Goal: Task Accomplishment & Management: Manage account settings

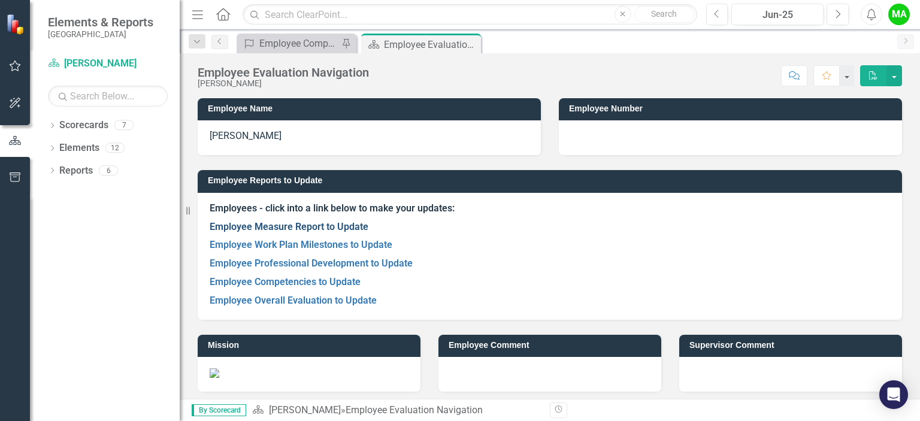
click at [316, 222] on link "Employee Measure Report to Update" at bounding box center [289, 226] width 159 height 11
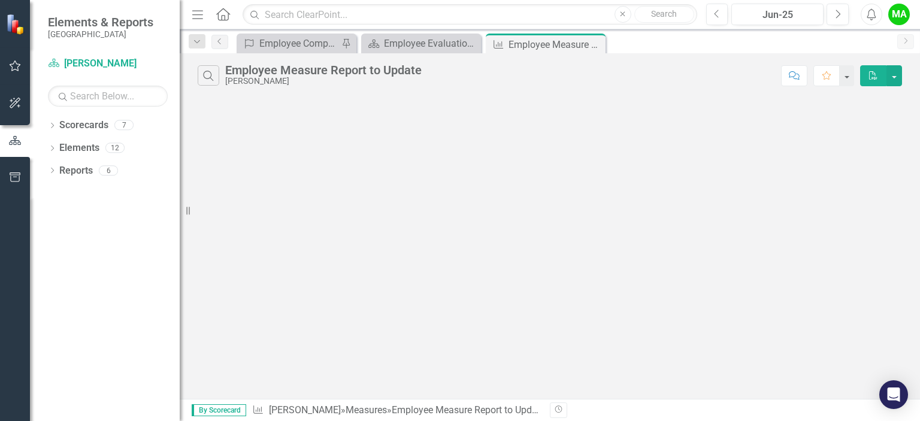
drag, startPoint x: 920, startPoint y: 174, endPoint x: 917, endPoint y: 246, distance: 72.6
click at [917, 246] on div "Search Employee Measure Report to Update [PERSON_NAME] Comment Favorite PDF" at bounding box center [550, 226] width 741 height 346
click at [240, 87] on div "Search Employee Measure Report to Update [PERSON_NAME] Comment Favorite PDF" at bounding box center [550, 72] width 741 height 39
click at [251, 83] on div "[PERSON_NAME]" at bounding box center [323, 81] width 197 height 9
click at [386, 43] on div "Employee Evaluation Navigation" at bounding box center [423, 43] width 79 height 15
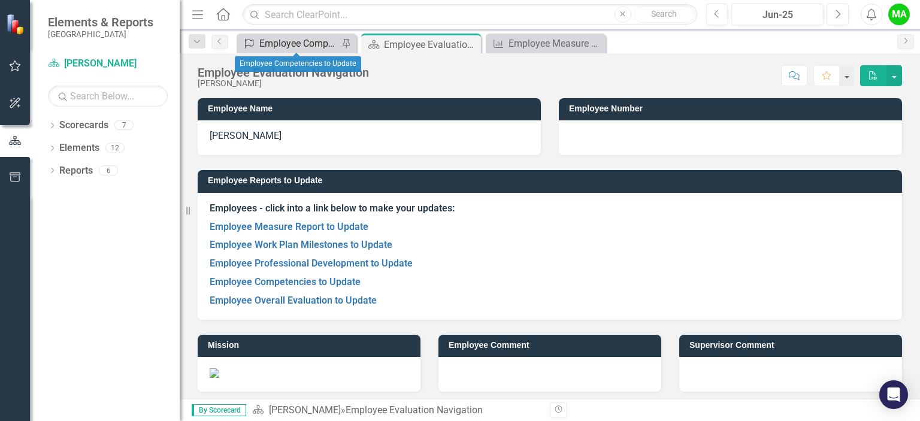
click at [311, 45] on div "Employee Competencies to Update" at bounding box center [298, 43] width 79 height 15
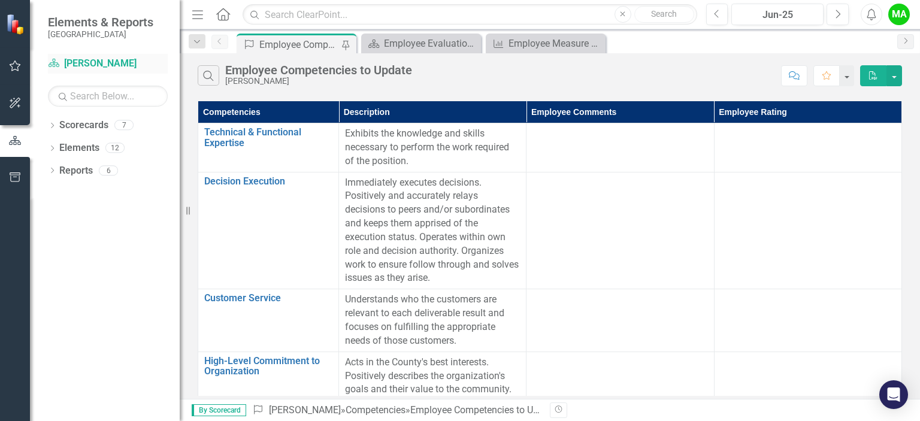
click at [98, 59] on link "Scorecard [PERSON_NAME]" at bounding box center [108, 64] width 120 height 14
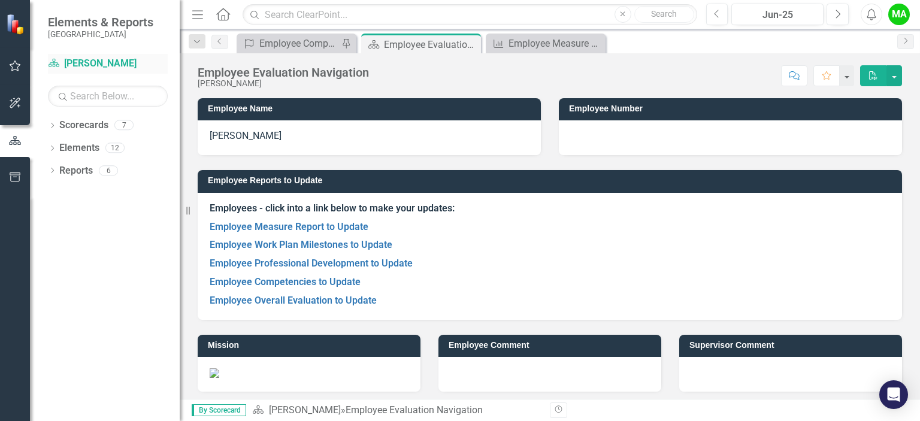
click at [98, 59] on link "Scorecard [PERSON_NAME]" at bounding box center [108, 64] width 120 height 14
click at [84, 28] on span "Elements & Reports" at bounding box center [100, 22] width 105 height 14
click at [95, 129] on link "Scorecards" at bounding box center [83, 126] width 49 height 14
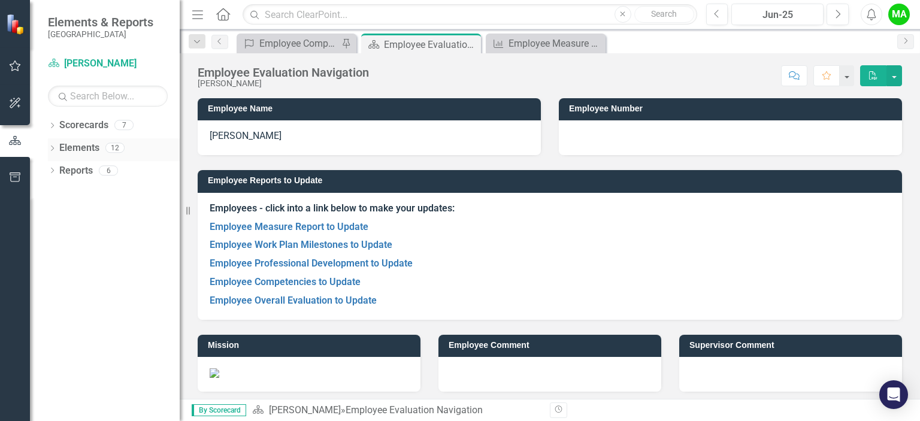
click at [94, 148] on link "Elements" at bounding box center [79, 148] width 40 height 14
click at [96, 149] on link "Elements" at bounding box center [79, 148] width 40 height 14
click at [328, 227] on link "Employee Measure Report to Update" at bounding box center [289, 226] width 159 height 11
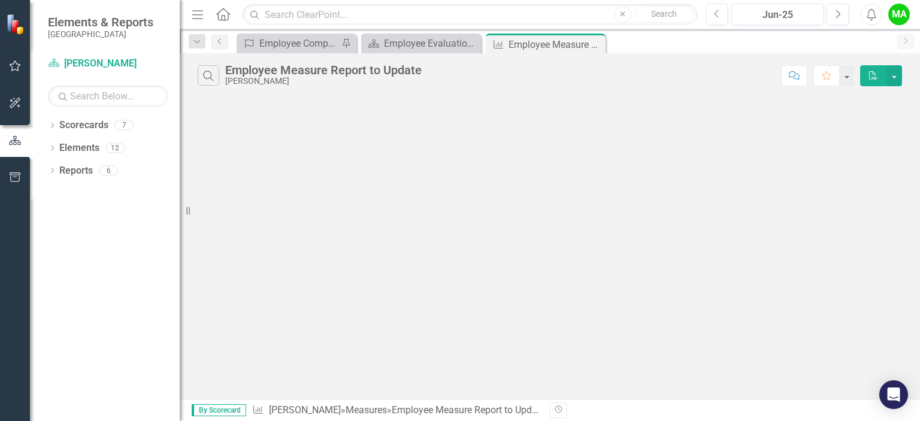
click at [328, 227] on div "Search Employee Measure Report to Update [PERSON_NAME] Comment Favorite PDF" at bounding box center [550, 226] width 741 height 346
click at [103, 126] on link "Scorecards" at bounding box center [83, 126] width 49 height 14
click at [120, 126] on div "7" at bounding box center [123, 125] width 19 height 10
click at [120, 148] on div "12" at bounding box center [114, 148] width 19 height 10
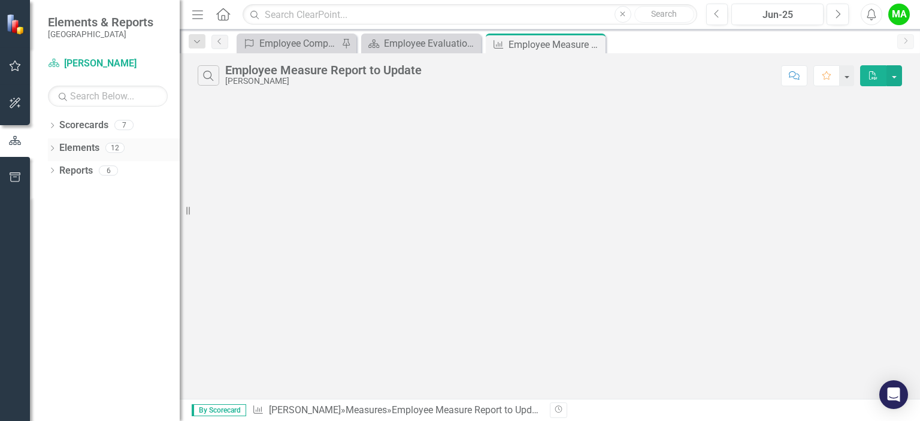
click at [120, 148] on div "12" at bounding box center [114, 148] width 19 height 10
click at [106, 178] on div "Reports 6" at bounding box center [119, 172] width 120 height 23
click at [316, 37] on div "Employee Competencies to Update" at bounding box center [298, 43] width 79 height 15
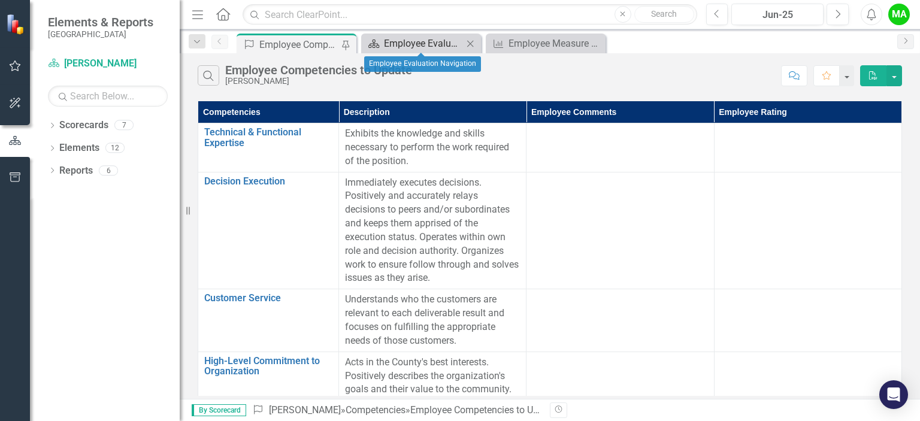
click at [402, 39] on div "Employee Evaluation Navigation" at bounding box center [423, 43] width 79 height 15
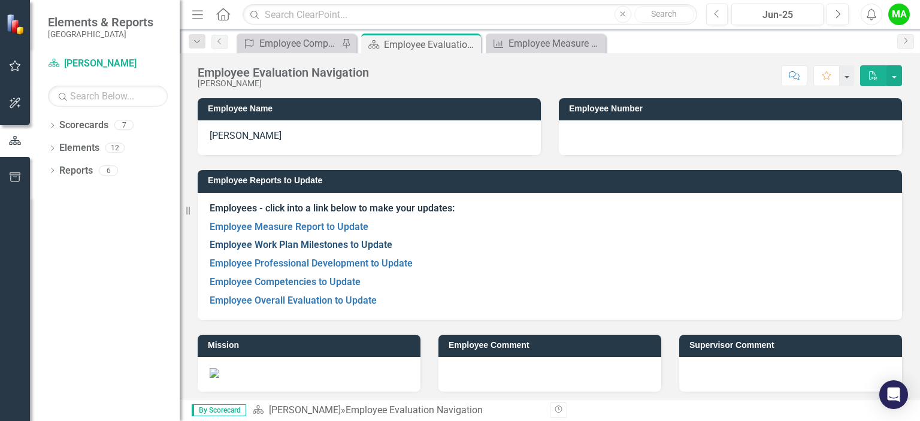
click at [339, 243] on link "Employee Work Plan Milestones to Update" at bounding box center [301, 244] width 183 height 11
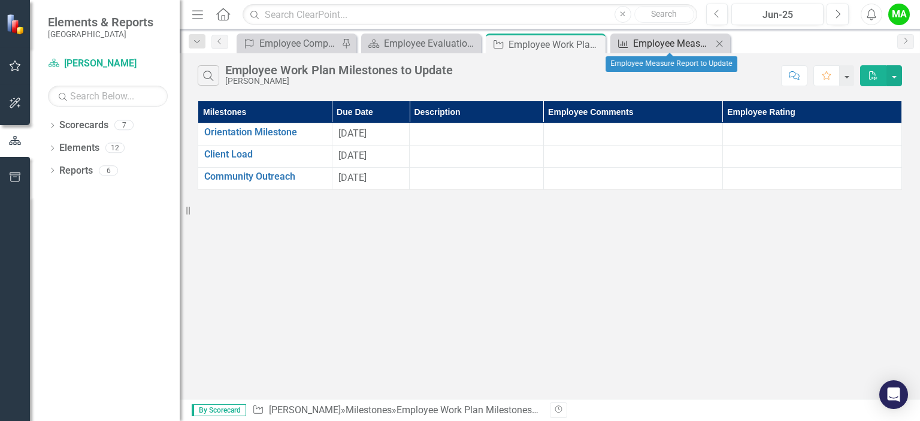
click at [654, 40] on div "Employee Measure Report to Update" at bounding box center [672, 43] width 79 height 15
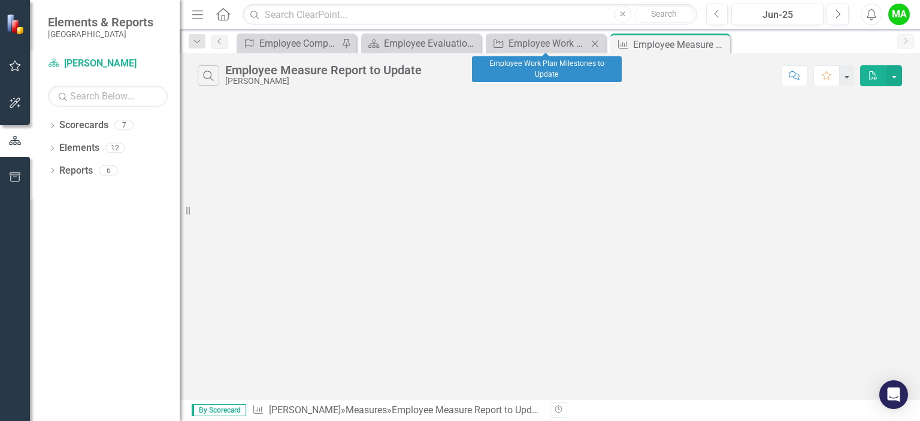
click at [599, 45] on icon "Close" at bounding box center [595, 44] width 12 height 10
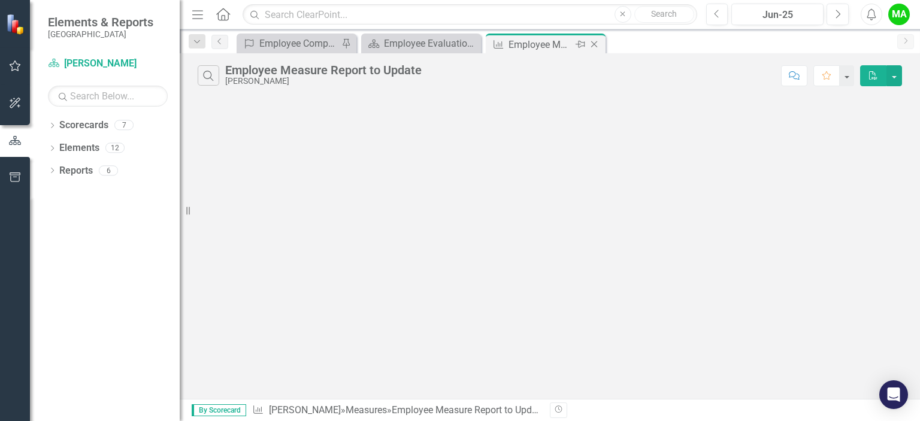
click at [596, 41] on icon "Close" at bounding box center [594, 45] width 12 height 10
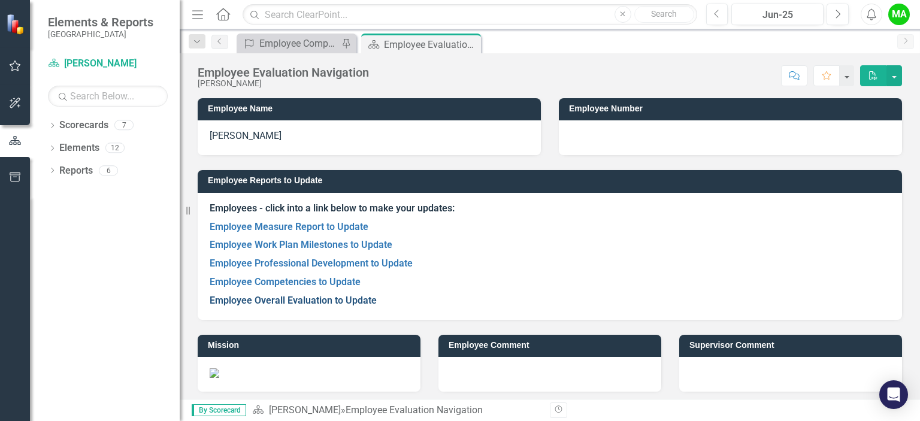
click at [323, 304] on link "Employee Overall Evaluation to Update" at bounding box center [293, 300] width 167 height 11
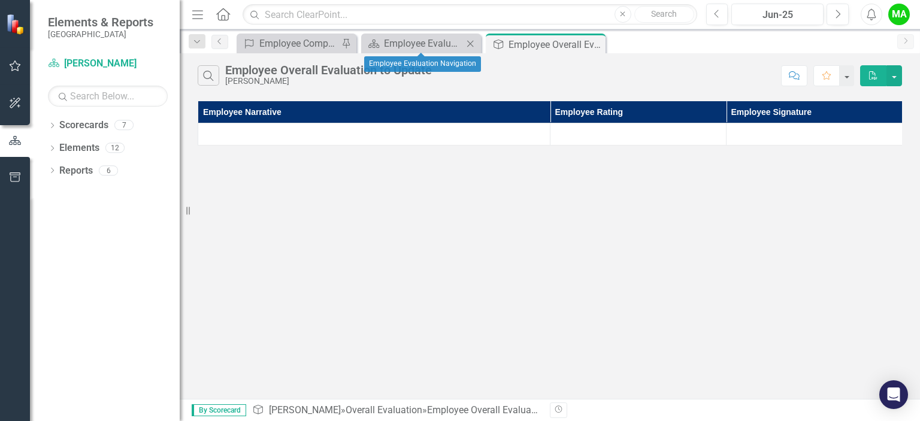
click at [427, 51] on div "Scorecard Employee Evaluation Navigation Close" at bounding box center [421, 44] width 120 height 20
click at [390, 46] on div "Employee Evaluation Navigation" at bounding box center [423, 43] width 79 height 15
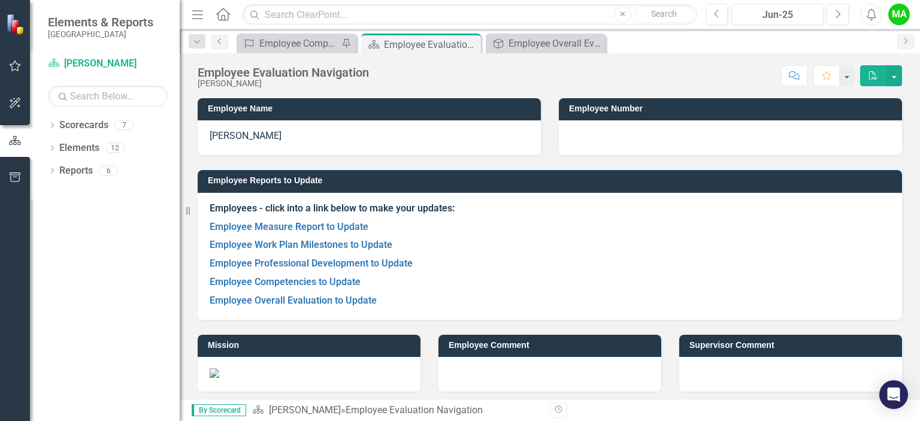
scroll to position [2, 0]
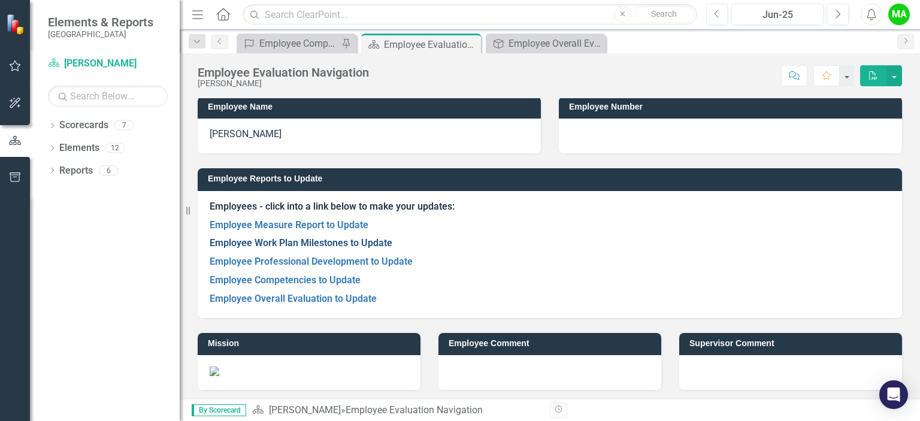
click at [345, 247] on link "Employee Work Plan Milestones to Update" at bounding box center [301, 242] width 183 height 11
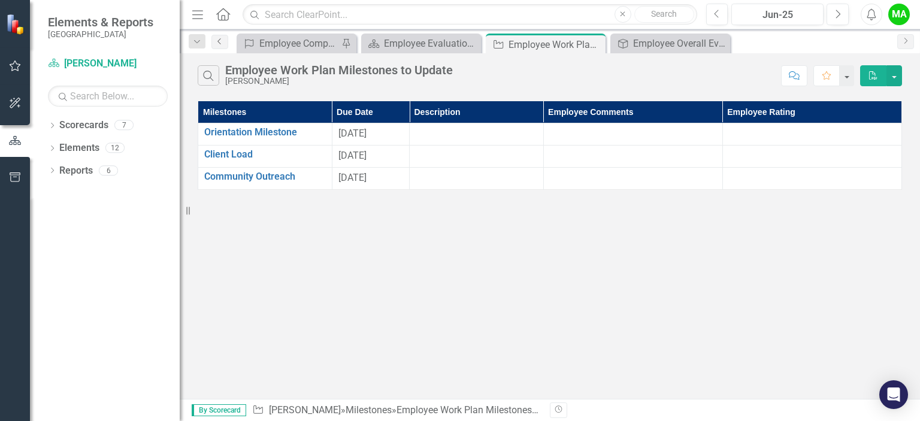
click at [222, 40] on icon "Previous" at bounding box center [220, 41] width 10 height 7
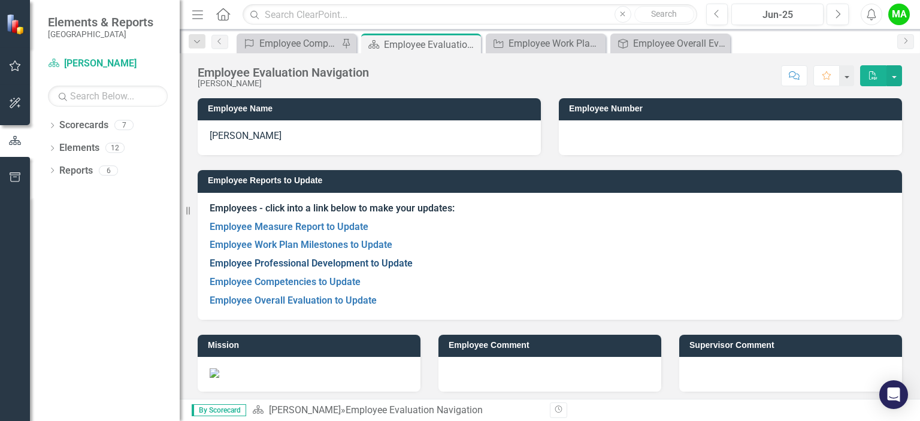
click at [289, 264] on link "Employee Professional Development to Update" at bounding box center [311, 263] width 203 height 11
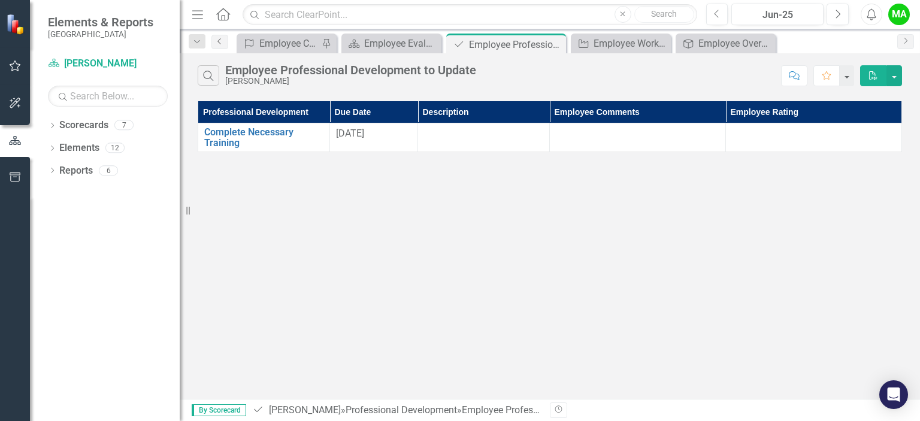
click at [220, 40] on icon "Previous" at bounding box center [220, 41] width 10 height 7
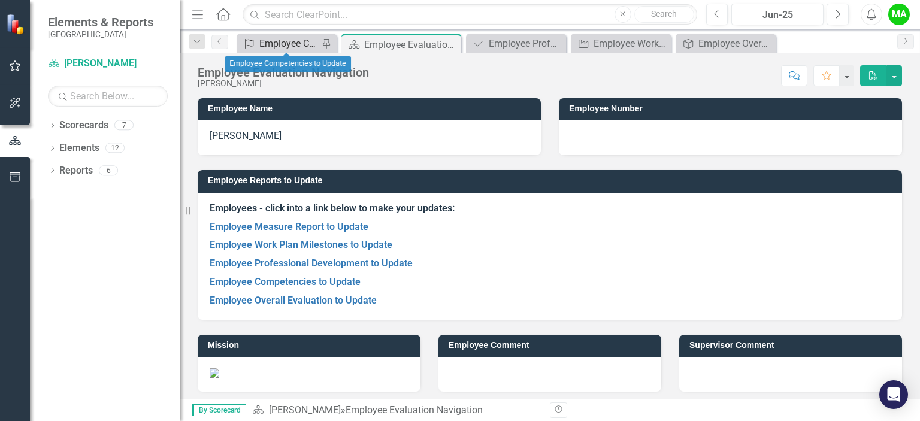
click at [283, 50] on div "Employee Competencies to Update" at bounding box center [288, 43] width 59 height 15
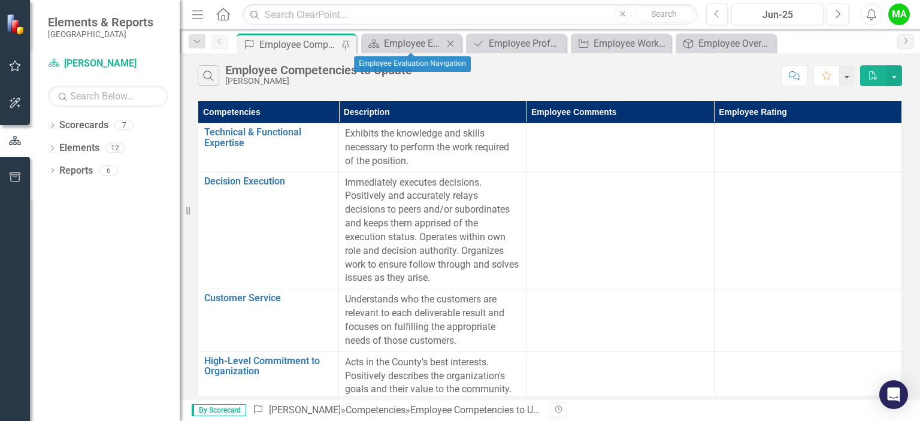
click at [431, 35] on div "Scorecard Employee Evaluation Navigation Close" at bounding box center [411, 44] width 100 height 20
click at [412, 43] on div "Employee Evaluation Navigation" at bounding box center [413, 43] width 59 height 15
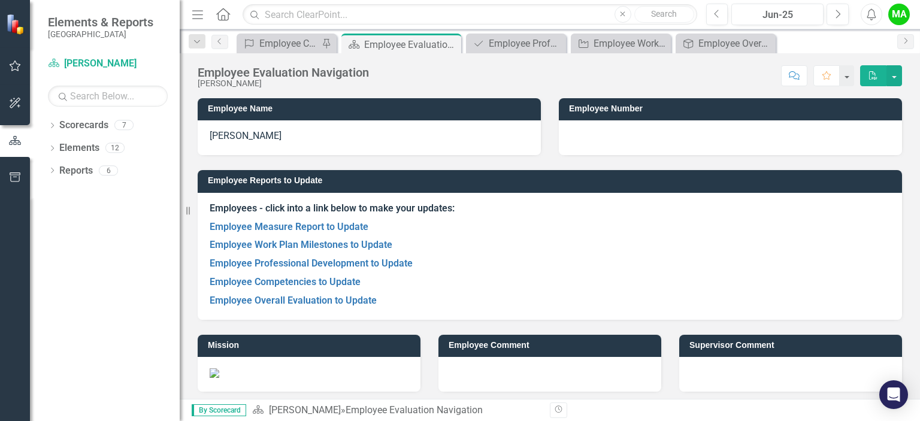
click at [914, 90] on div "Employee Evaluation Navigation [PERSON_NAME] Score: N/A Jun-25 Completed Commen…" at bounding box center [550, 226] width 741 height 346
click at [798, 4] on button "Jun-25" at bounding box center [778, 15] width 92 height 22
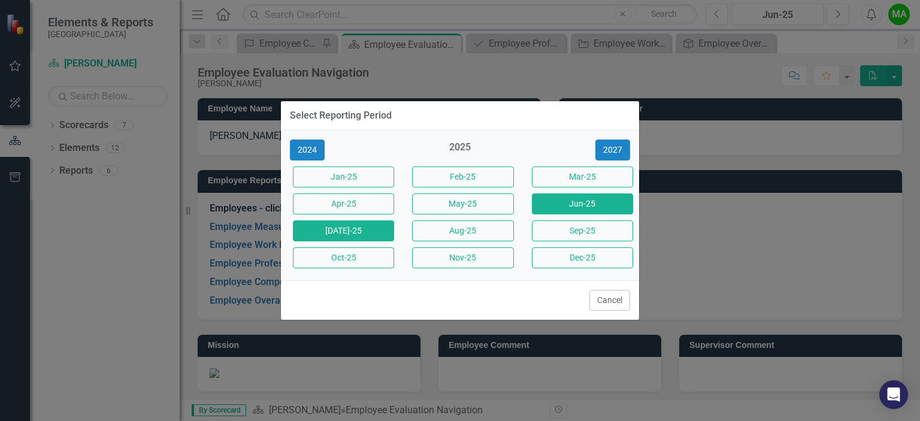
click at [363, 232] on button "[DATE]-25" at bounding box center [343, 231] width 101 height 21
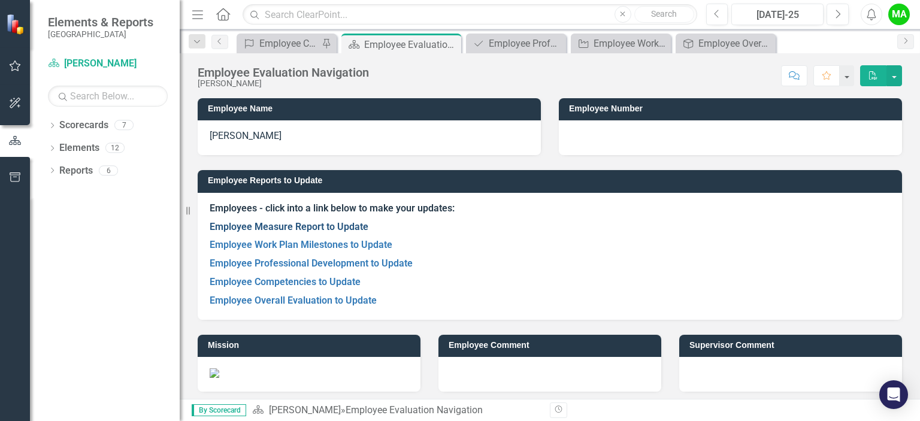
click at [340, 222] on link "Employee Measure Report to Update" at bounding box center [289, 226] width 159 height 11
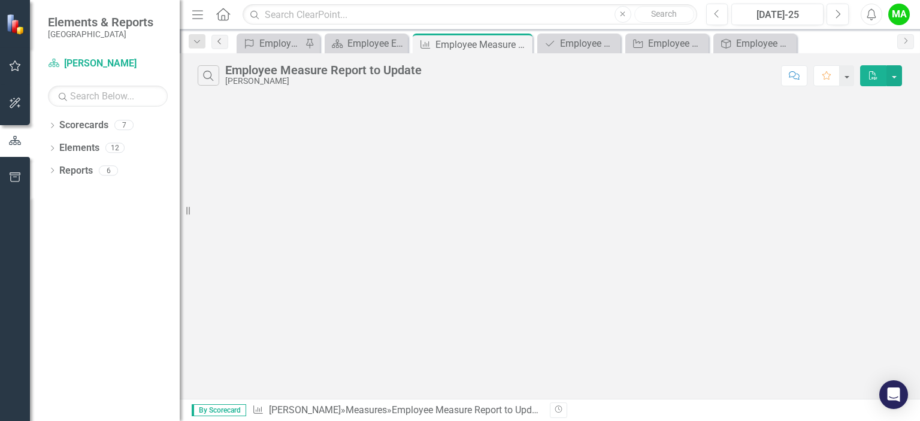
click at [219, 43] on icon at bounding box center [219, 41] width 3 height 6
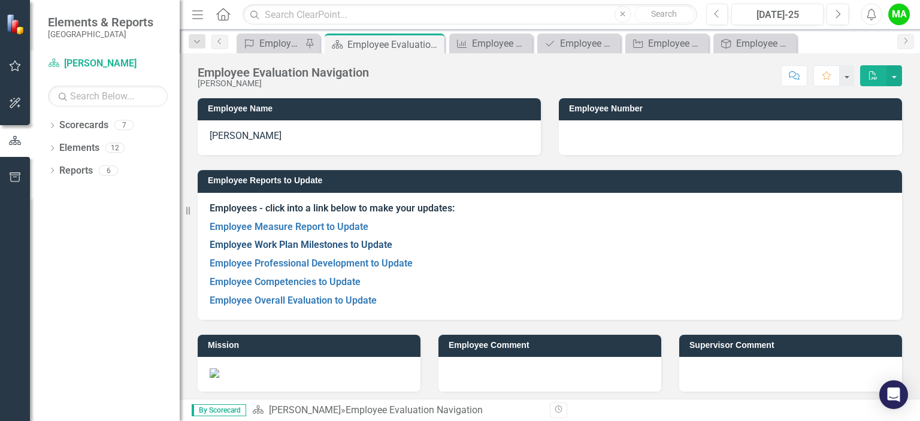
click at [292, 247] on link "Employee Work Plan Milestones to Update" at bounding box center [301, 244] width 183 height 11
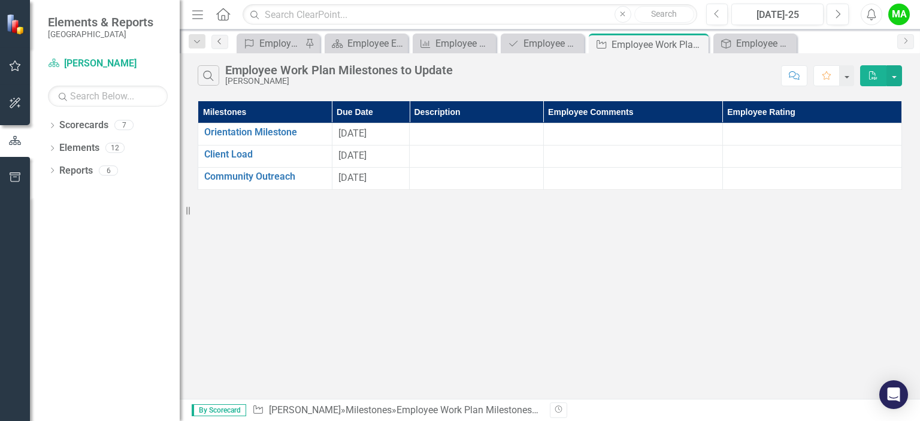
click at [221, 46] on link "Previous" at bounding box center [220, 42] width 17 height 14
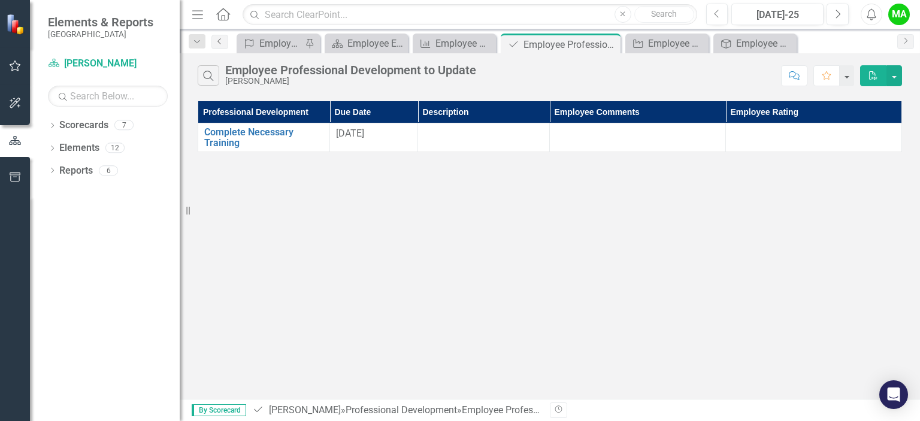
click at [223, 38] on icon "Previous" at bounding box center [220, 41] width 10 height 7
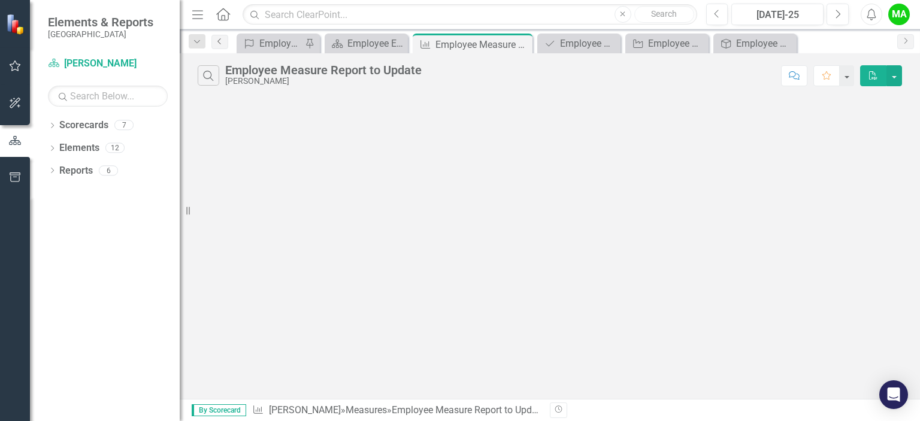
click at [223, 38] on icon "Previous" at bounding box center [220, 41] width 10 height 7
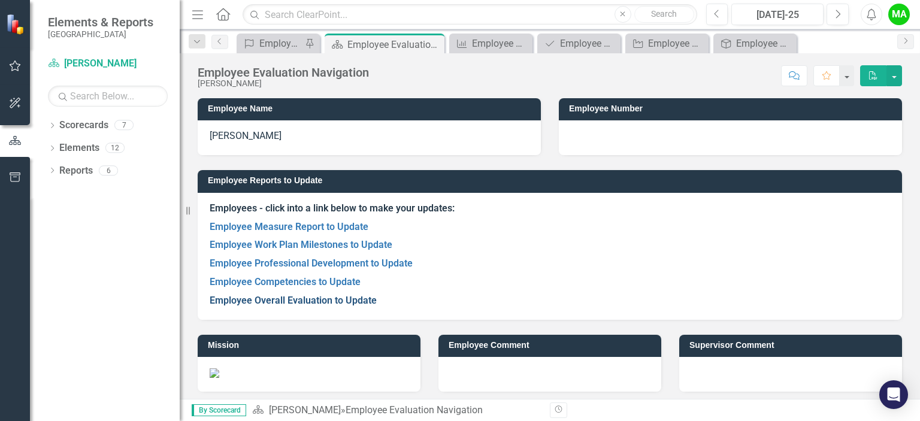
click at [316, 301] on link "Employee Overall Evaluation to Update" at bounding box center [293, 300] width 167 height 11
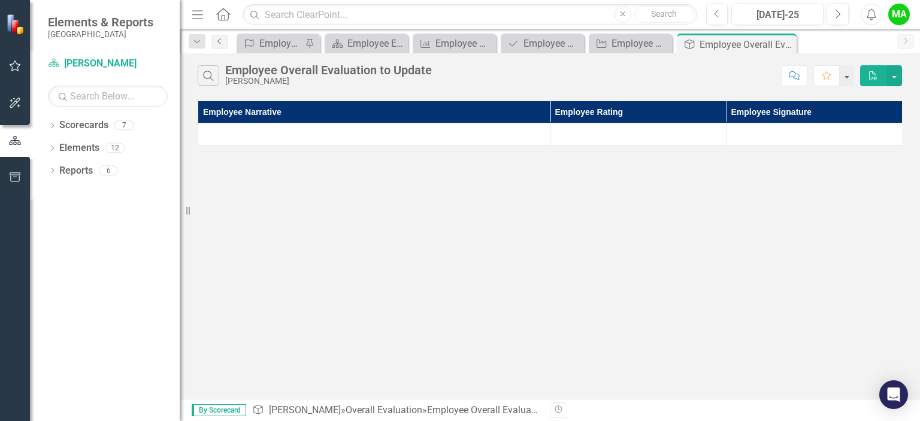
click at [223, 46] on link "Previous" at bounding box center [220, 42] width 17 height 14
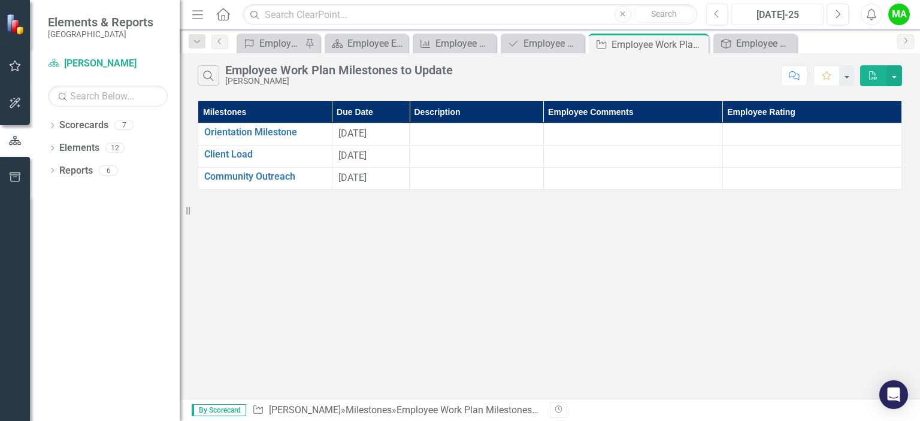
click at [773, 24] on button "[DATE]-25" at bounding box center [778, 15] width 92 height 22
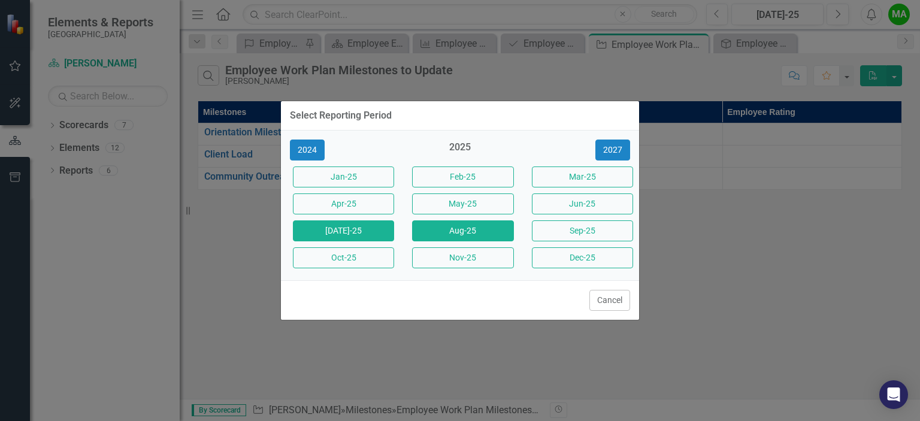
click at [460, 230] on button "Aug-25" at bounding box center [462, 231] width 101 height 21
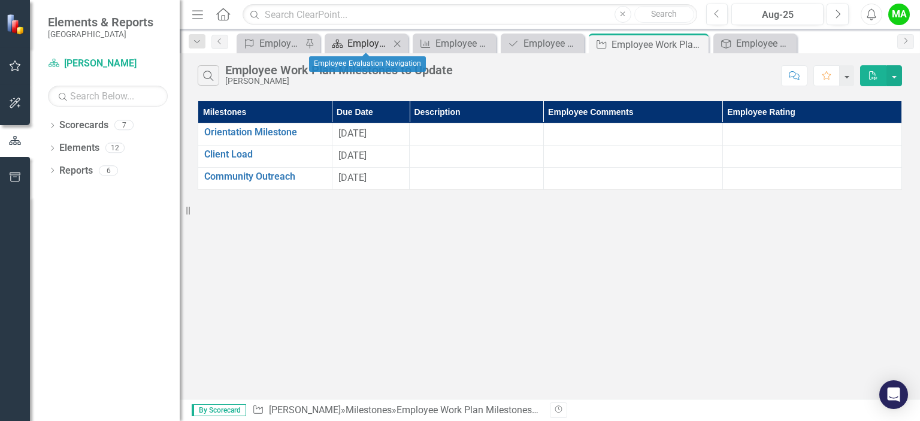
click at [360, 39] on div "Employee Evaluation Navigation" at bounding box center [369, 43] width 43 height 15
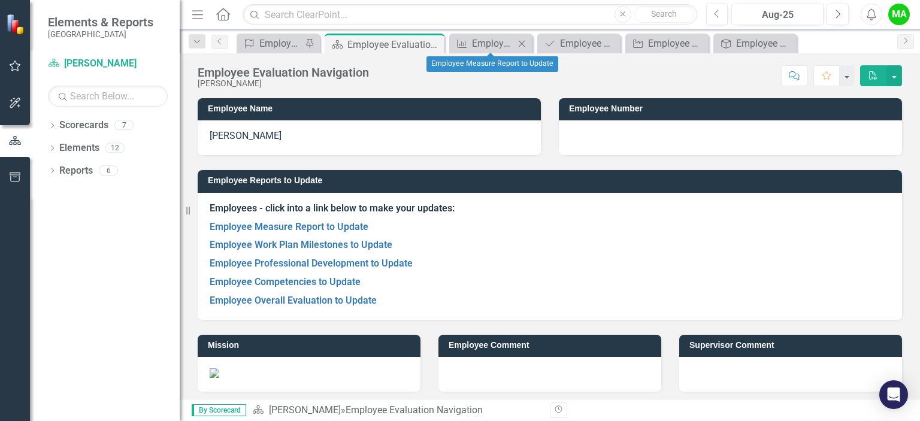
click at [522, 52] on div "Measure Employee Measure Report to Update Close" at bounding box center [490, 44] width 83 height 20
click at [521, 46] on icon "Close" at bounding box center [522, 44] width 12 height 10
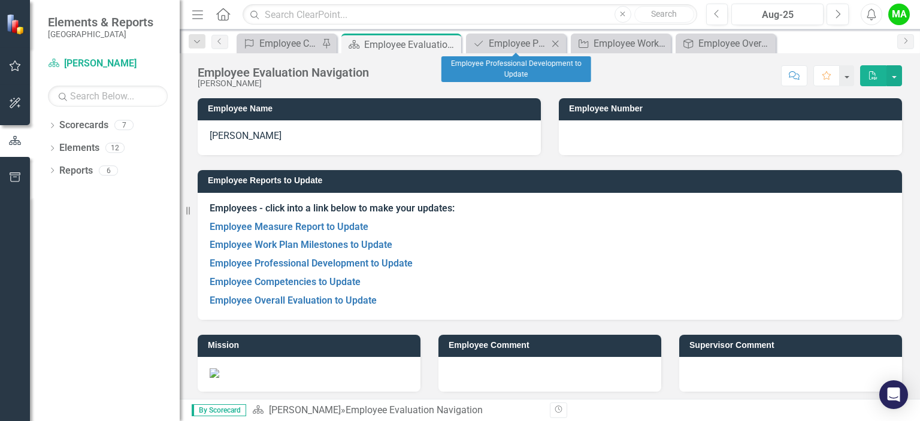
click at [554, 45] on icon "Close" at bounding box center [555, 44] width 12 height 10
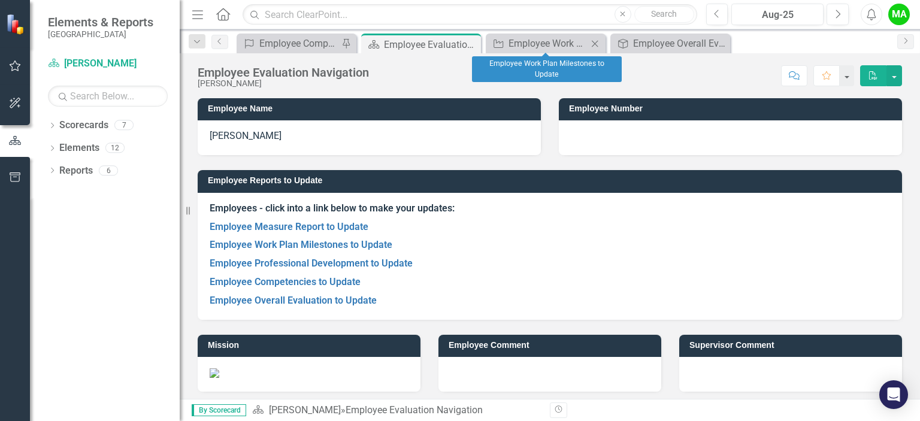
click at [597, 40] on icon "Close" at bounding box center [595, 44] width 12 height 10
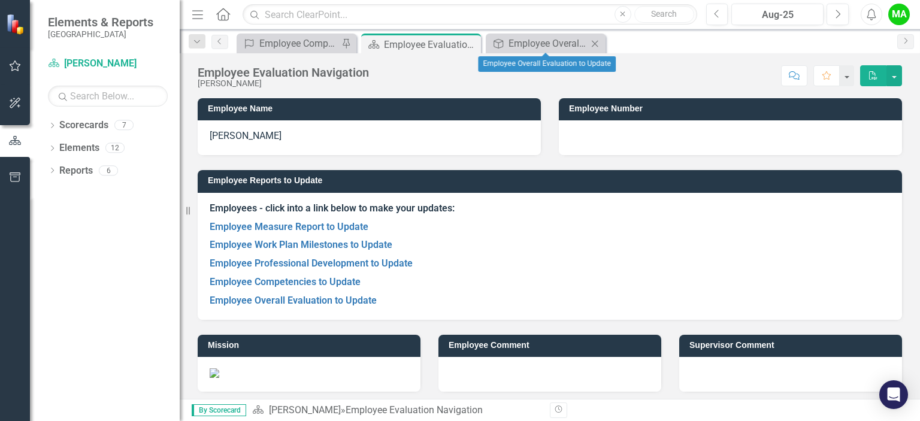
click at [596, 42] on icon "Close" at bounding box center [595, 44] width 12 height 10
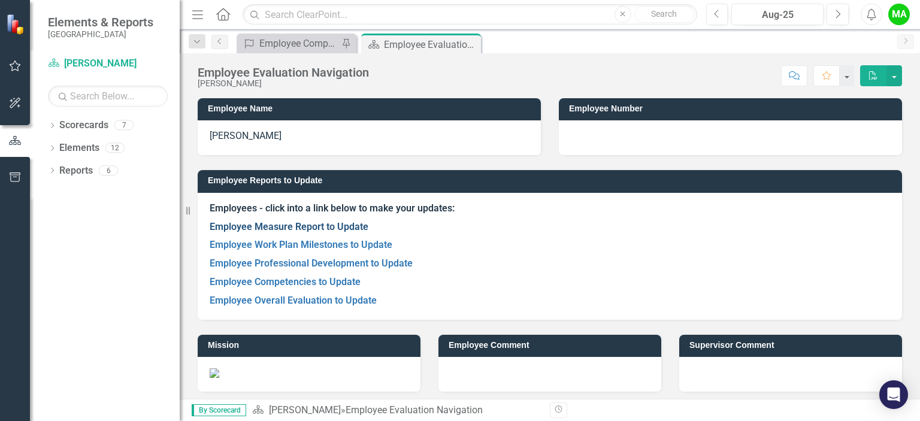
click at [254, 231] on link "Employee Measure Report to Update" at bounding box center [289, 226] width 159 height 11
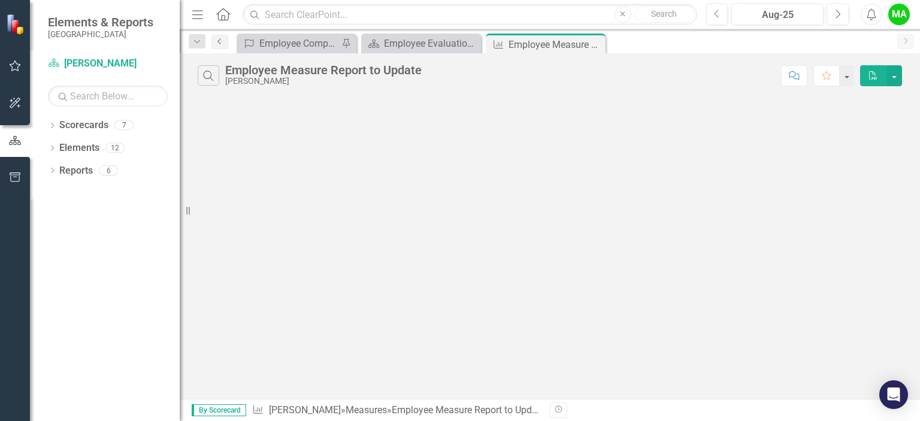
click at [224, 42] on icon "Previous" at bounding box center [220, 41] width 10 height 7
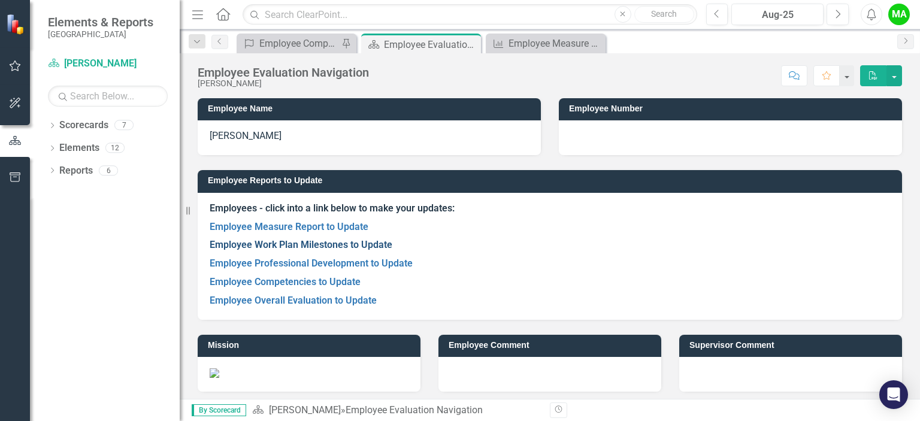
click at [261, 243] on link "Employee Work Plan Milestones to Update" at bounding box center [301, 244] width 183 height 11
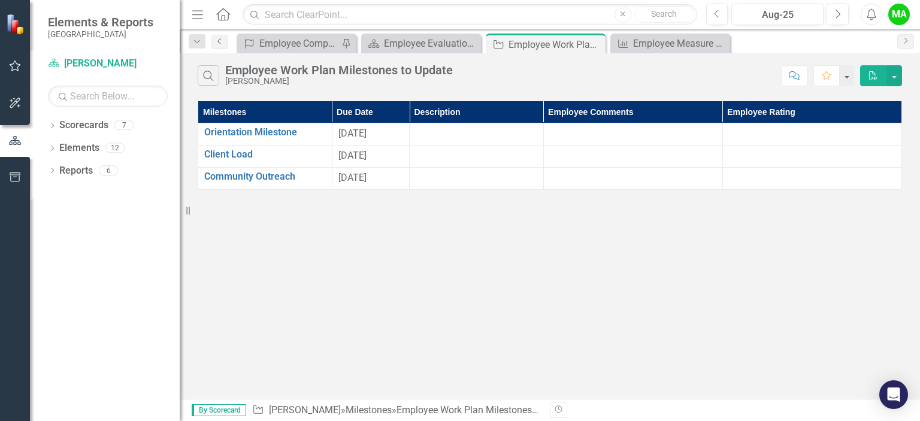
click at [222, 42] on icon "Previous" at bounding box center [220, 41] width 10 height 7
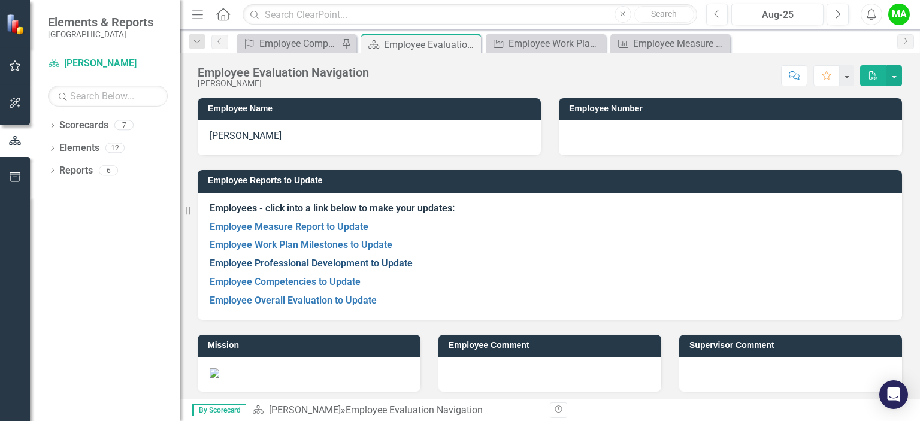
drag, startPoint x: 280, startPoint y: 270, endPoint x: 279, endPoint y: 264, distance: 6.8
click at [279, 264] on p "Employee Professional Development to Update" at bounding box center [550, 264] width 681 height 19
click at [279, 264] on link "Employee Professional Development to Update" at bounding box center [311, 263] width 203 height 11
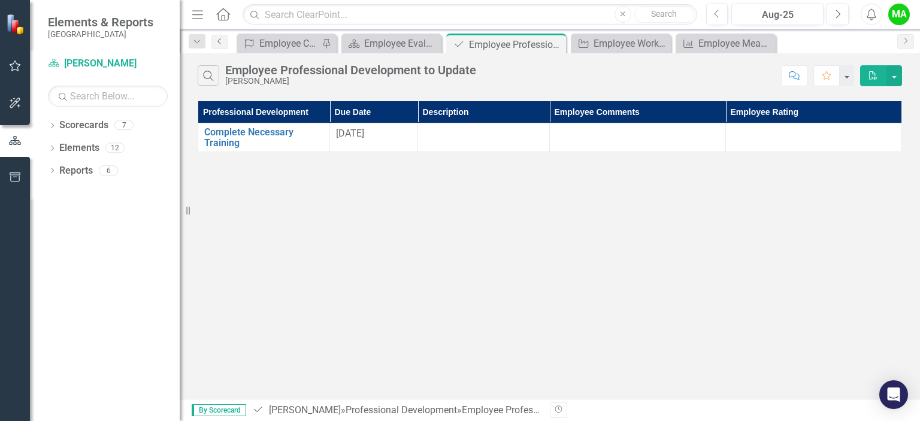
click at [219, 43] on icon "Previous" at bounding box center [220, 41] width 10 height 7
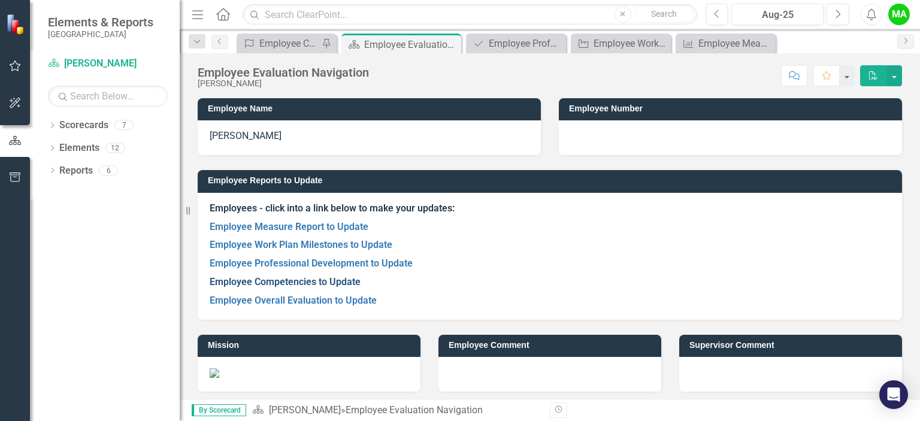
click at [305, 278] on link "Employee Competencies to Update" at bounding box center [285, 281] width 151 height 11
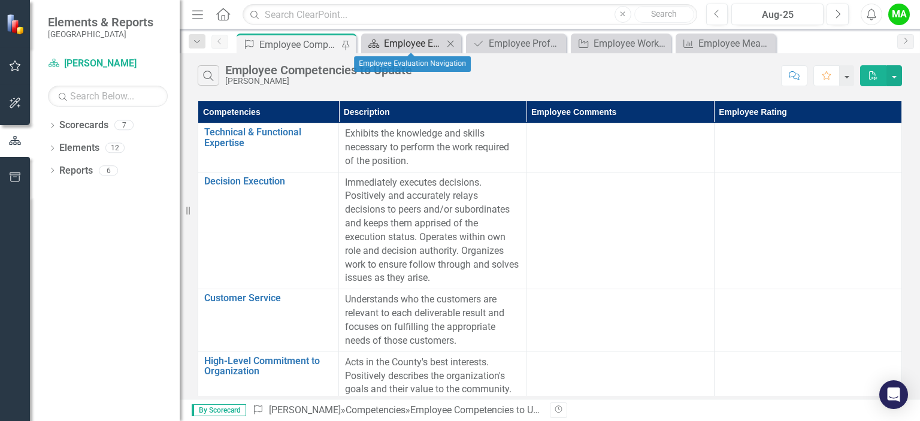
click at [393, 41] on div "Employee Evaluation Navigation" at bounding box center [413, 43] width 59 height 15
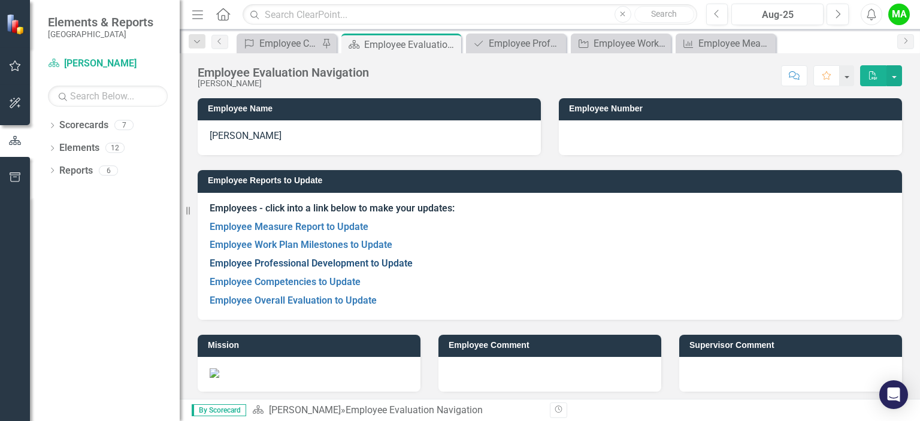
click at [330, 264] on link "Employee Professional Development to Update" at bounding box center [311, 263] width 203 height 11
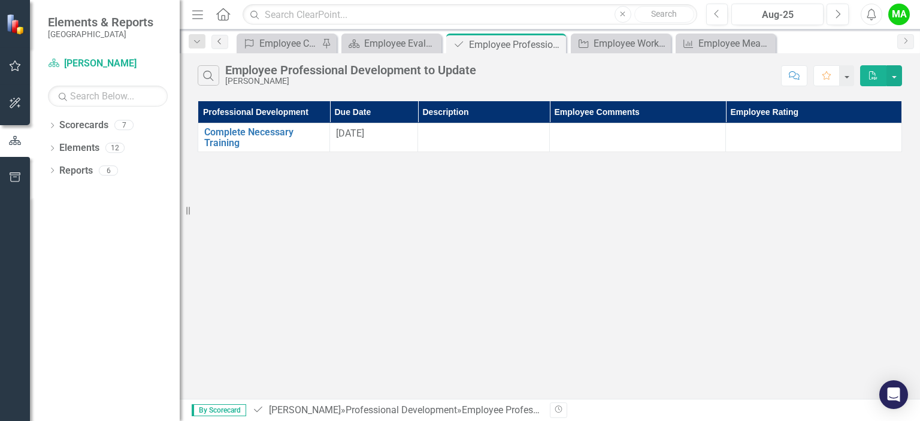
click at [221, 41] on icon "Previous" at bounding box center [220, 41] width 10 height 7
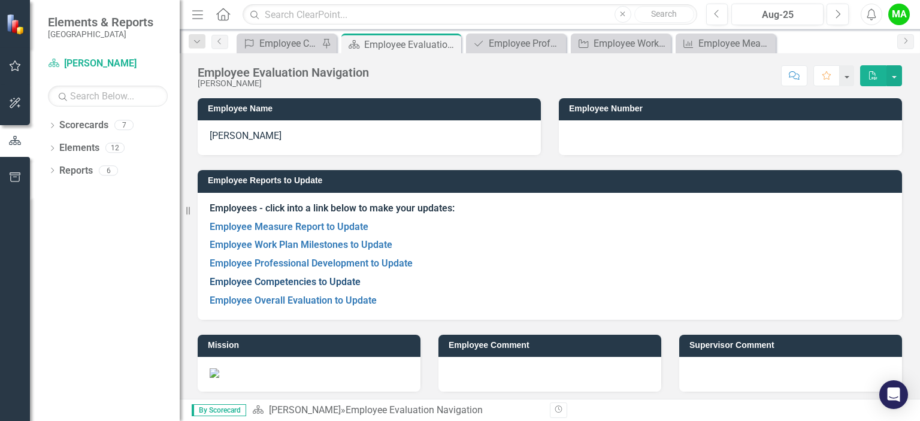
click at [295, 284] on link "Employee Competencies to Update" at bounding box center [285, 281] width 151 height 11
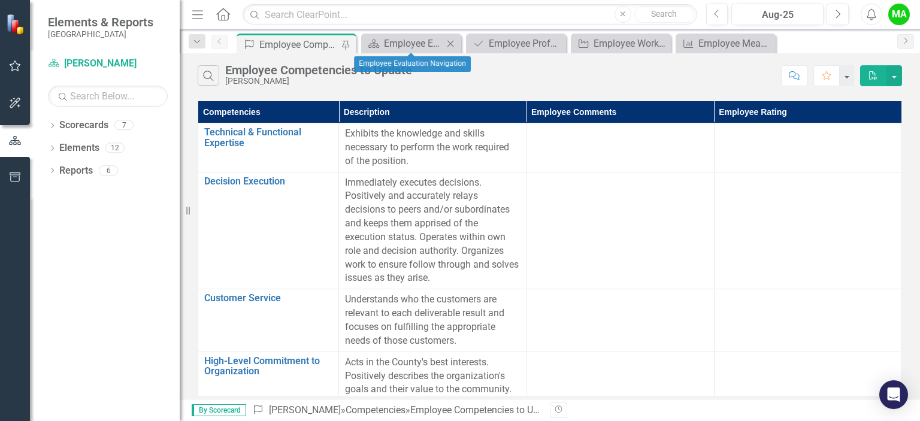
click at [393, 52] on div "Scorecard Employee Evaluation Navigation Close" at bounding box center [411, 44] width 100 height 20
click at [388, 44] on div "Employee Evaluation Navigation" at bounding box center [413, 43] width 59 height 15
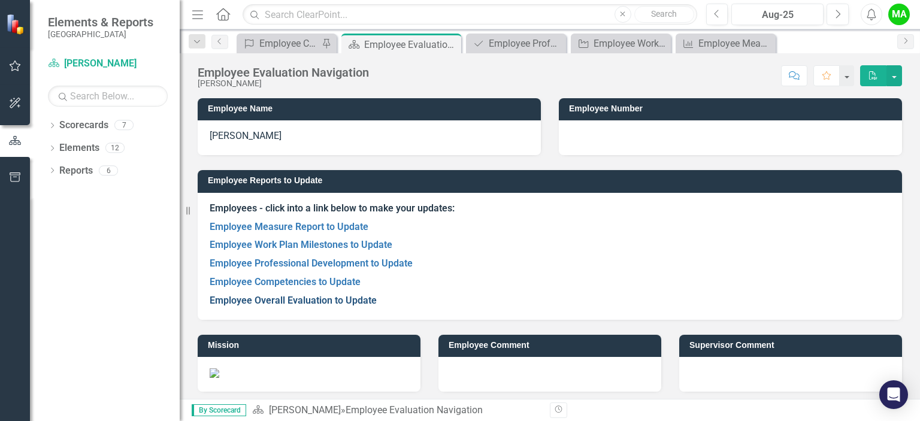
click at [289, 299] on link "Employee Overall Evaluation to Update" at bounding box center [293, 300] width 167 height 11
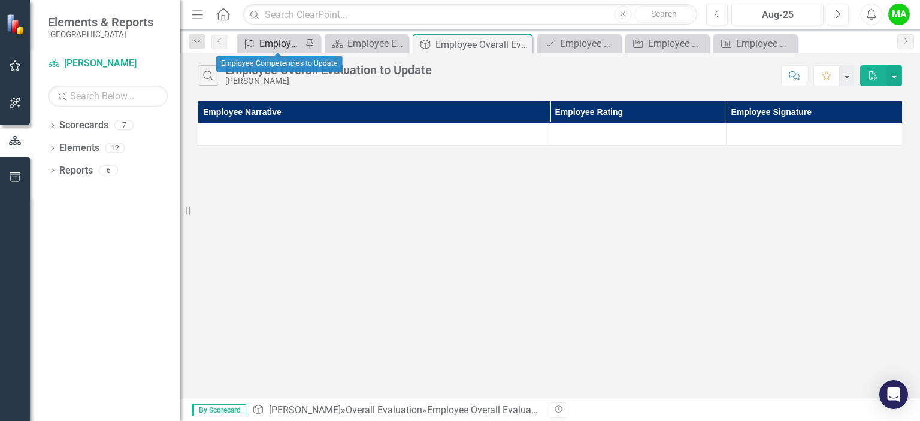
click at [276, 45] on div "Employee Competencies to Update" at bounding box center [280, 43] width 43 height 15
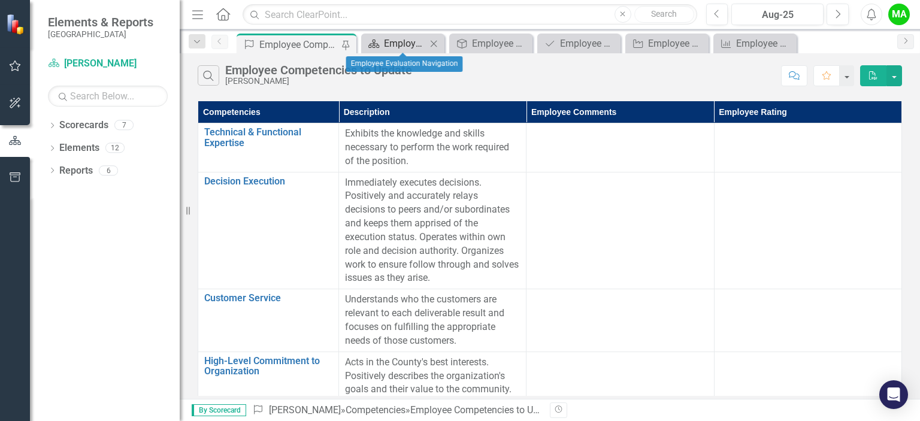
click at [382, 46] on link "Scorecard Employee Evaluation Navigation" at bounding box center [395, 43] width 62 height 15
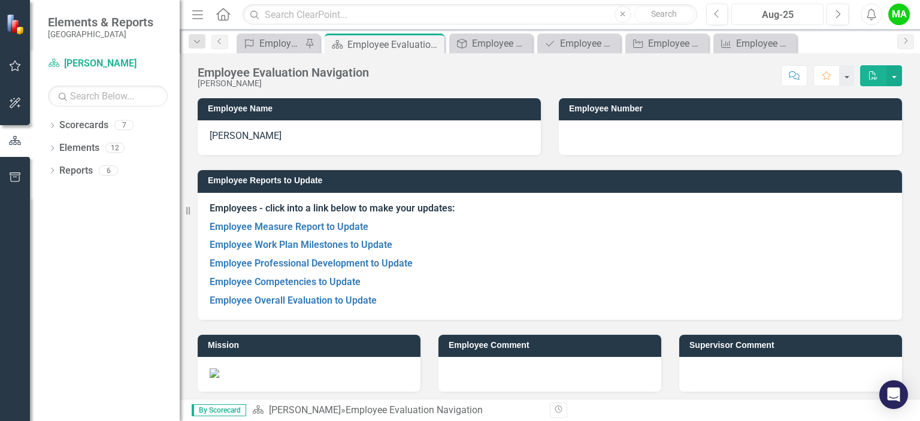
click at [799, 11] on div "Aug-25" at bounding box center [778, 15] width 84 height 14
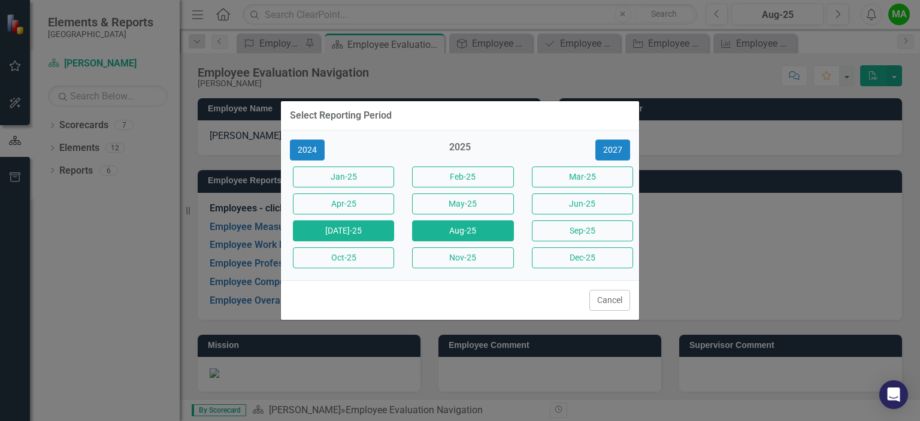
click at [376, 232] on button "[DATE]-25" at bounding box center [343, 231] width 101 height 21
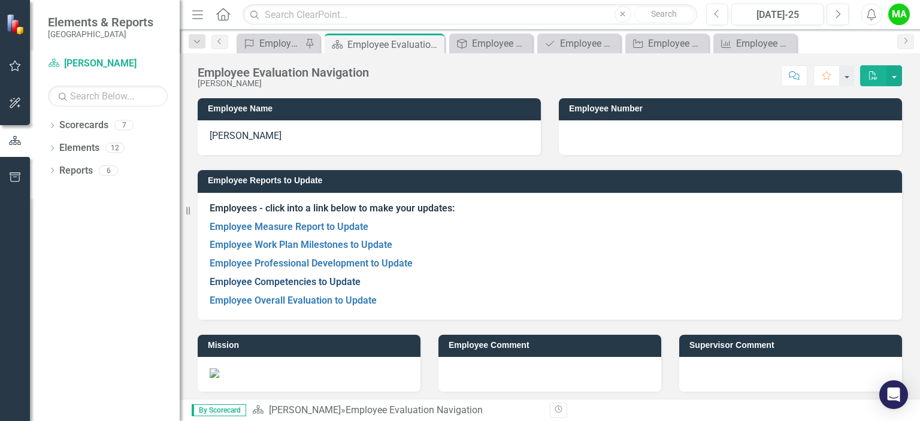
click at [325, 285] on link "Employee Competencies to Update" at bounding box center [285, 281] width 151 height 11
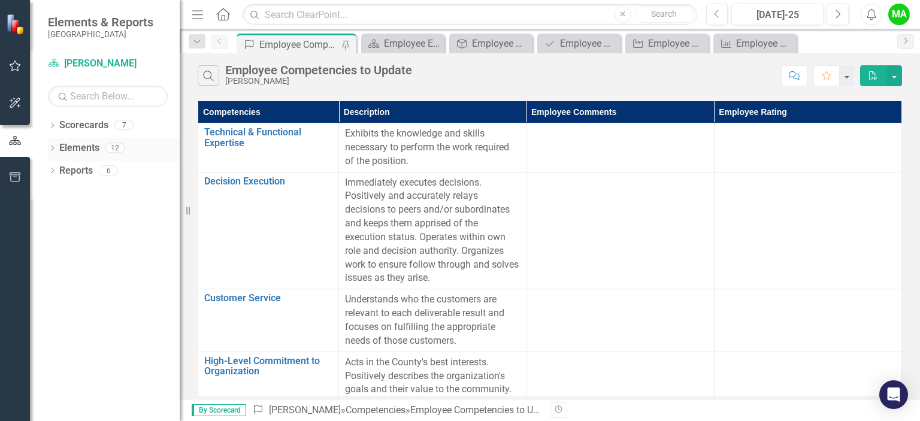
click at [107, 146] on div "12" at bounding box center [114, 148] width 19 height 10
click at [95, 167] on div "Reports 6" at bounding box center [119, 172] width 120 height 23
click at [84, 131] on link "Scorecards" at bounding box center [83, 126] width 49 height 14
click at [47, 123] on div "Dropdown Scorecards 7 Dropdown Health & Human Services Department Healthy Commu…" at bounding box center [105, 269] width 150 height 306
click at [51, 144] on div "Dropdown" at bounding box center [52, 149] width 8 height 10
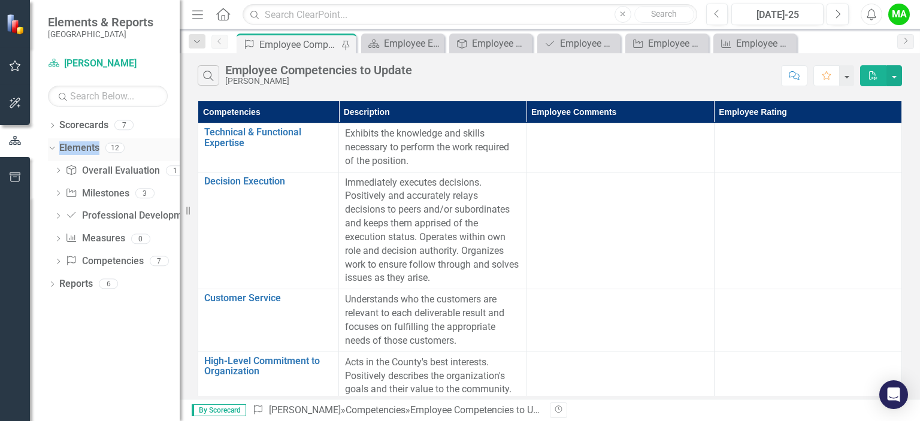
click at [51, 144] on icon "Dropdown" at bounding box center [50, 147] width 7 height 8
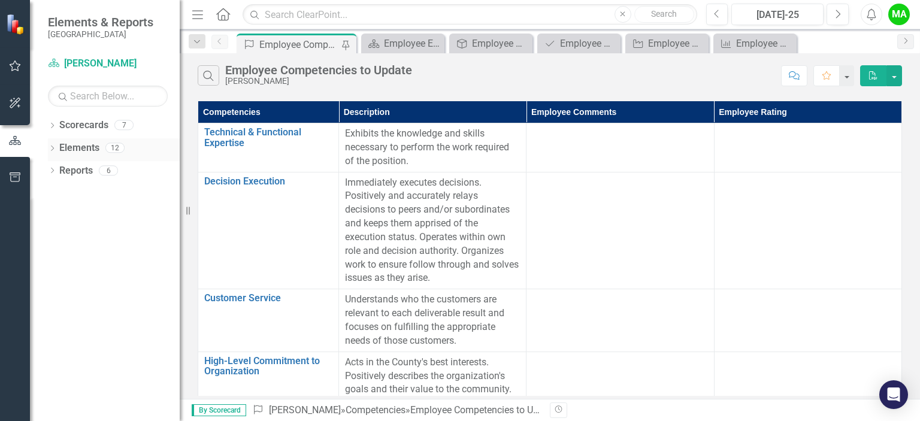
click at [51, 144] on div "Dropdown" at bounding box center [52, 149] width 8 height 10
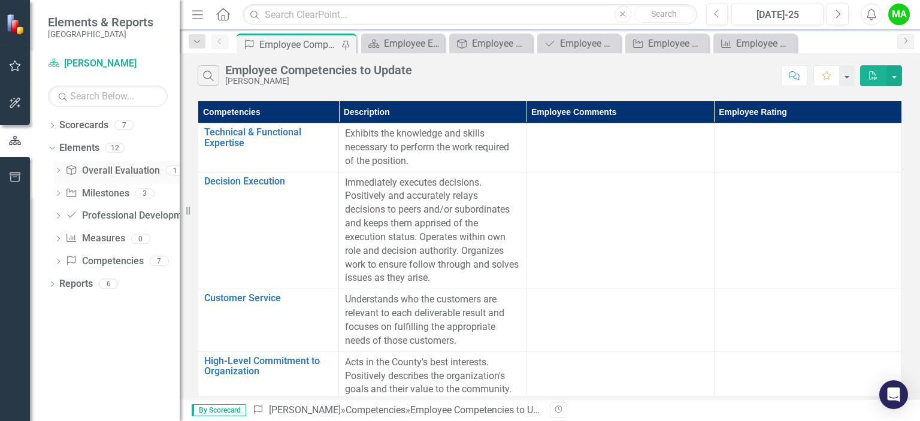
click at [144, 175] on link "Overall Evaluation Overall Evaluation" at bounding box center [112, 171] width 94 height 14
click at [170, 168] on div "1" at bounding box center [175, 170] width 19 height 10
click at [146, 186] on div "Milestone Milestones 3" at bounding box center [122, 195] width 114 height 23
click at [131, 196] on div "Milestone Milestones 3" at bounding box center [122, 195] width 114 height 23
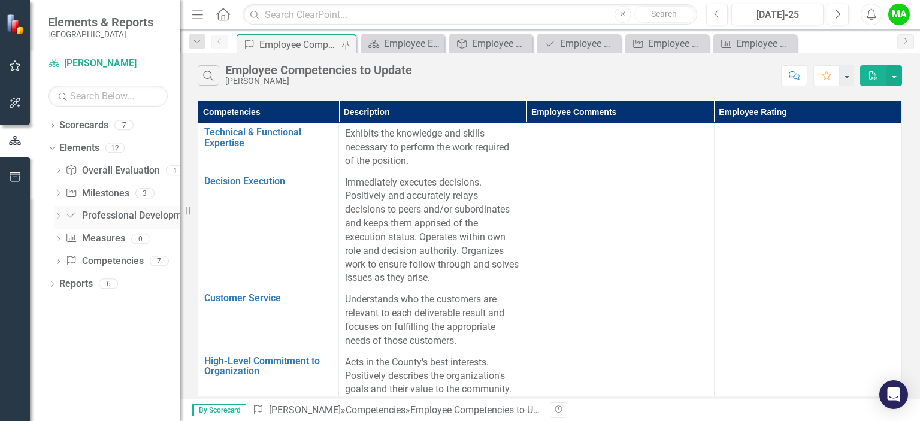
click at [144, 218] on link "Professional Development Professional Development" at bounding box center [130, 216] width 130 height 14
click at [141, 235] on div "0" at bounding box center [140, 239] width 19 height 10
click at [159, 258] on div "7" at bounding box center [159, 261] width 19 height 10
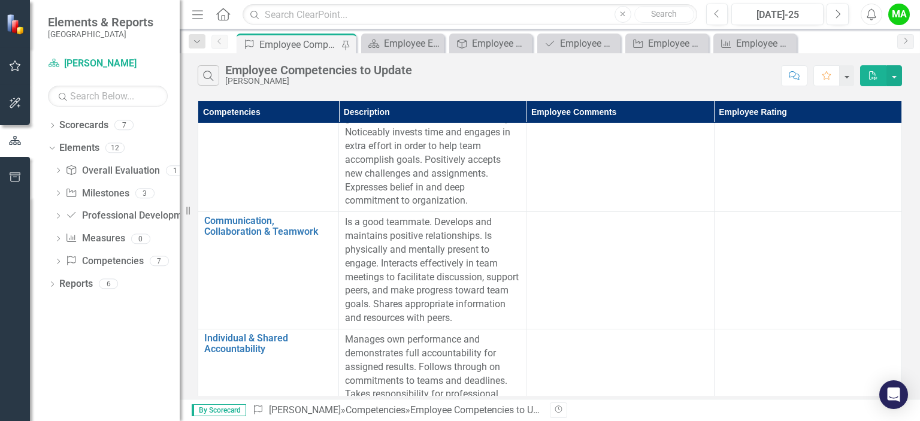
scroll to position [301, 0]
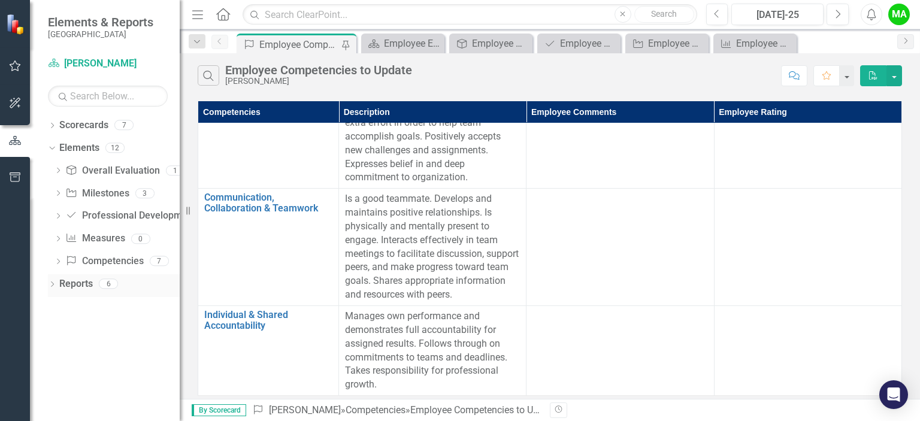
click at [105, 285] on div "6" at bounding box center [108, 284] width 19 height 10
click at [148, 191] on div "3" at bounding box center [144, 193] width 19 height 10
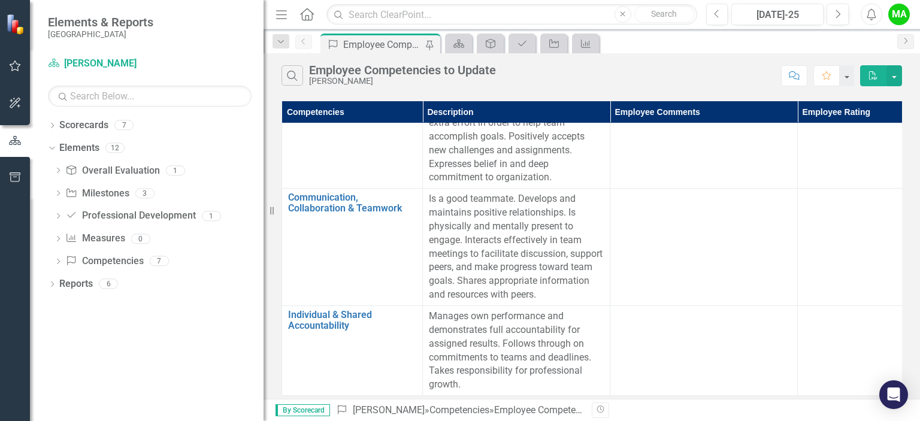
drag, startPoint x: 180, startPoint y: 228, endPoint x: 260, endPoint y: 234, distance: 80.6
click at [264, 234] on div "Resize" at bounding box center [269, 210] width 10 height 421
click at [122, 127] on div "7" at bounding box center [123, 125] width 19 height 10
click at [107, 59] on link "Scorecard [PERSON_NAME]" at bounding box center [123, 64] width 150 height 14
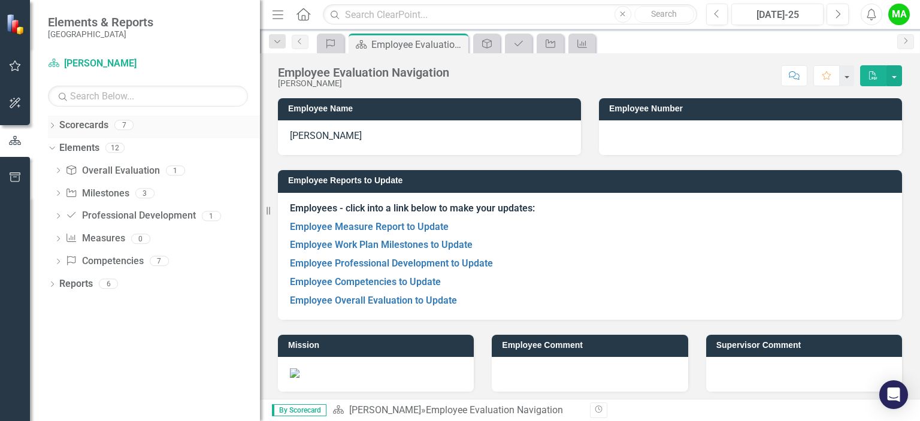
click at [125, 132] on div "Scorecards 7" at bounding box center [159, 127] width 201 height 23
click at [123, 126] on div "7" at bounding box center [123, 125] width 19 height 10
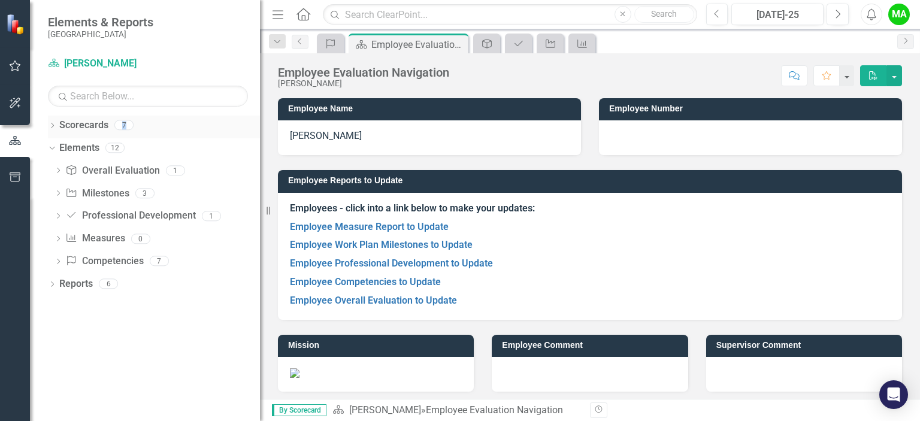
click at [123, 126] on div "7" at bounding box center [123, 125] width 19 height 10
click at [176, 168] on div "1" at bounding box center [175, 170] width 19 height 10
click at [143, 194] on div "3" at bounding box center [144, 193] width 19 height 10
click at [111, 278] on div "Reports 6" at bounding box center [159, 285] width 201 height 23
click at [59, 286] on link "Reports" at bounding box center [76, 284] width 34 height 14
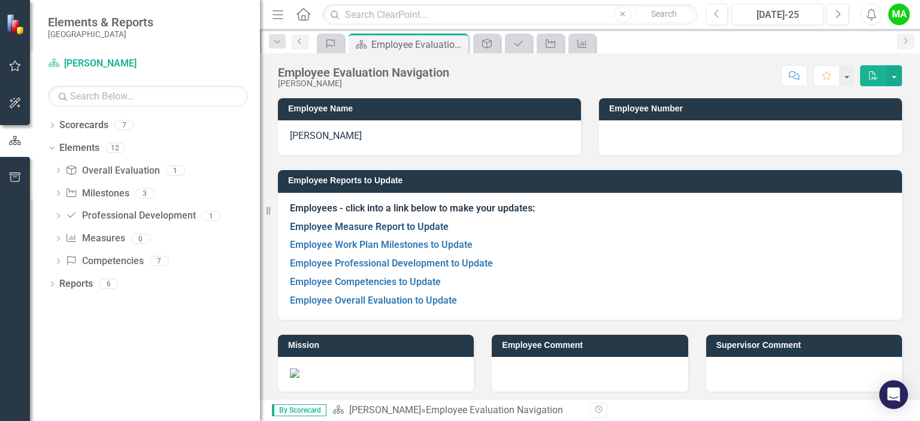
click at [392, 222] on link "Employee Measure Report to Update" at bounding box center [369, 226] width 159 height 11
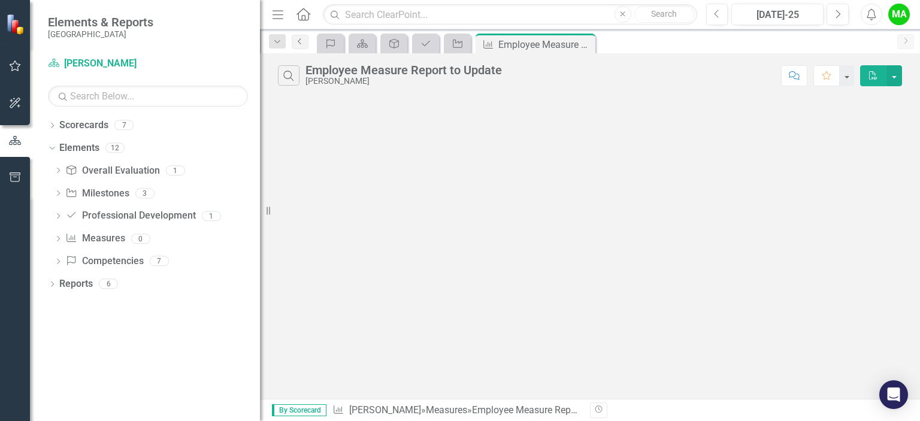
click at [303, 41] on icon "Previous" at bounding box center [300, 41] width 10 height 7
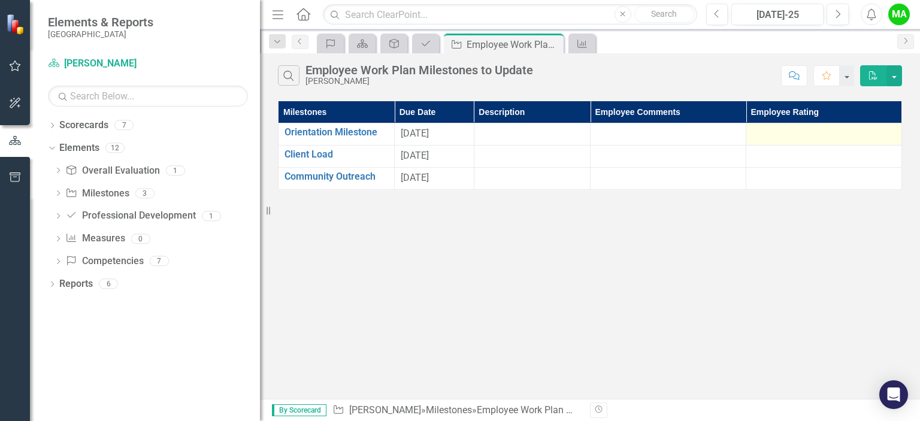
click at [777, 137] on div at bounding box center [824, 134] width 143 height 14
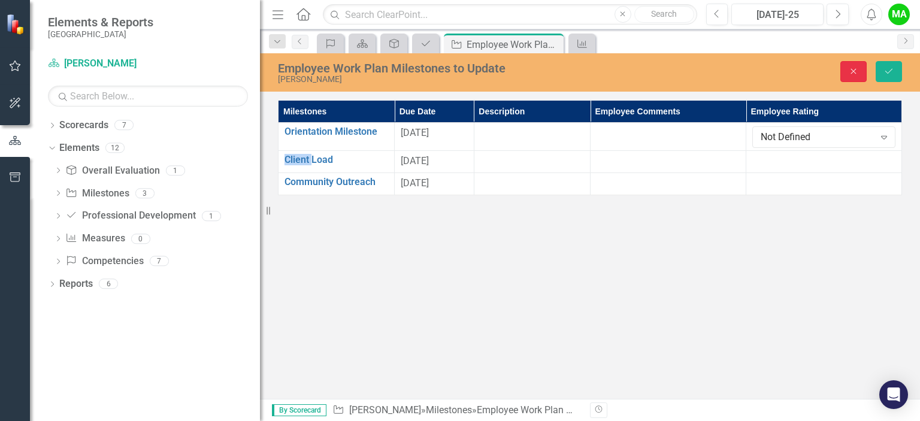
click at [856, 67] on icon "Close" at bounding box center [853, 71] width 11 height 8
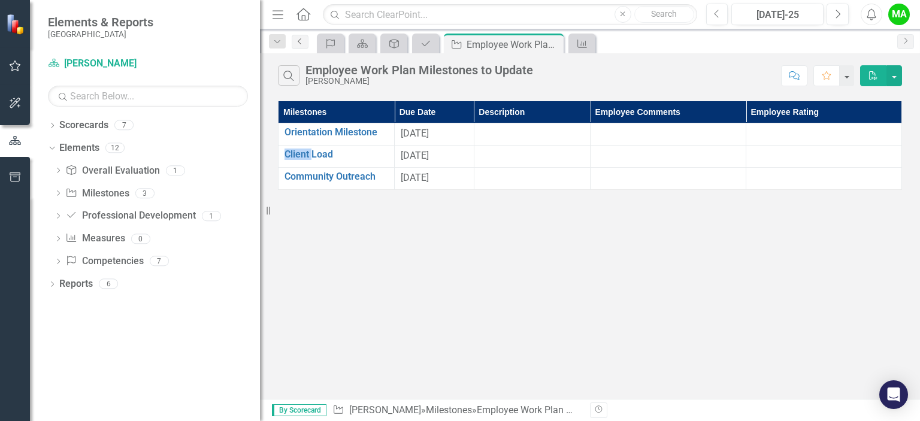
click at [302, 45] on link "Previous" at bounding box center [300, 42] width 17 height 14
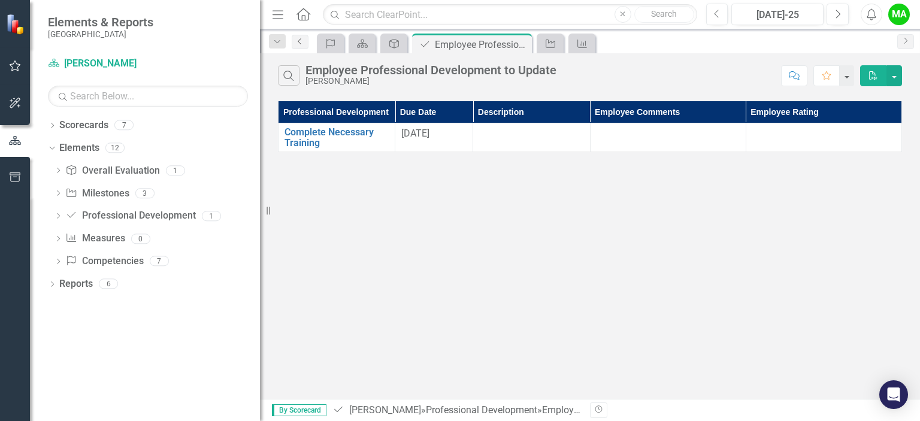
click at [302, 45] on link "Previous" at bounding box center [300, 42] width 17 height 14
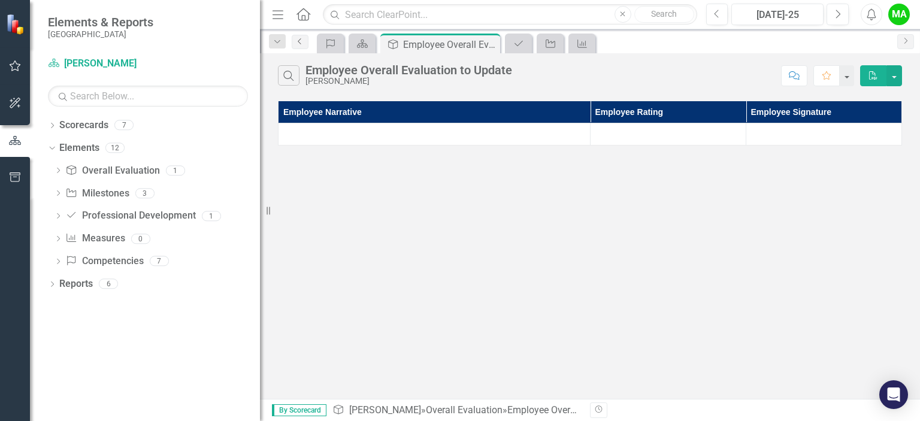
click at [302, 45] on link "Previous" at bounding box center [300, 42] width 17 height 14
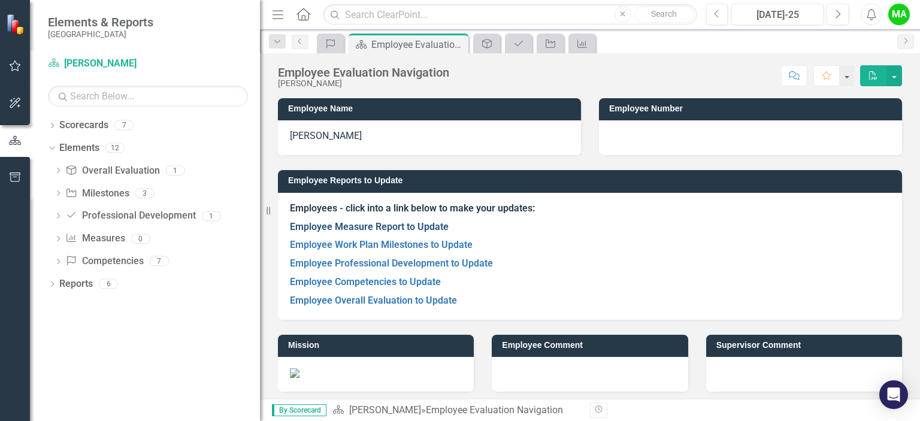
click at [424, 222] on link "Employee Measure Report to Update" at bounding box center [369, 226] width 159 height 11
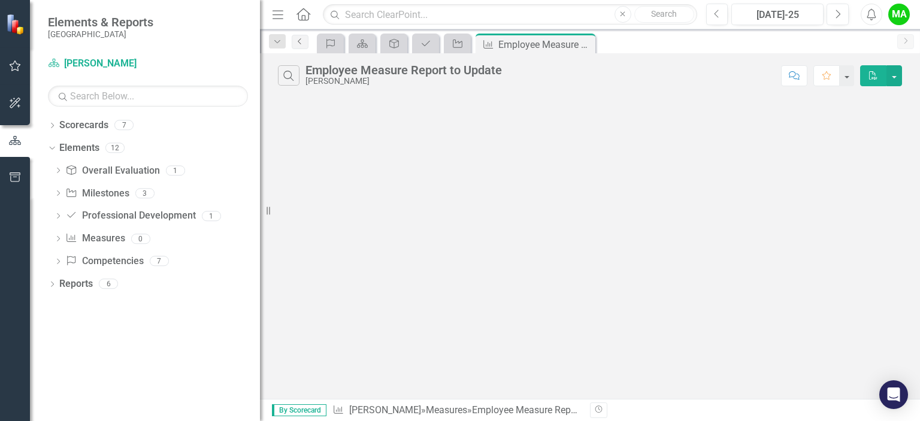
click at [302, 40] on icon "Previous" at bounding box center [300, 41] width 10 height 7
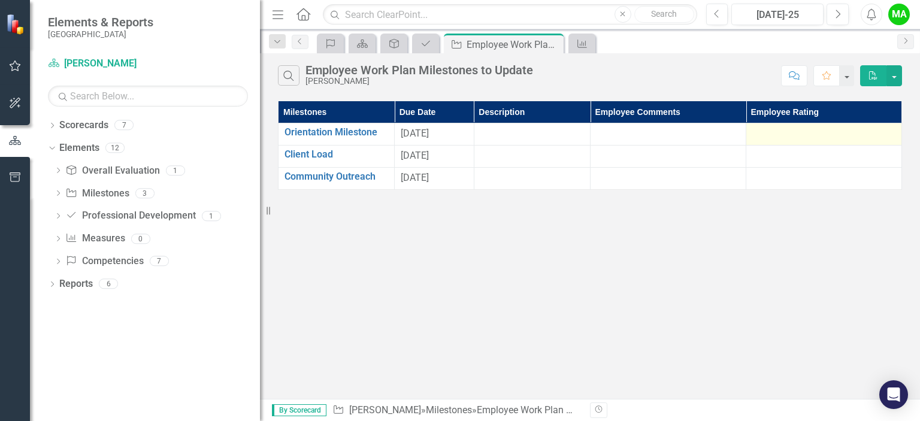
click at [805, 127] on div at bounding box center [824, 134] width 143 height 14
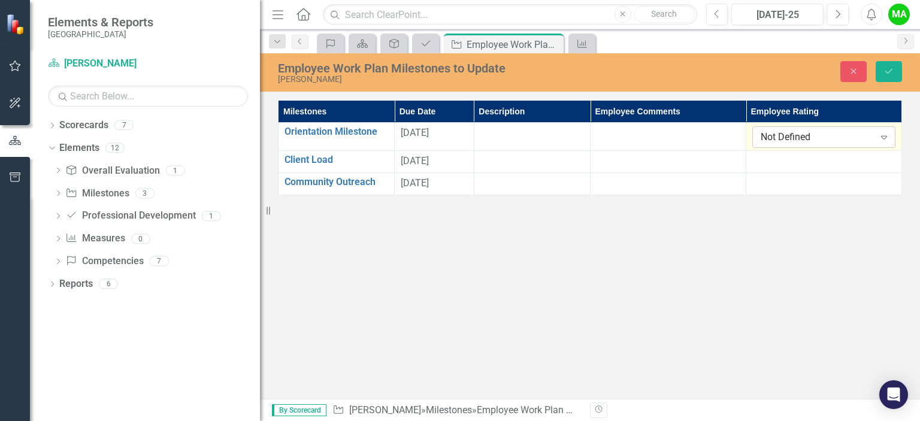
click at [813, 135] on div "Not Defined" at bounding box center [818, 138] width 114 height 14
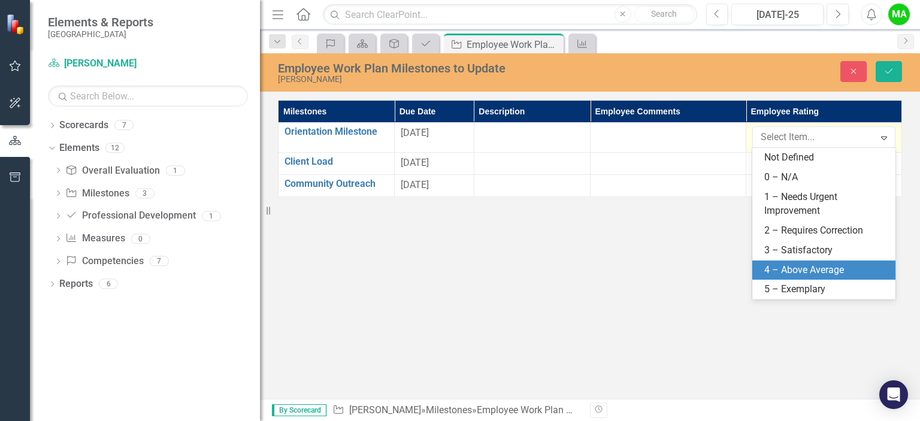
click at [793, 272] on div "4 – Above Average" at bounding box center [827, 271] width 124 height 14
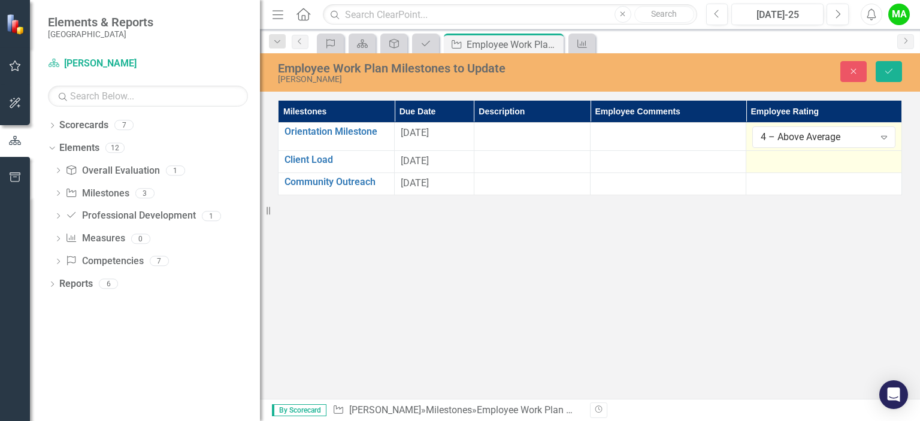
click at [818, 163] on div at bounding box center [824, 162] width 143 height 14
click at [829, 174] on div "Not Defined Expand" at bounding box center [824, 166] width 143 height 22
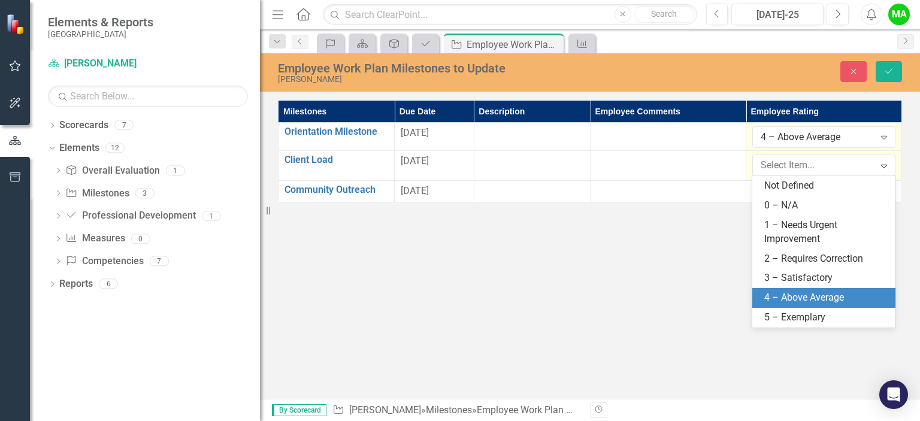
click at [826, 297] on div "4 – Above Average" at bounding box center [827, 298] width 124 height 14
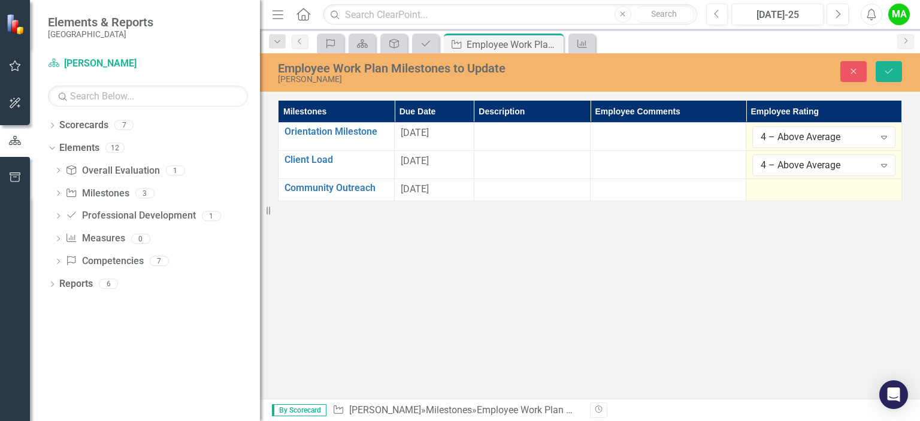
click at [808, 187] on div at bounding box center [824, 190] width 143 height 14
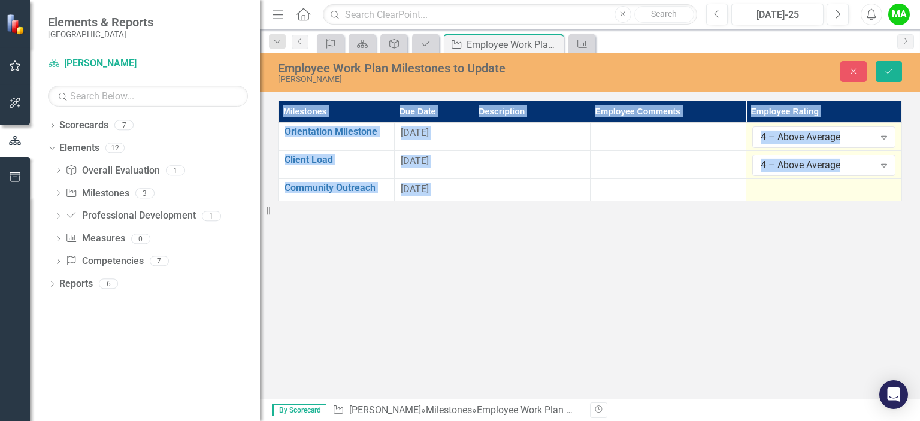
click at [808, 187] on div at bounding box center [824, 190] width 143 height 14
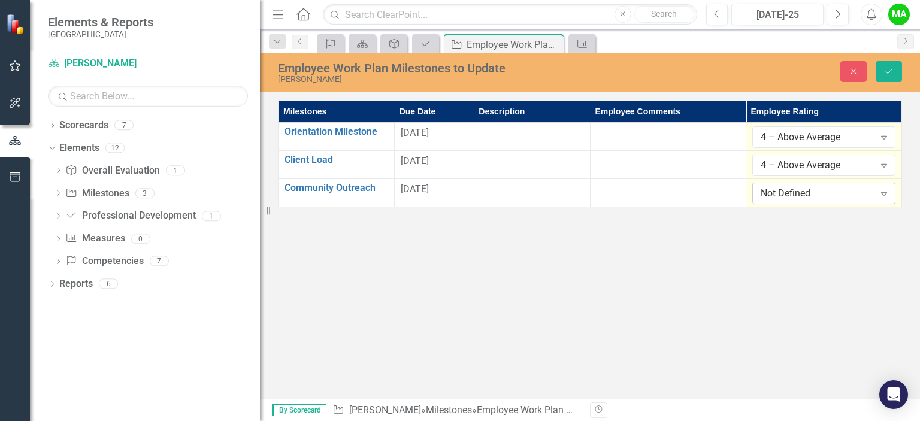
click at [817, 194] on div "Not Defined" at bounding box center [818, 194] width 114 height 14
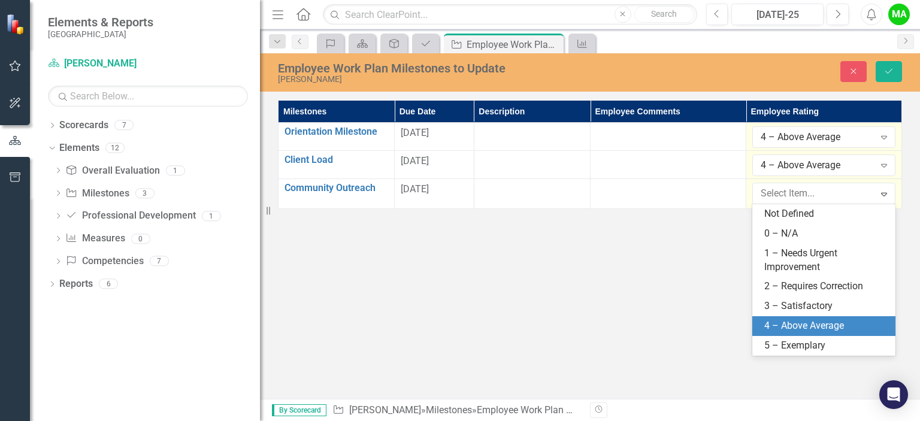
click at [789, 327] on div "4 – Above Average" at bounding box center [827, 326] width 124 height 14
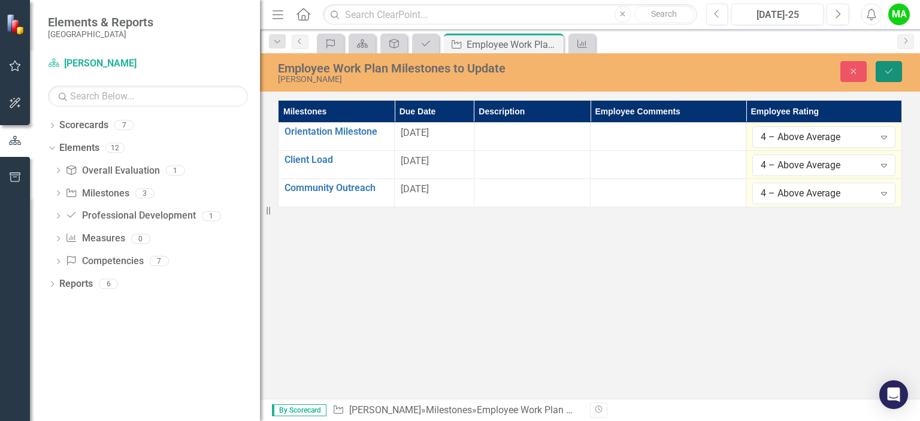
click at [883, 67] on button "Save" at bounding box center [889, 71] width 26 height 21
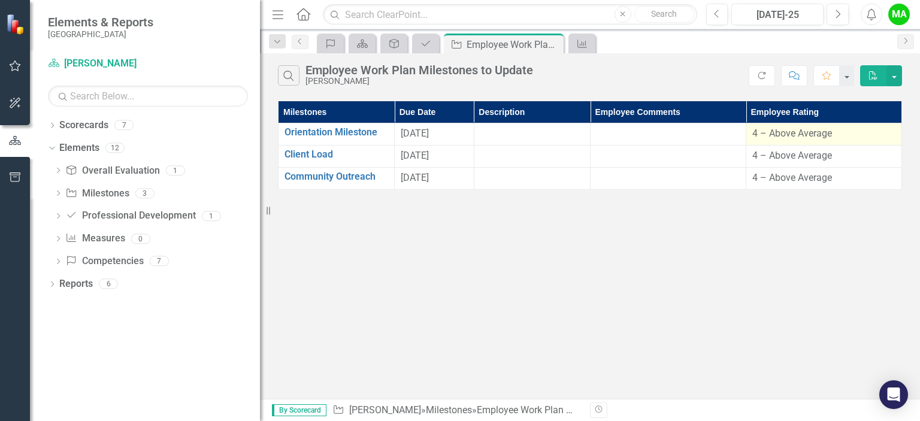
click at [854, 136] on div "4 – Above Average" at bounding box center [824, 134] width 143 height 14
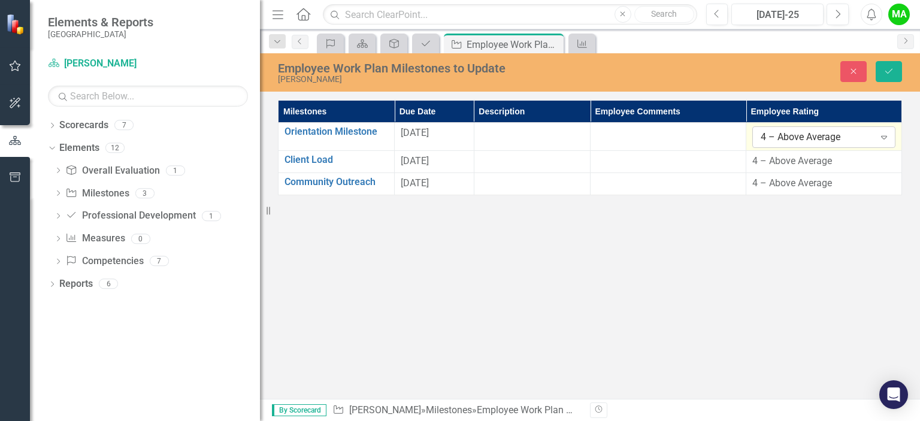
click at [882, 129] on div "Expand" at bounding box center [885, 137] width 22 height 19
click at [539, 410] on div "Employee Work Plan Milestones to Update" at bounding box center [566, 409] width 179 height 11
click at [883, 71] on button "Save" at bounding box center [889, 71] width 26 height 21
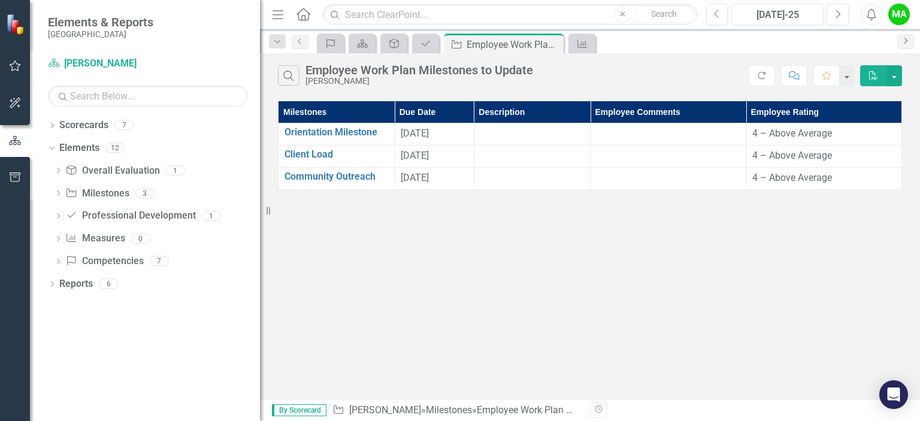
click at [907, 43] on icon "Next" at bounding box center [906, 40] width 10 height 7
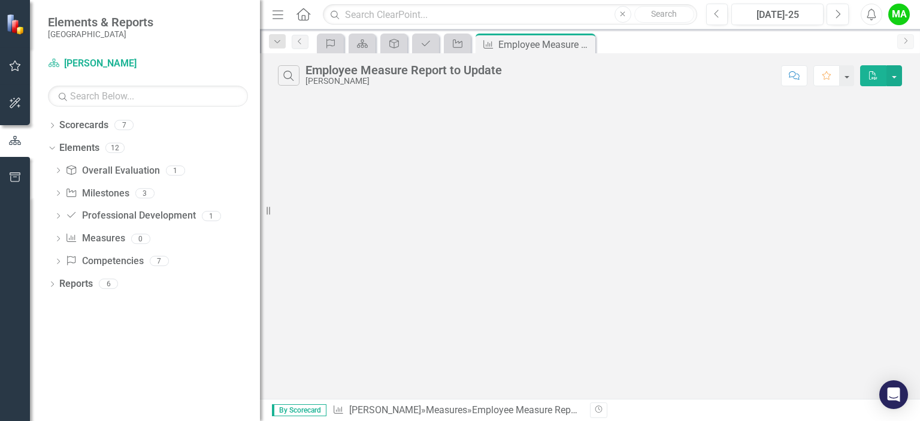
click at [907, 43] on icon "Next" at bounding box center [906, 40] width 10 height 7
click at [303, 38] on icon "Previous" at bounding box center [300, 41] width 10 height 7
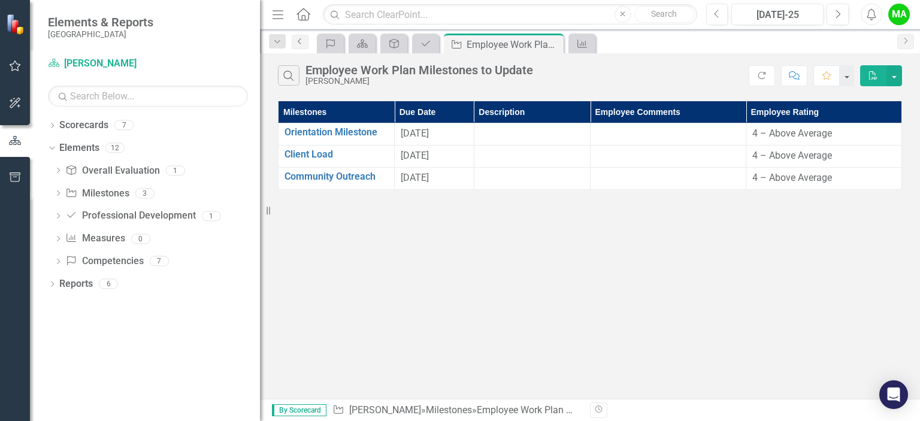
click at [303, 38] on icon "Previous" at bounding box center [300, 41] width 10 height 7
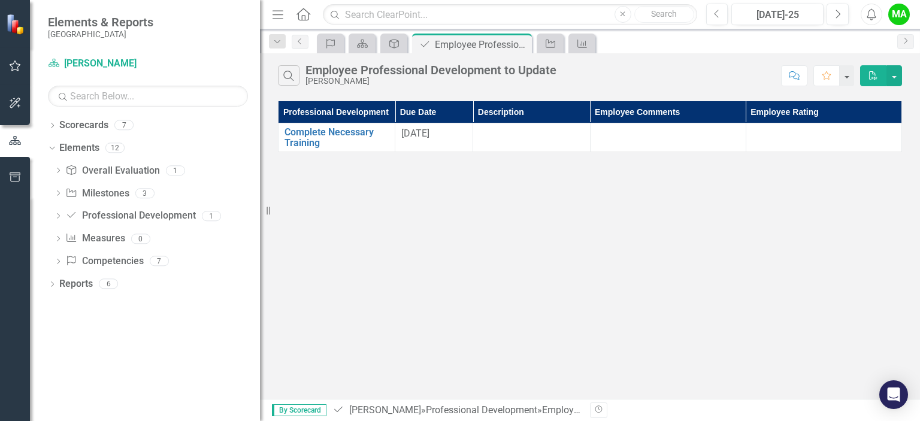
click at [808, 153] on div "Professional Development Due Date Description Employee Comments Employee Rating…" at bounding box center [590, 126] width 660 height 57
click at [805, 146] on td at bounding box center [824, 137] width 156 height 29
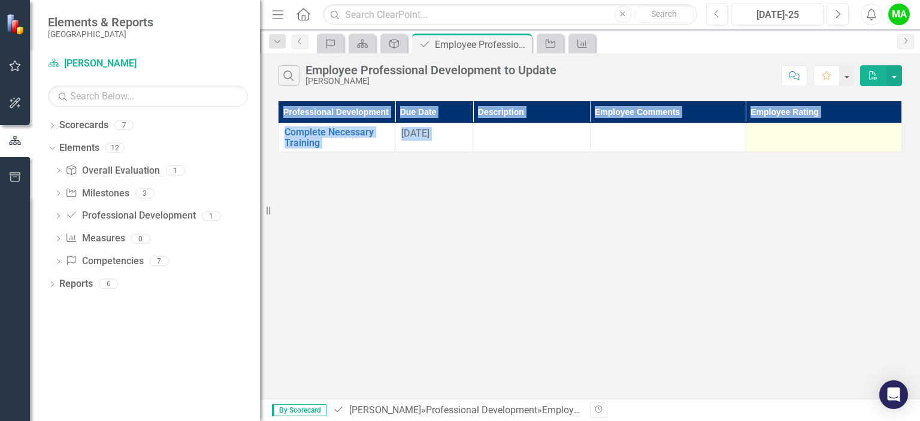
click at [805, 146] on td at bounding box center [824, 137] width 156 height 29
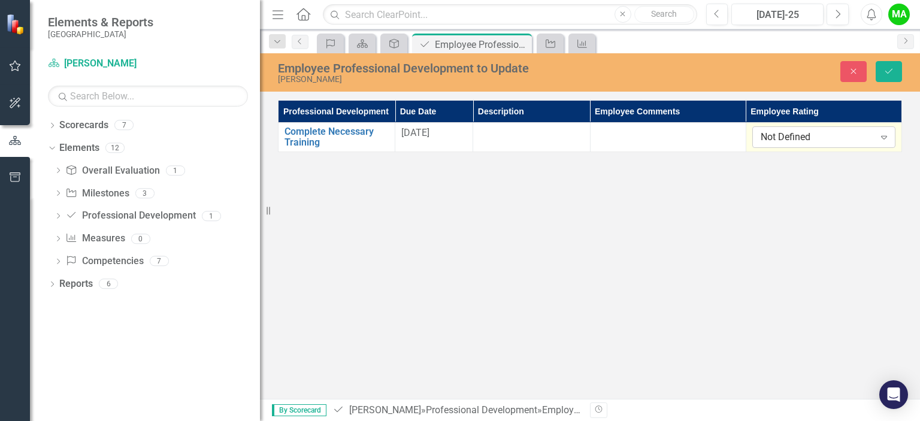
click at [818, 137] on div "Not Defined" at bounding box center [818, 138] width 114 height 14
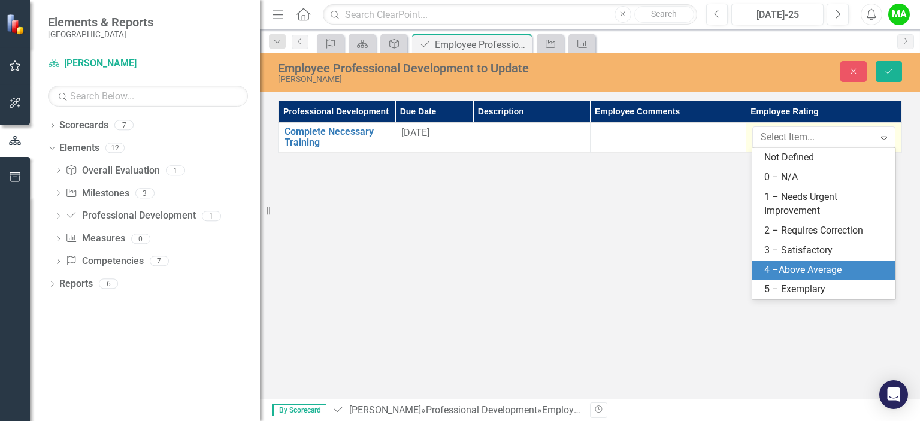
click at [815, 271] on div "4 –Above Average" at bounding box center [827, 271] width 125 height 14
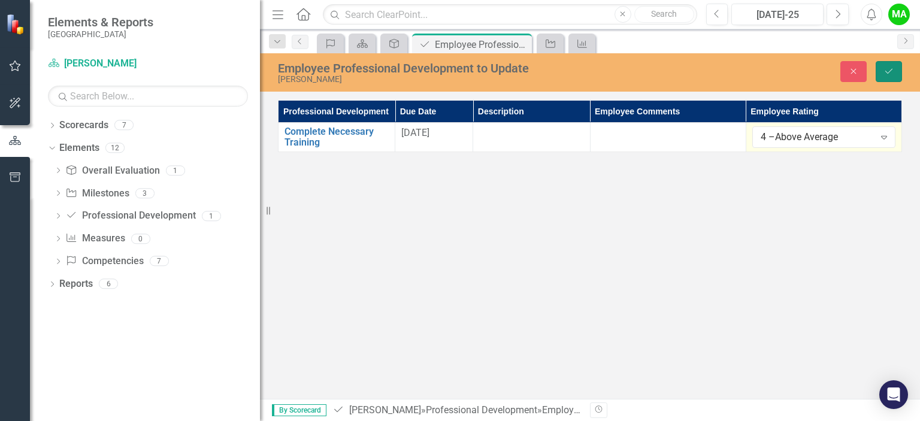
click at [893, 68] on icon "Save" at bounding box center [889, 71] width 11 height 8
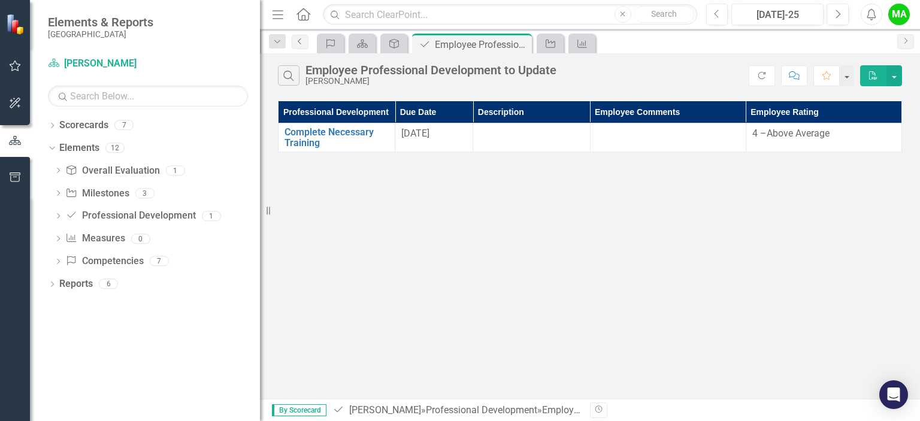
click at [299, 40] on icon at bounding box center [299, 41] width 3 height 6
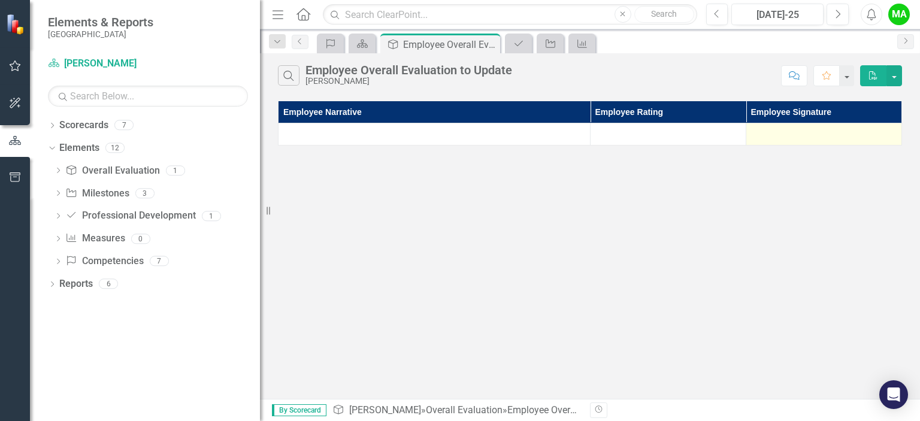
click at [766, 131] on div at bounding box center [824, 134] width 143 height 14
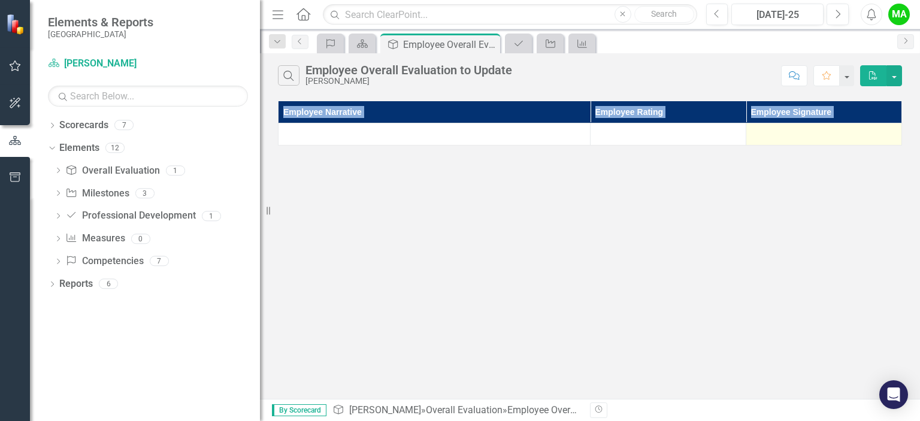
click at [766, 131] on div at bounding box center [824, 134] width 143 height 14
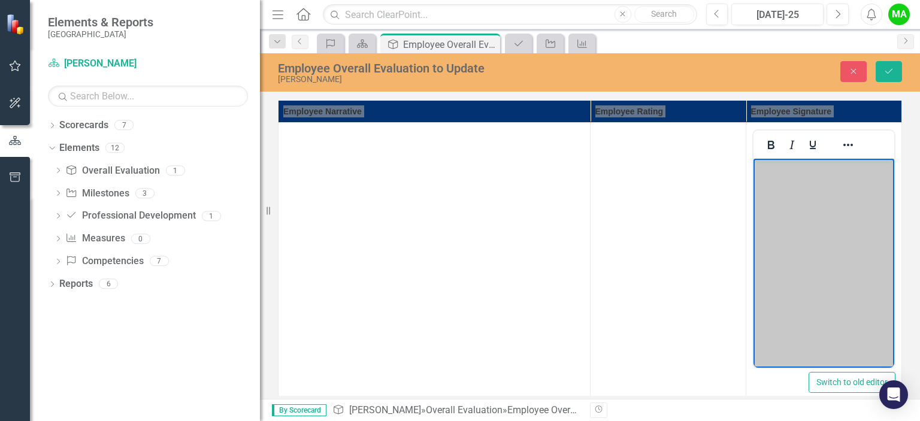
click at [819, 188] on body "Rich Text Area. Press ALT-0 for help." at bounding box center [824, 249] width 141 height 180
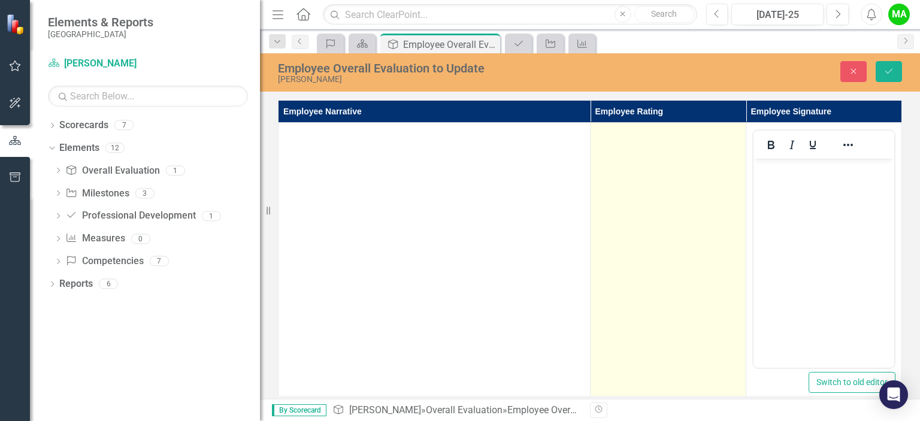
click at [685, 177] on td at bounding box center [669, 264] width 156 height 283
click at [683, 138] on div "Not Defined" at bounding box center [662, 138] width 114 height 14
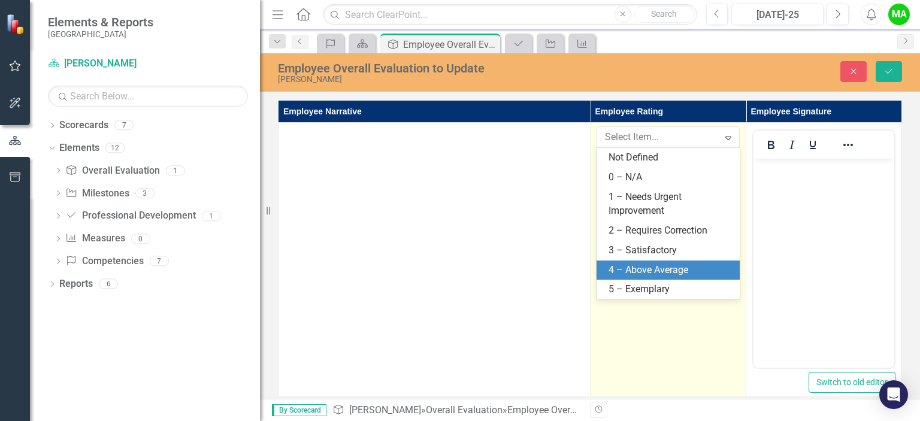
click at [682, 274] on div "4 – Above Average" at bounding box center [671, 271] width 124 height 14
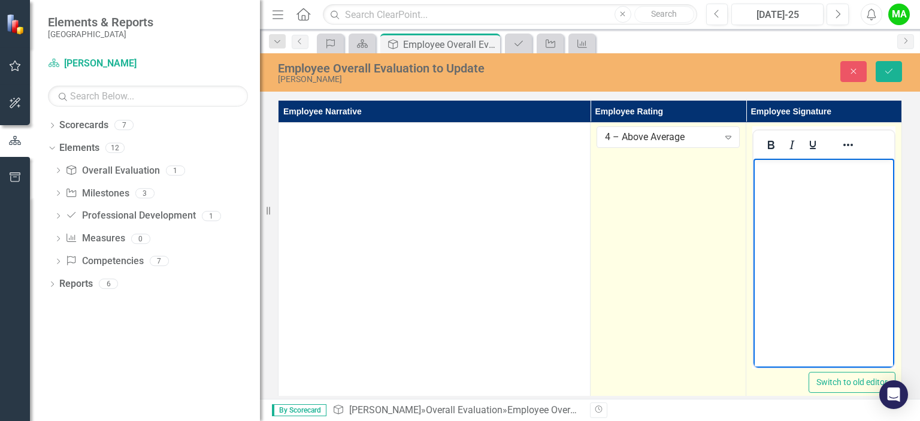
click at [815, 207] on body "Rich Text Area. Press ALT-0 for help." at bounding box center [824, 249] width 141 height 180
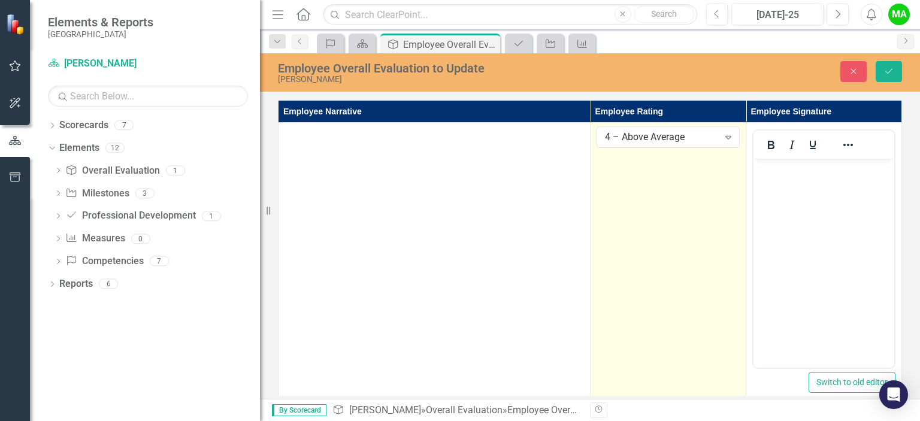
click at [863, 105] on th "Employee Signature" at bounding box center [825, 112] width 156 height 22
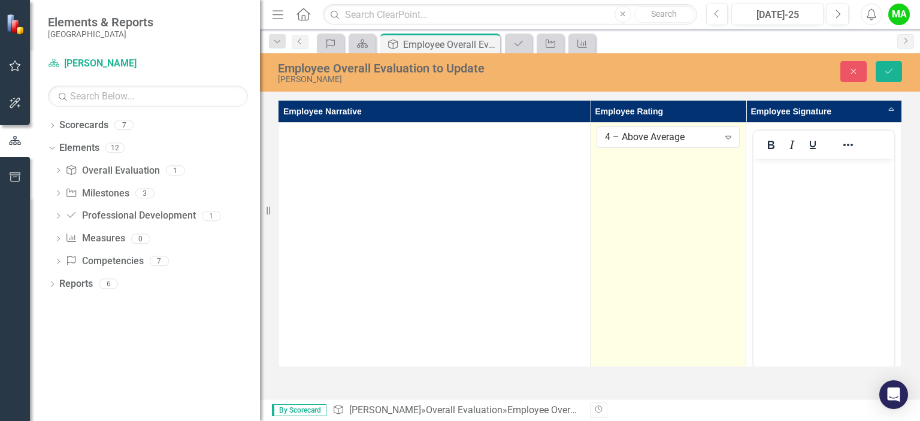
click at [863, 105] on th "Employee Signature Sort Ascending" at bounding box center [825, 112] width 156 height 22
click at [863, 105] on th "Employee Signature Sort Descending" at bounding box center [825, 112] width 156 height 22
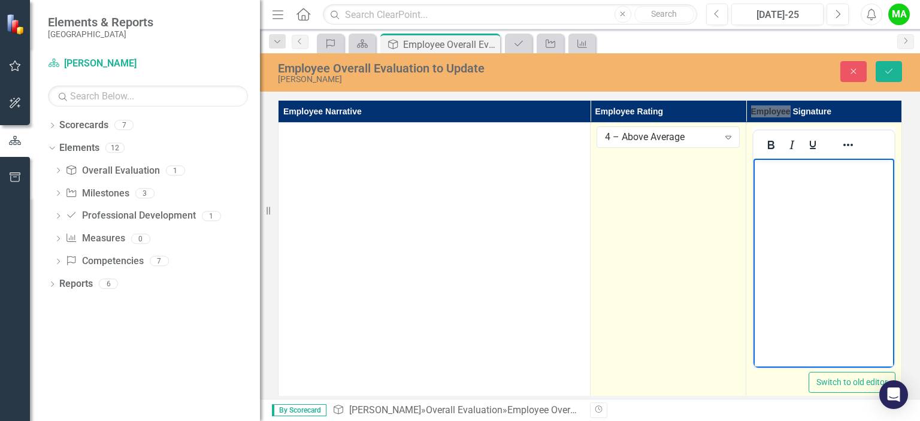
click at [835, 173] on p "Rich Text Area. Press ALT-0 for help." at bounding box center [824, 169] width 135 height 14
click at [848, 150] on icon "Reveal or hide additional toolbar items" at bounding box center [848, 145] width 14 height 14
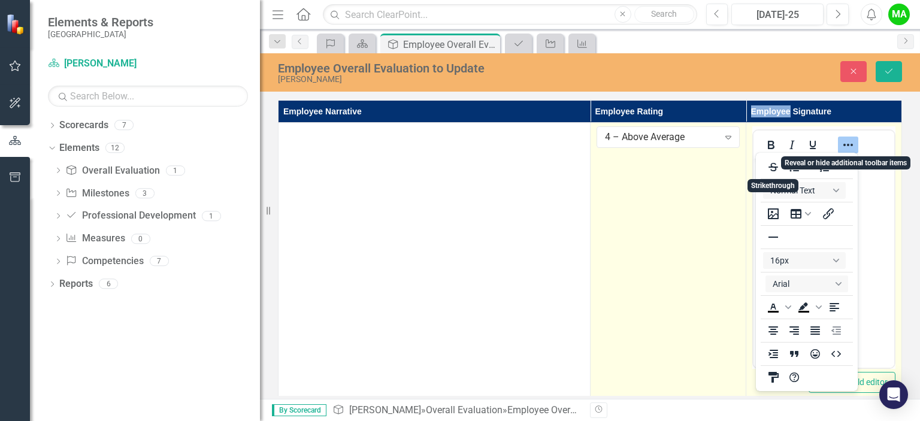
click at [848, 150] on icon "Reveal or hide additional toolbar items" at bounding box center [848, 145] width 14 height 14
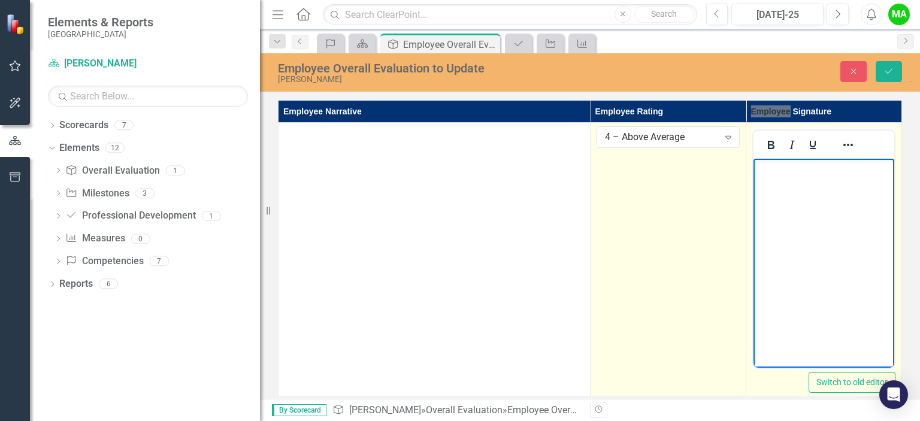
click at [821, 180] on body "Rich Text Area. Press ALT-0 for help." at bounding box center [824, 249] width 141 height 180
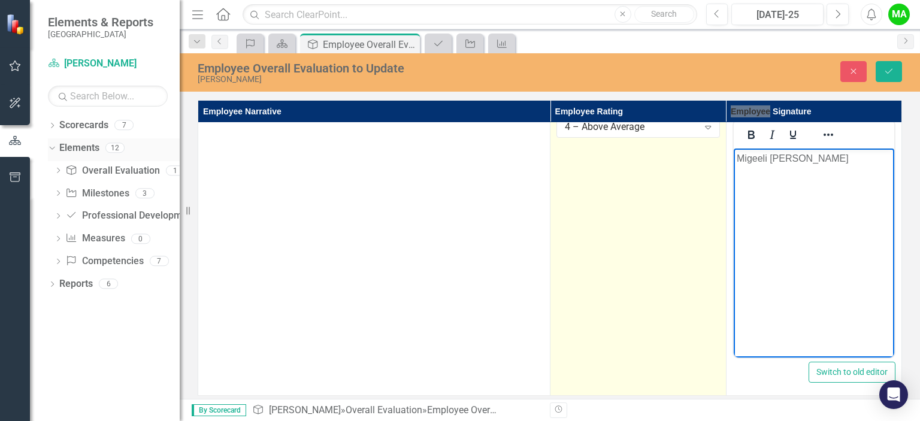
scroll to position [10, 0]
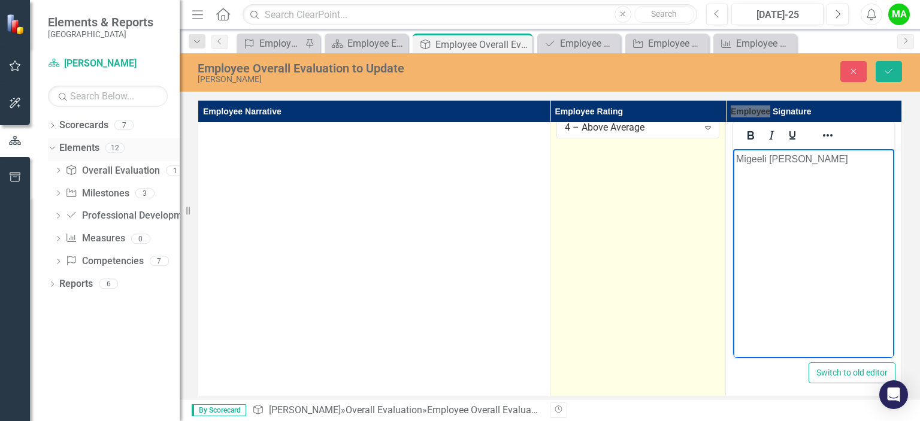
drag, startPoint x: 260, startPoint y: 165, endPoint x: 138, endPoint y: 147, distance: 123.5
click at [138, 147] on div "Elements & Reports Gunnison County Scorecard Migeeli [PERSON_NAME] Search Dropd…" at bounding box center [90, 210] width 180 height 421
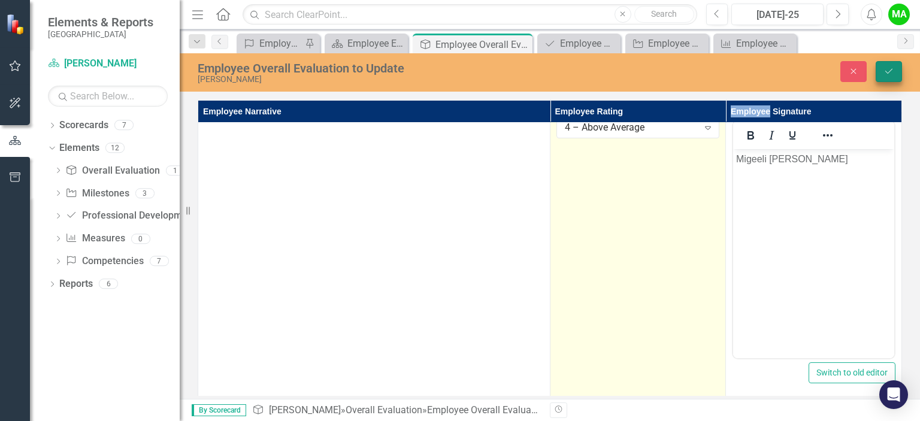
click at [884, 80] on button "Save" at bounding box center [889, 71] width 26 height 21
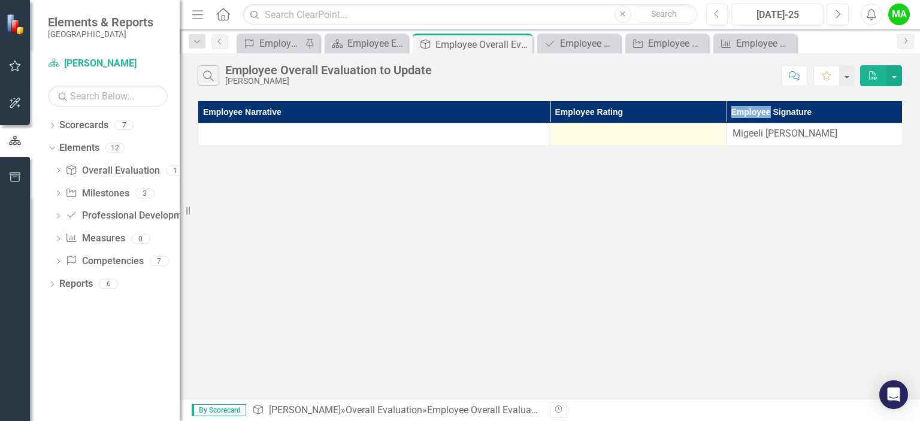
scroll to position [0, 0]
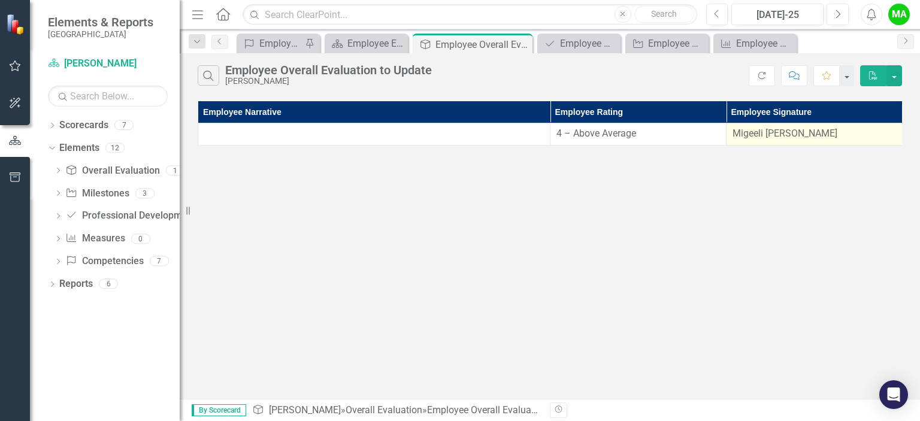
click at [865, 126] on td "Migeeli [PERSON_NAME]" at bounding box center [815, 134] width 176 height 22
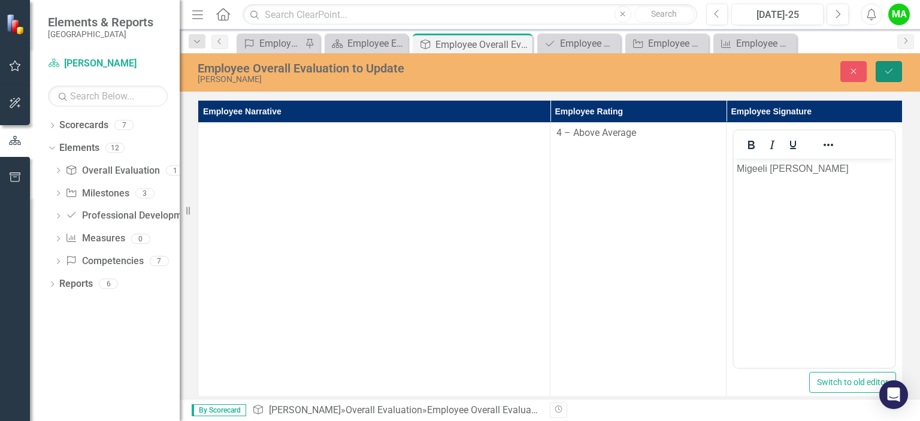
click at [899, 65] on button "Save" at bounding box center [889, 71] width 26 height 21
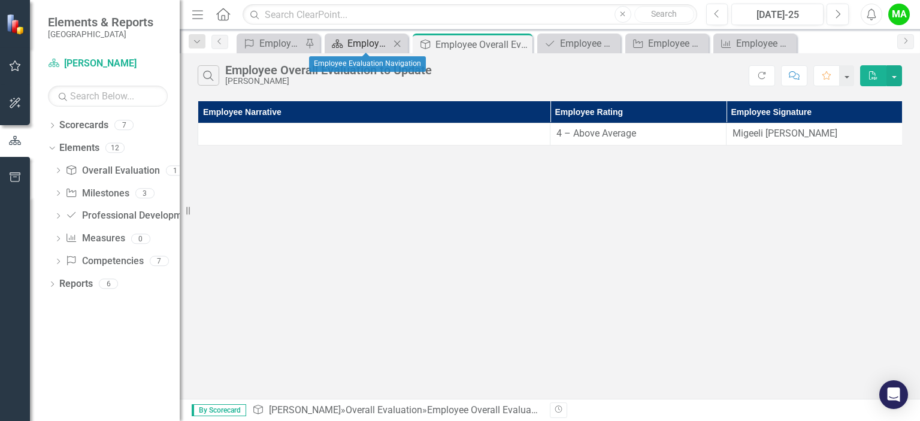
click at [363, 42] on div "Employee Evaluation Navigation" at bounding box center [369, 43] width 43 height 15
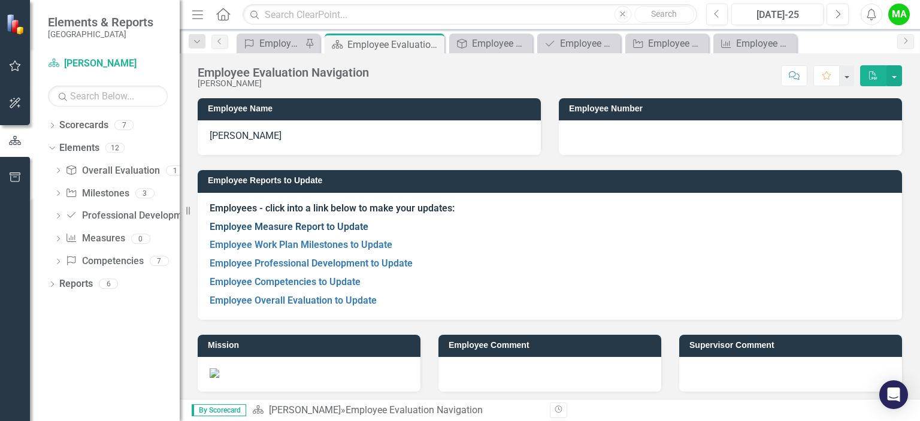
click at [349, 223] on link "Employee Measure Report to Update" at bounding box center [289, 226] width 159 height 11
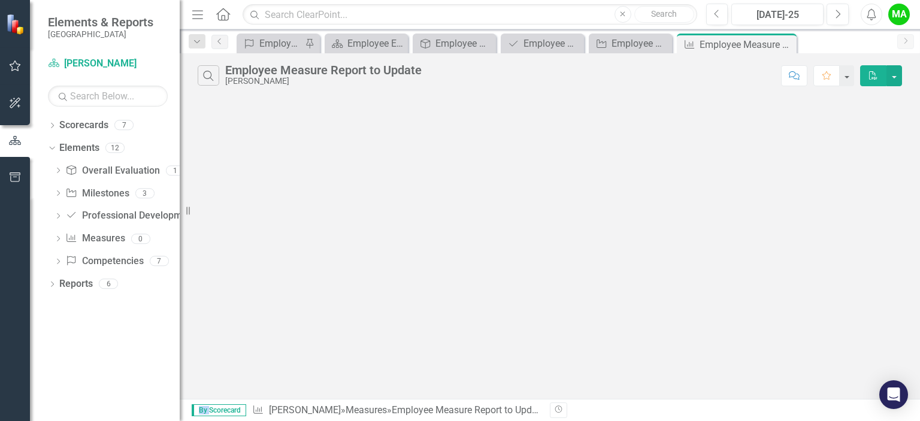
click at [349, 223] on div "Search Employee Measure Report to Update [PERSON_NAME] Comment Favorite PDF" at bounding box center [550, 226] width 741 height 346
click at [223, 38] on icon "Previous" at bounding box center [220, 41] width 10 height 7
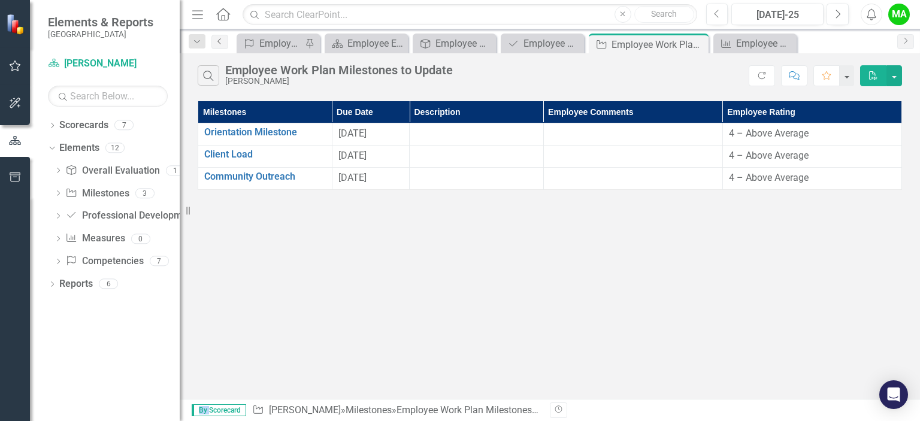
click at [218, 44] on icon "Previous" at bounding box center [220, 41] width 10 height 7
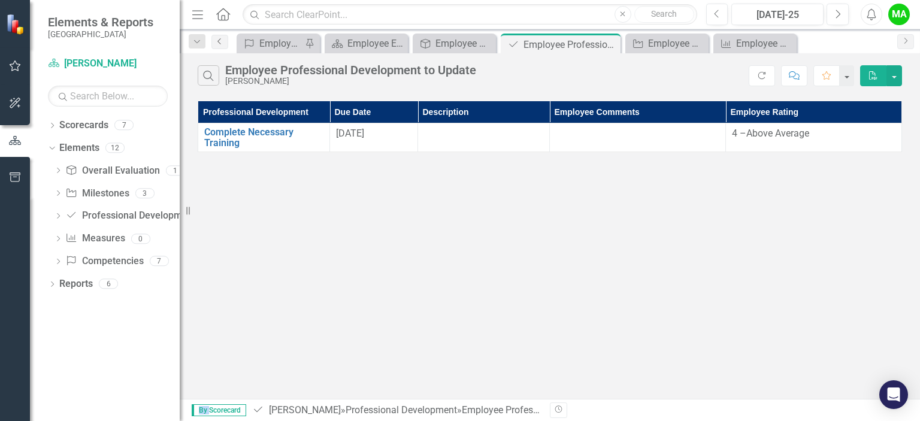
click at [222, 38] on icon "Previous" at bounding box center [220, 41] width 10 height 7
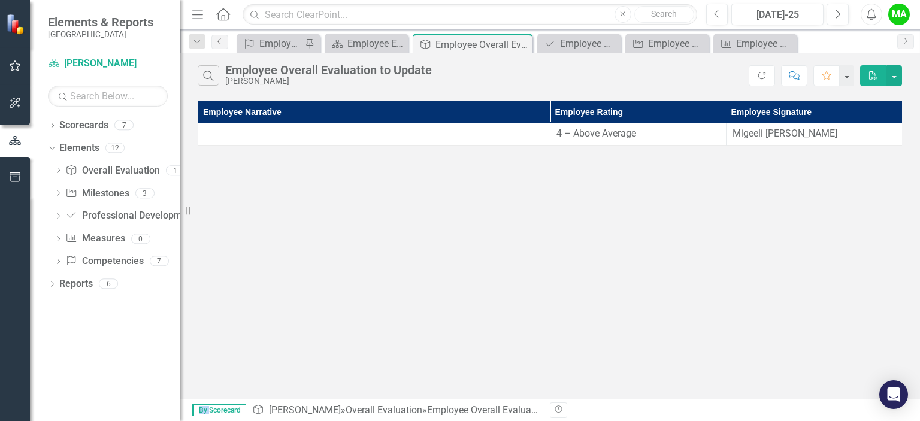
click at [222, 38] on icon "Previous" at bounding box center [220, 41] width 10 height 7
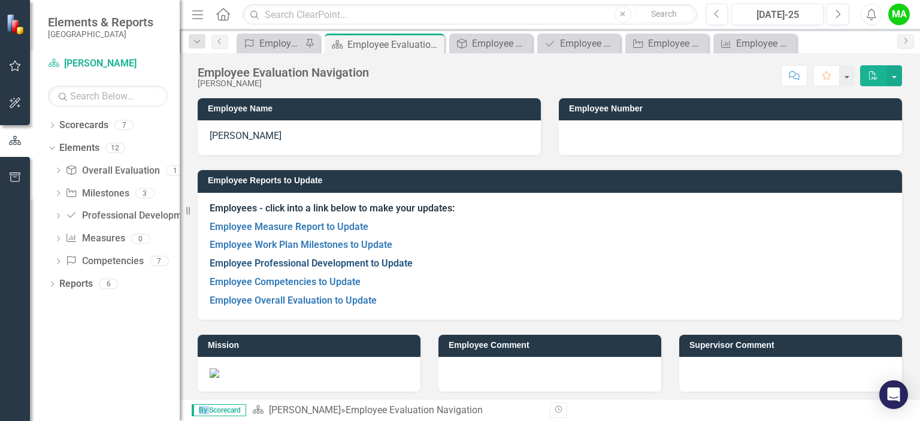
click at [334, 261] on link "Employee Professional Development to Update" at bounding box center [311, 263] width 203 height 11
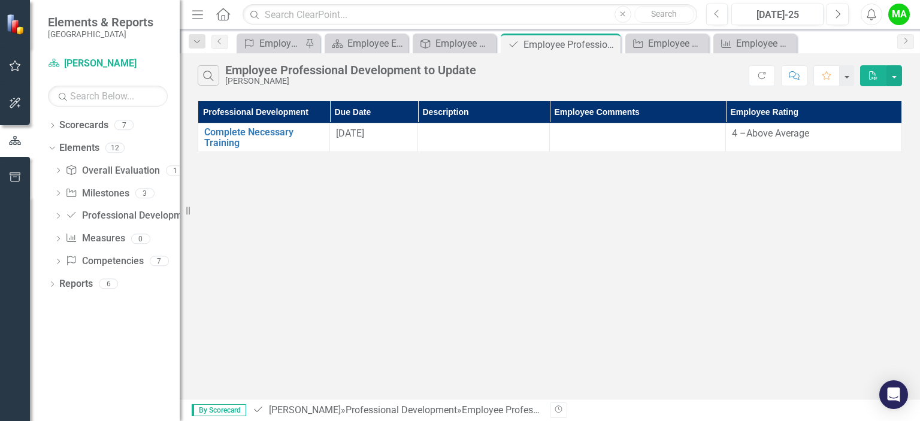
click at [334, 261] on div "Search Employee Professional Development to Update [PERSON_NAME] Refresh Commen…" at bounding box center [550, 226] width 741 height 346
click at [280, 47] on div "Employee Competencies to Update" at bounding box center [280, 43] width 43 height 15
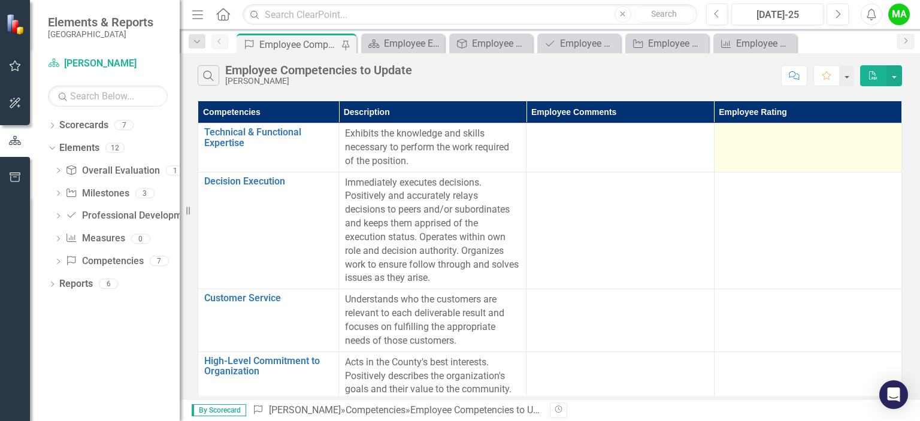
click at [765, 158] on td at bounding box center [808, 147] width 188 height 49
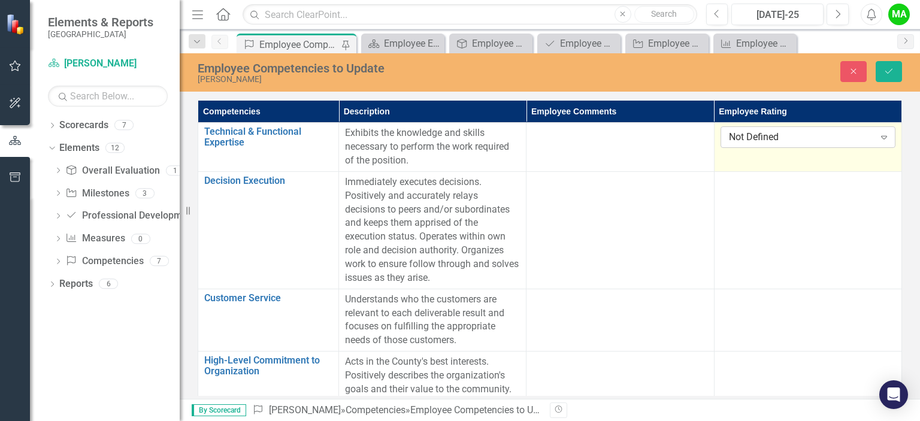
click at [778, 138] on div "Not Defined" at bounding box center [802, 138] width 146 height 14
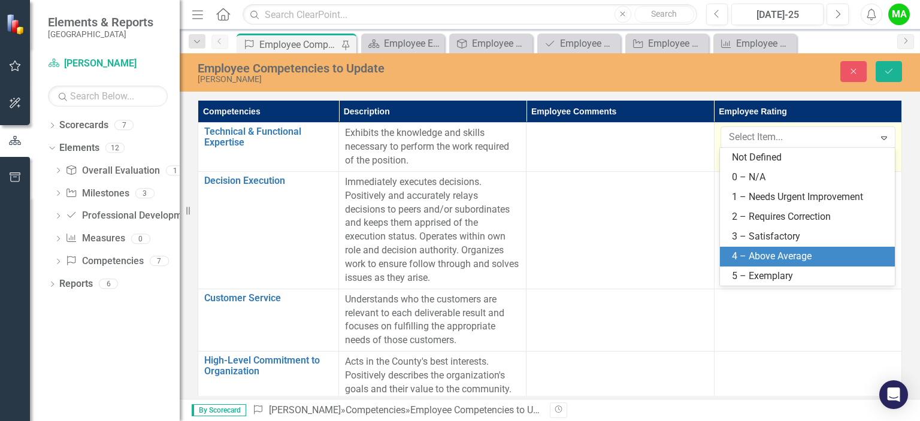
click at [793, 250] on div "4 – Above Average" at bounding box center [810, 257] width 156 height 14
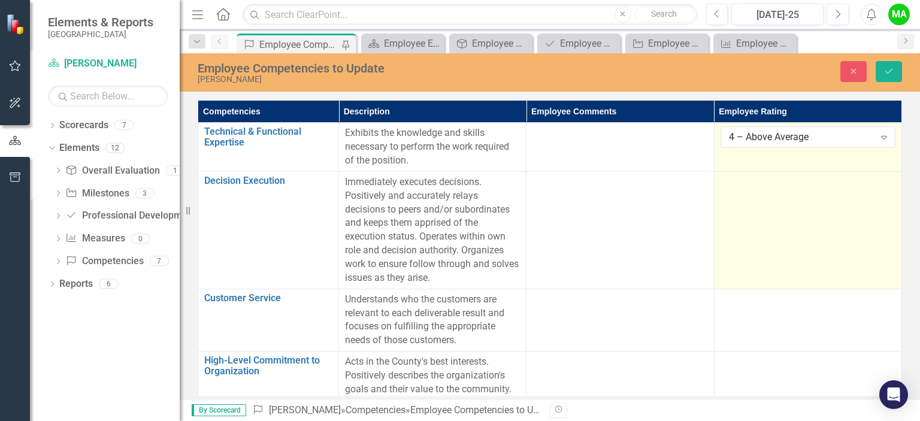
click at [792, 227] on td at bounding box center [808, 229] width 188 height 117
click at [786, 196] on div "Not Defined Expand" at bounding box center [808, 187] width 175 height 22
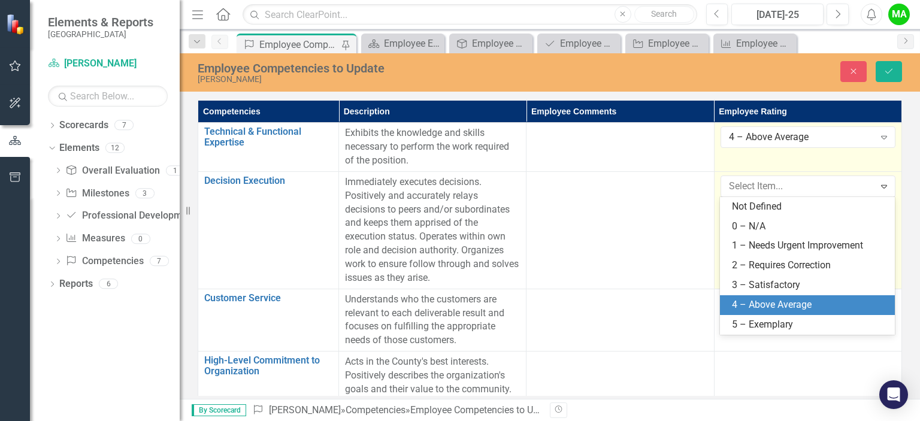
click at [783, 309] on div "4 – Above Average" at bounding box center [810, 305] width 156 height 14
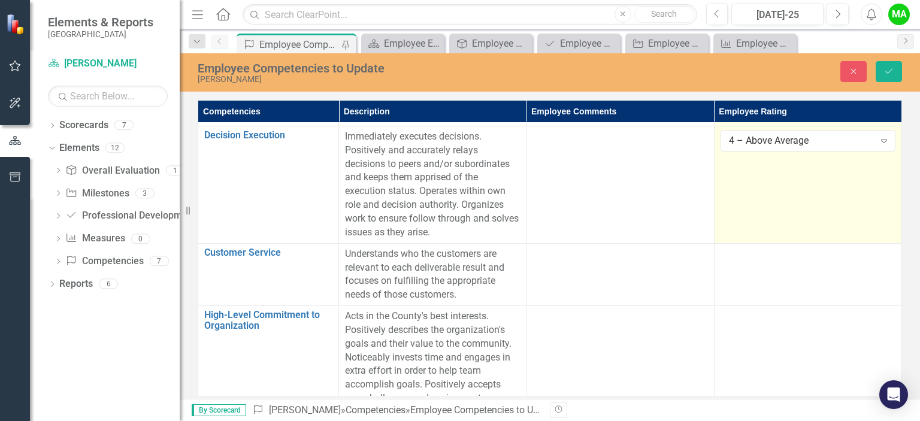
scroll to position [72, 0]
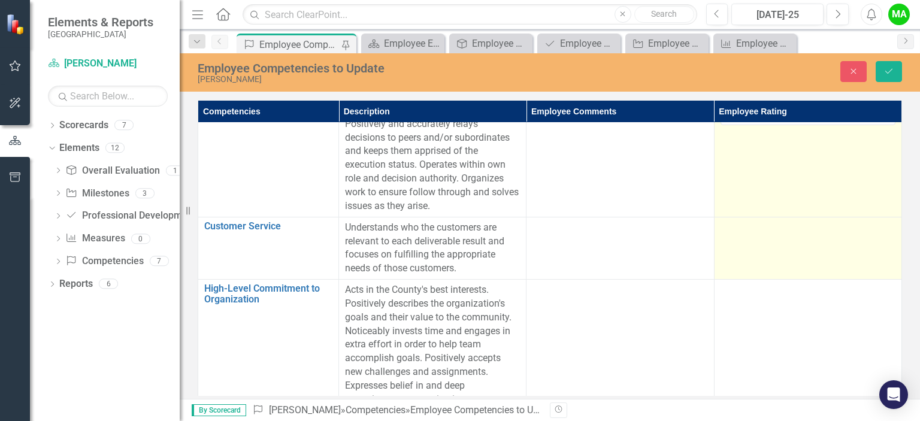
click at [814, 244] on td at bounding box center [808, 248] width 188 height 62
click at [792, 235] on div "Not Defined" at bounding box center [802, 232] width 146 height 14
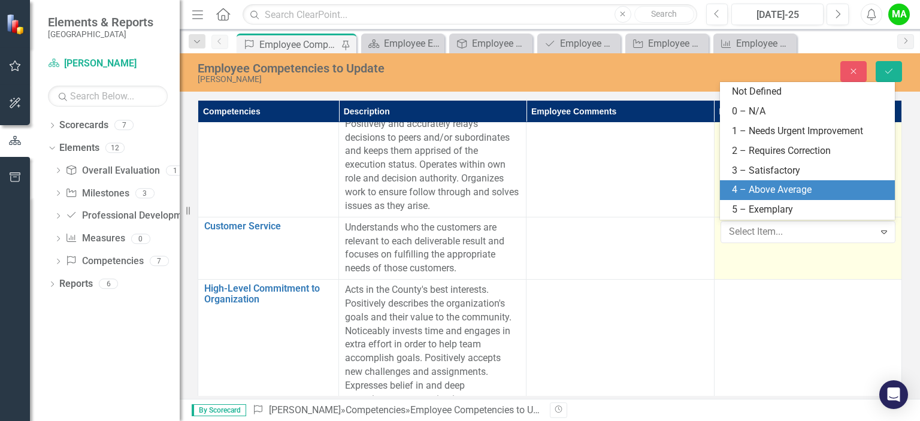
click at [774, 197] on div "4 – Above Average" at bounding box center [810, 190] width 156 height 14
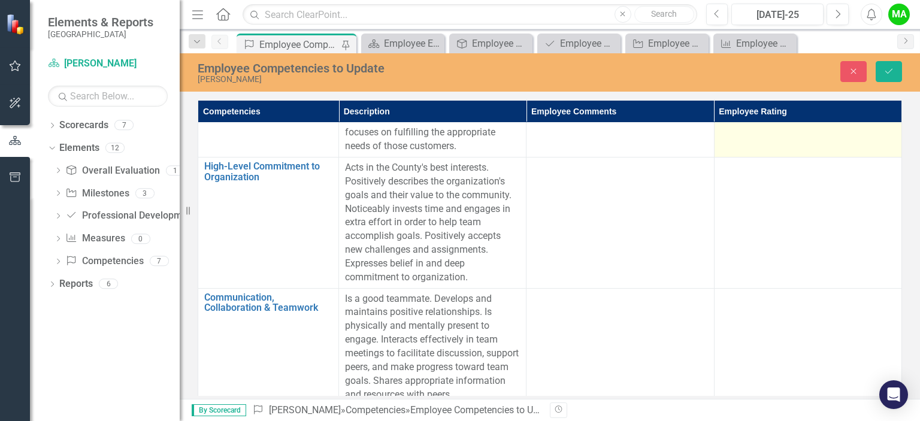
scroll to position [215, 0]
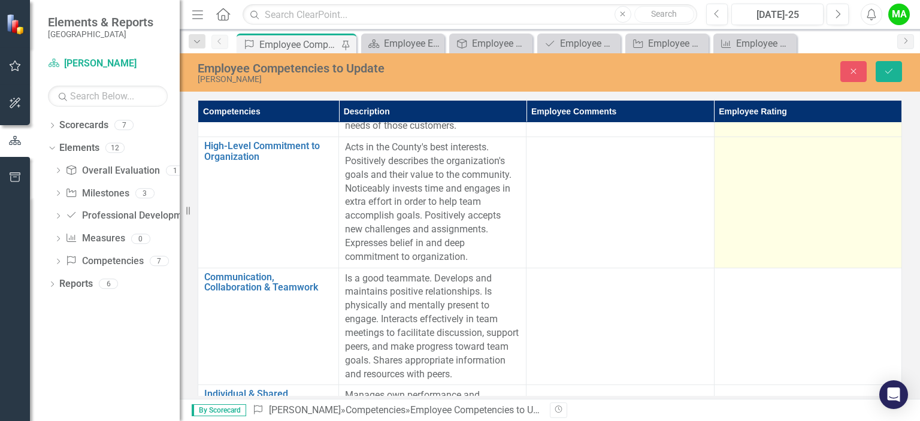
click at [813, 195] on td at bounding box center [808, 202] width 188 height 131
click at [772, 155] on div "Not Defined" at bounding box center [802, 152] width 146 height 14
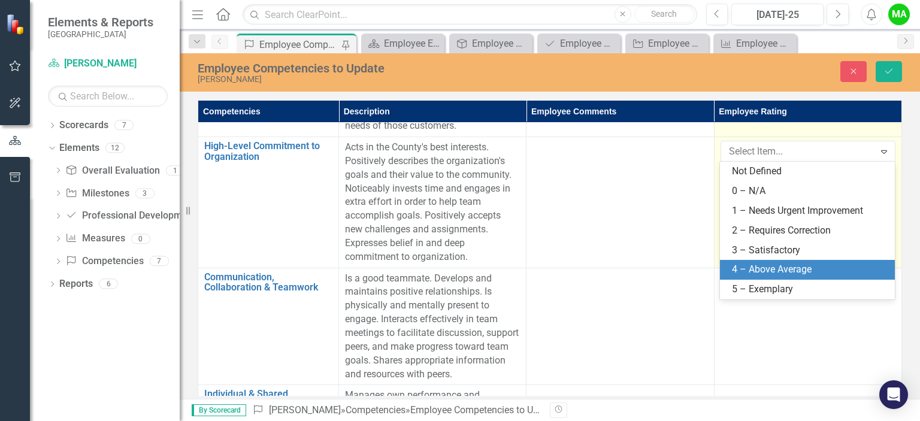
click at [784, 268] on div "4 – Above Average" at bounding box center [810, 270] width 156 height 14
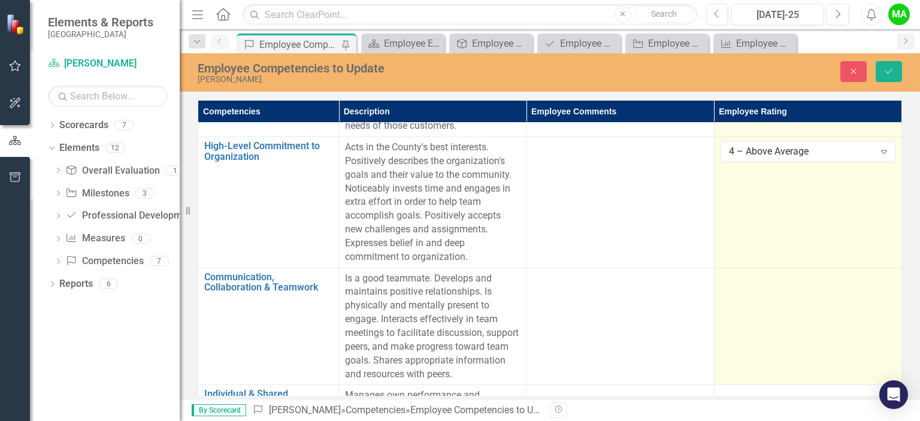
click at [795, 302] on td at bounding box center [808, 326] width 188 height 117
click at [790, 277] on div "Not Defined" at bounding box center [802, 283] width 146 height 14
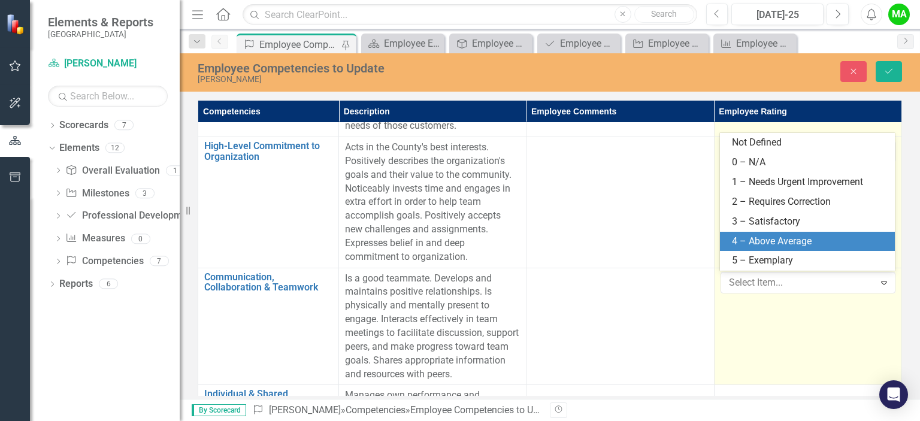
click at [771, 244] on div "4 – Above Average" at bounding box center [810, 242] width 156 height 14
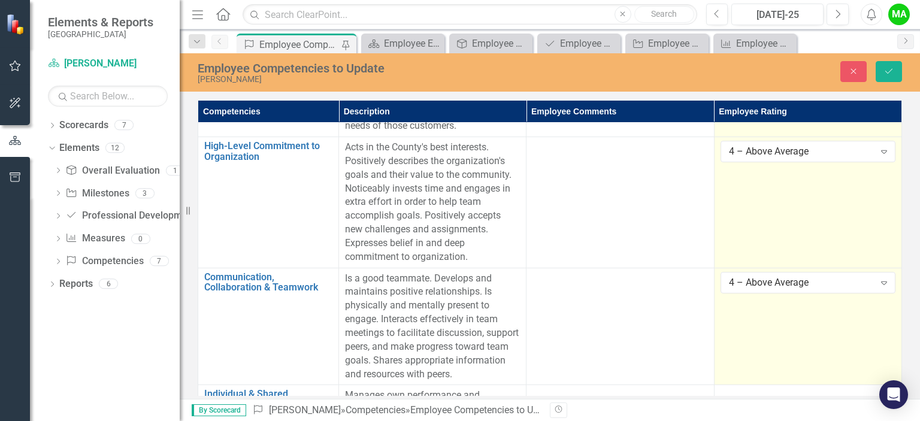
scroll to position [301, 0]
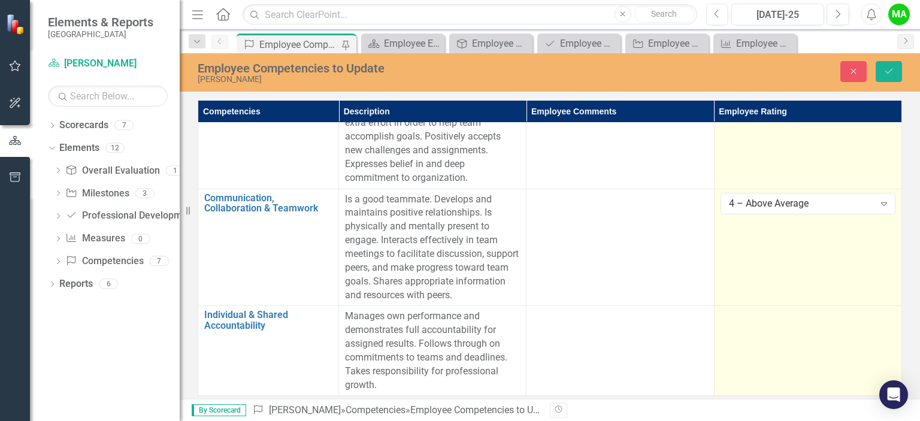
click at [818, 310] on div at bounding box center [808, 317] width 175 height 14
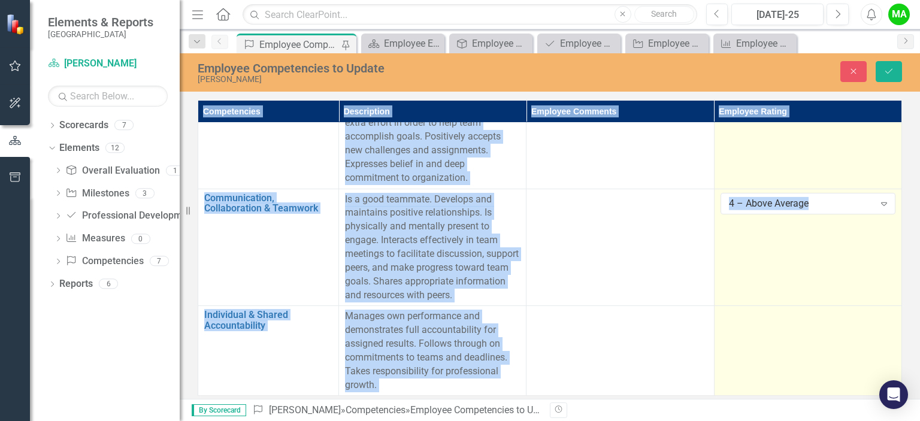
click at [818, 310] on div at bounding box center [808, 317] width 175 height 14
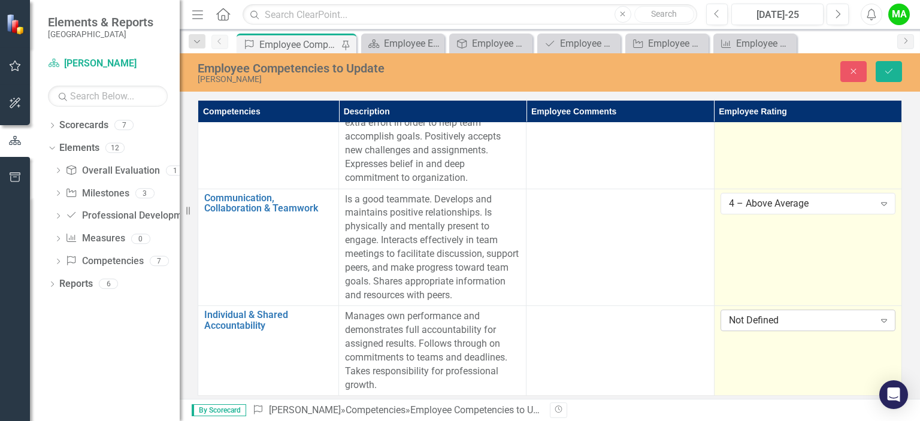
click at [823, 316] on div "Not Defined" at bounding box center [802, 321] width 146 height 14
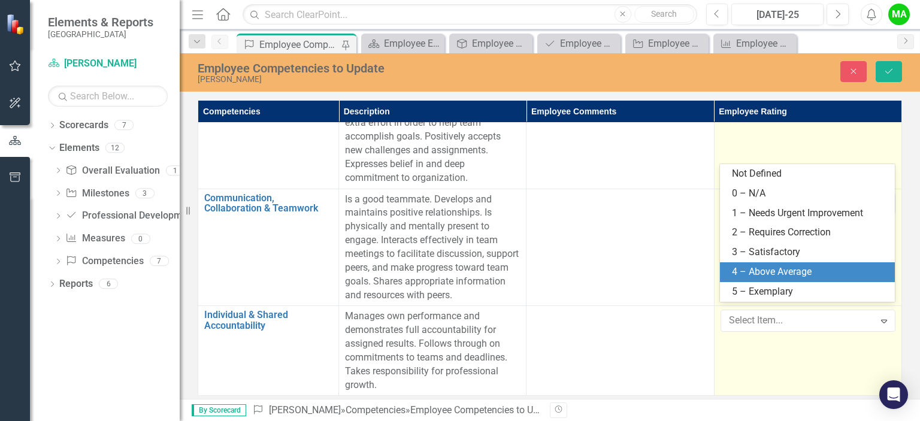
click at [796, 275] on div "4 – Above Average" at bounding box center [810, 272] width 156 height 14
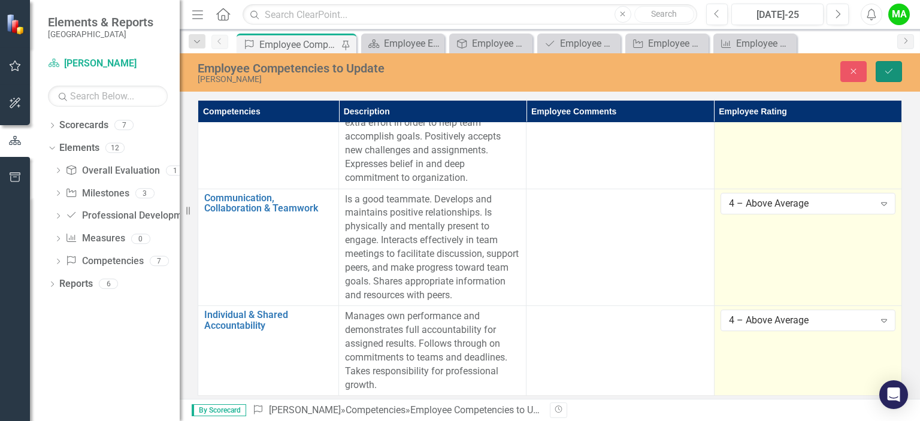
click at [888, 69] on icon "Save" at bounding box center [889, 71] width 11 height 8
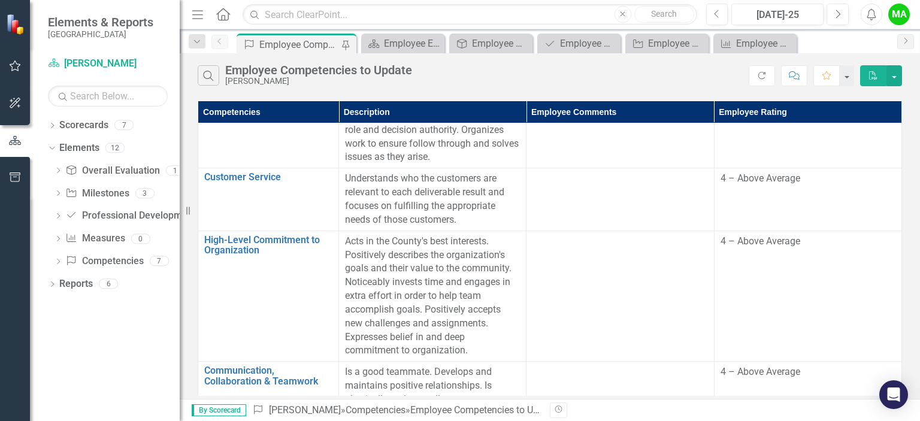
scroll to position [0, 0]
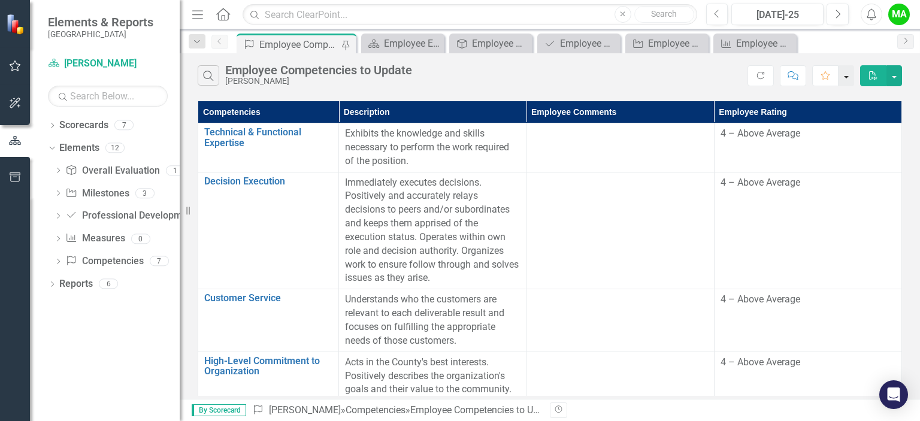
click at [854, 75] on button "button" at bounding box center [847, 75] width 16 height 21
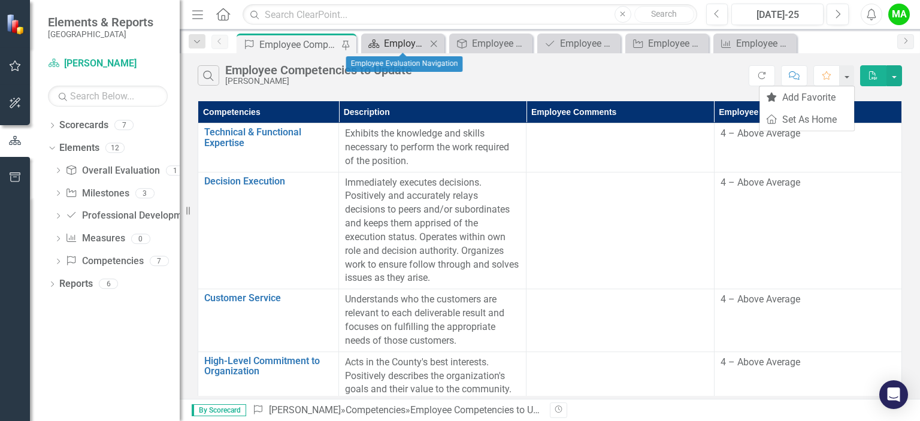
click at [371, 47] on icon at bounding box center [374, 44] width 11 height 8
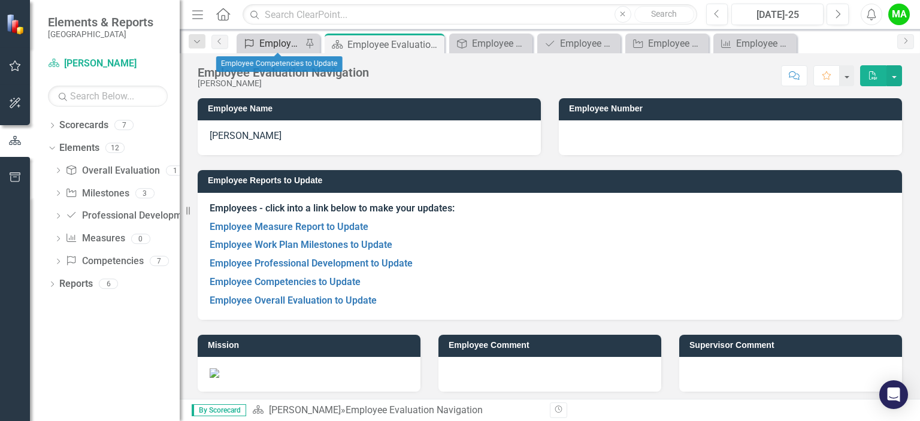
click at [300, 41] on div "Employee Competencies to Update" at bounding box center [280, 43] width 43 height 15
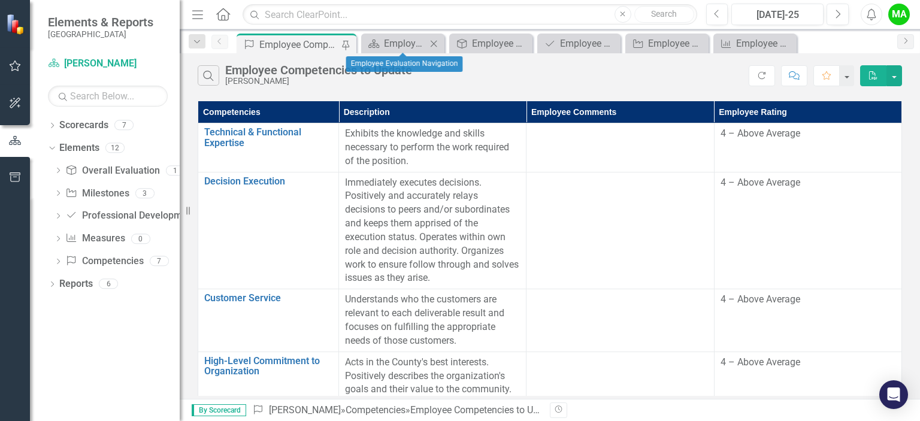
click at [403, 51] on div "Scorecard Employee Evaluation Navigation Close" at bounding box center [402, 44] width 83 height 20
click at [400, 45] on div "Employee Evaluation Navigation" at bounding box center [405, 43] width 43 height 15
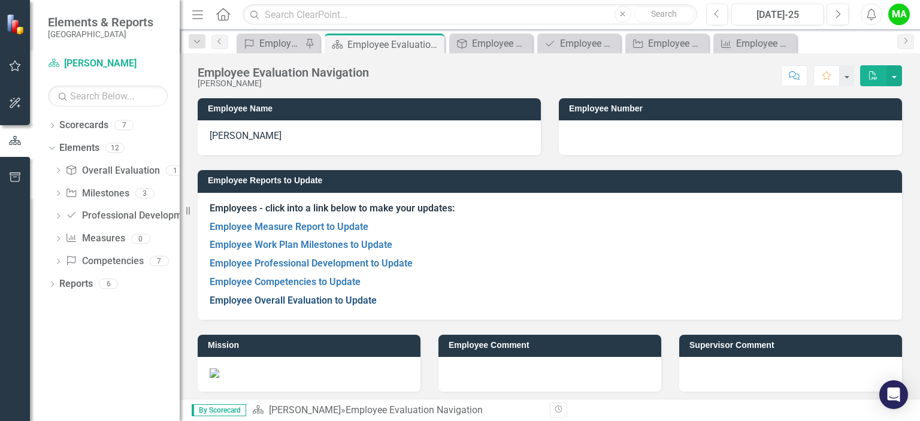
click at [321, 298] on link "Employee Overall Evaluation to Update" at bounding box center [293, 300] width 167 height 11
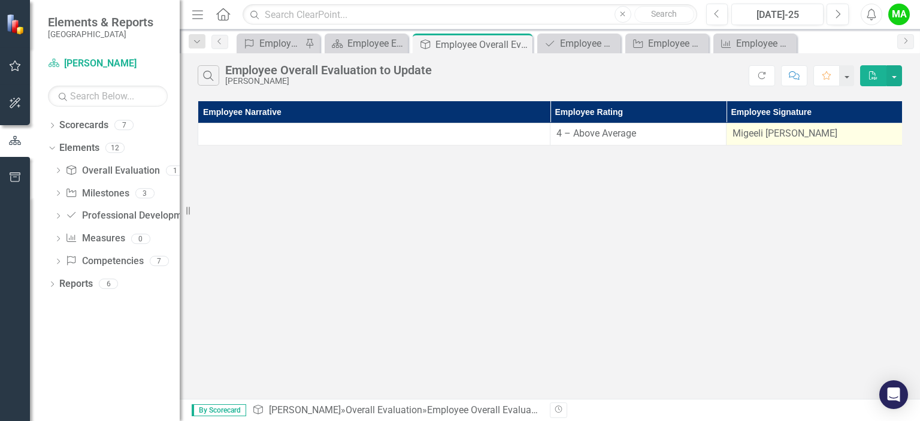
click at [777, 139] on p "Migeeli [PERSON_NAME]" at bounding box center [815, 134] width 164 height 14
click at [814, 132] on p "Migeeli [PERSON_NAME]" at bounding box center [815, 134] width 164 height 14
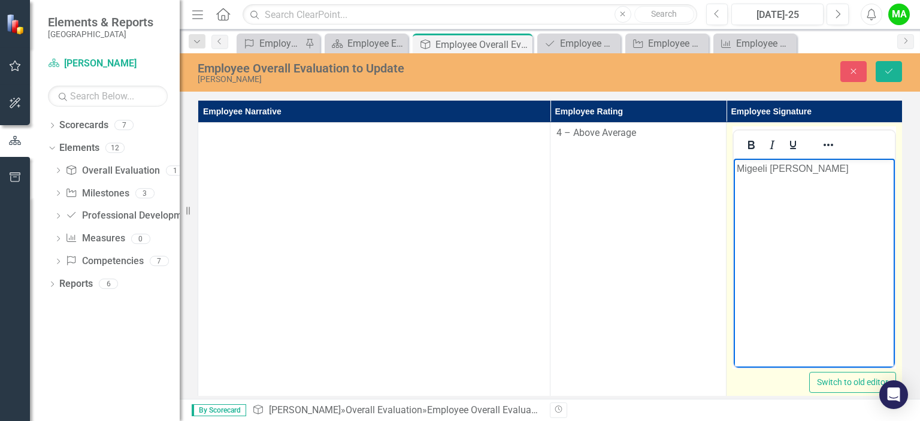
click at [860, 170] on p "Migeeli [PERSON_NAME]" at bounding box center [814, 169] width 155 height 14
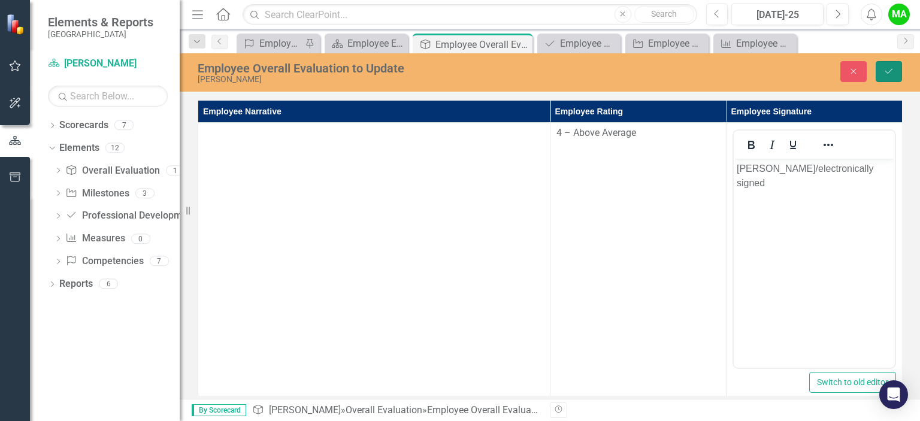
click at [892, 68] on icon "Save" at bounding box center [889, 71] width 11 height 8
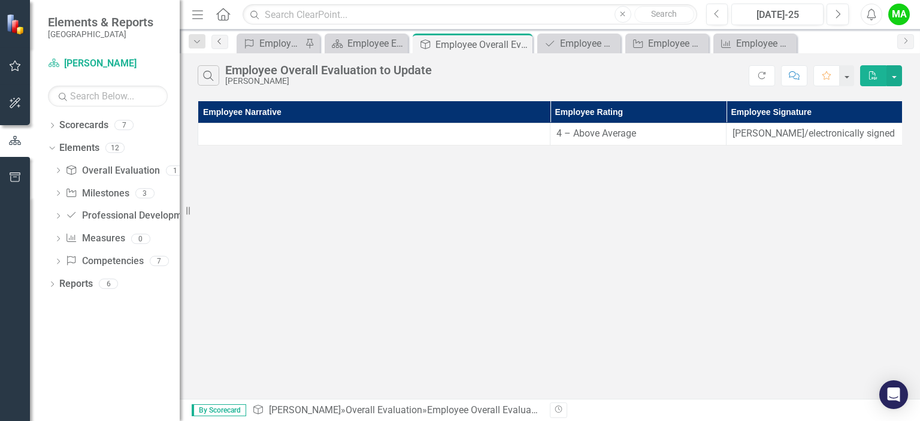
click at [219, 41] on icon "Previous" at bounding box center [220, 41] width 10 height 7
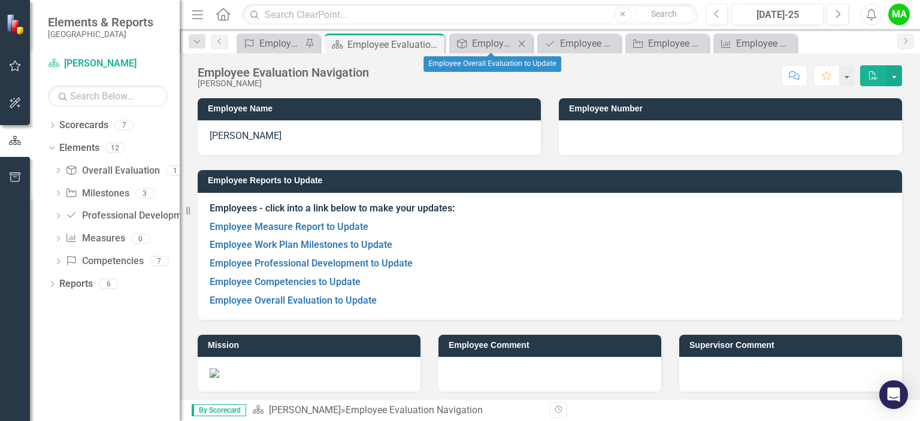
click at [526, 41] on icon "Close" at bounding box center [522, 44] width 12 height 10
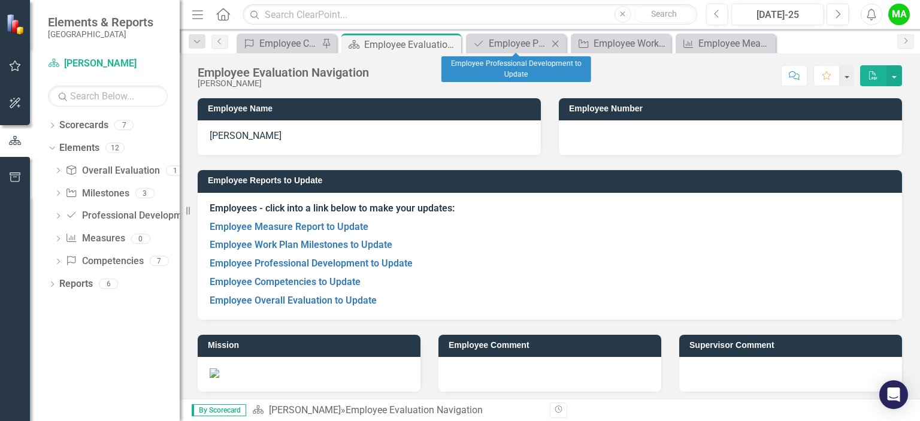
click at [554, 43] on icon "Close" at bounding box center [555, 44] width 12 height 10
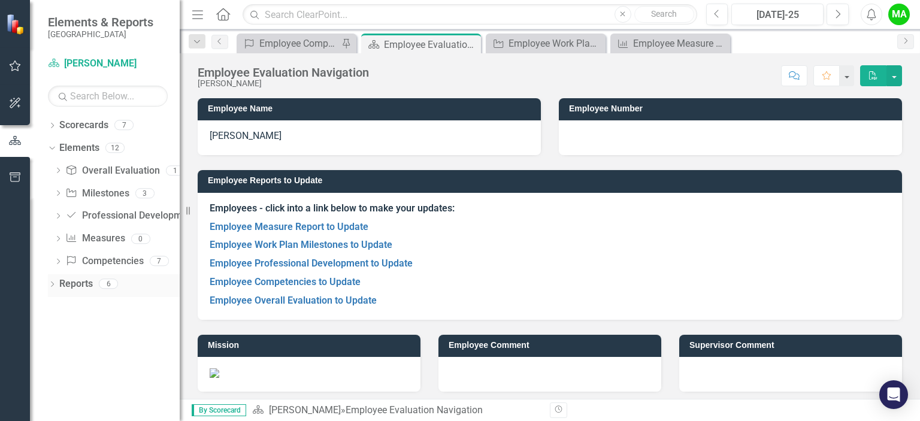
click at [113, 282] on div "6" at bounding box center [108, 284] width 19 height 10
click at [285, 223] on link "Employee Measure Report to Update" at bounding box center [289, 226] width 159 height 11
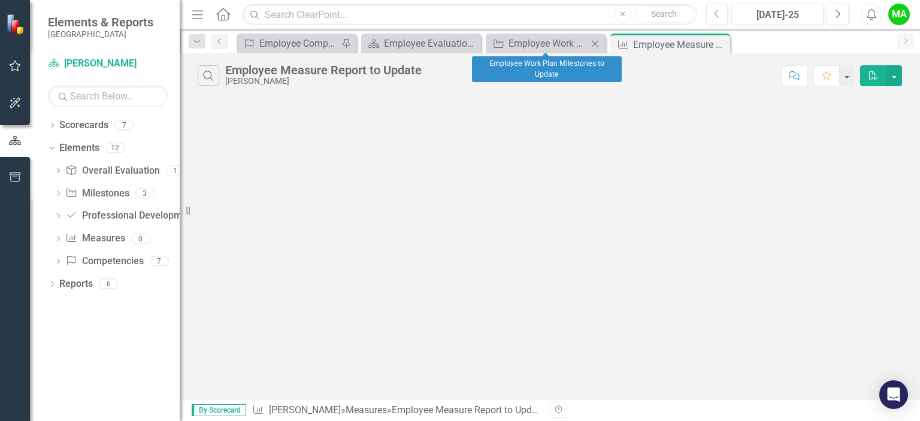
click at [598, 40] on icon "Close" at bounding box center [595, 44] width 12 height 10
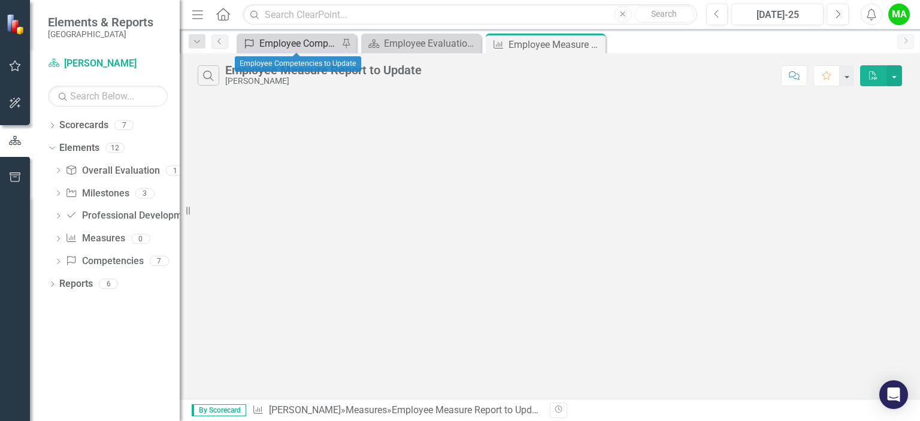
click at [279, 42] on div "Employee Competencies to Update" at bounding box center [298, 43] width 79 height 15
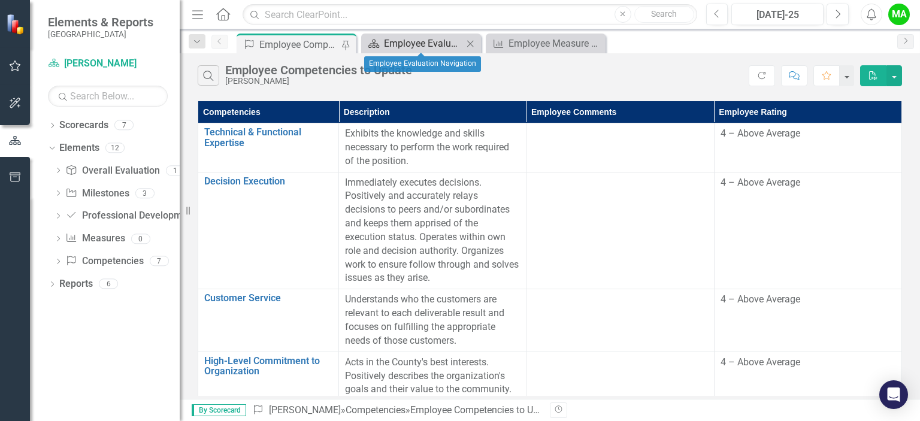
click at [388, 44] on div "Employee Evaluation Navigation" at bounding box center [423, 43] width 79 height 15
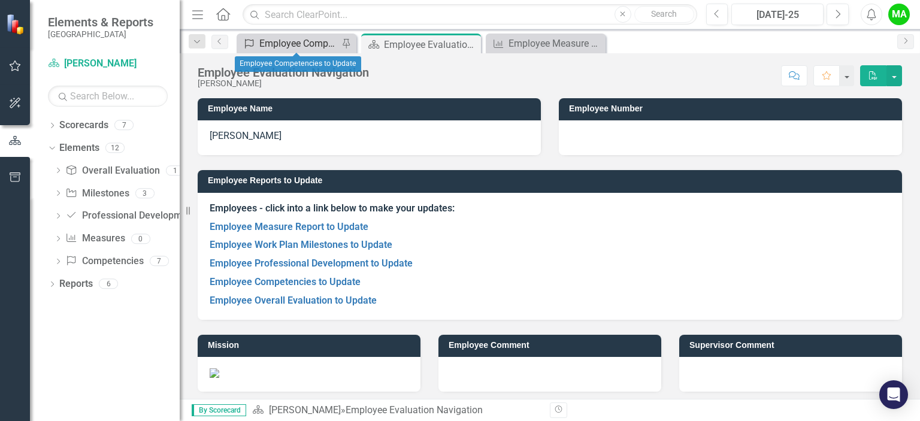
click at [307, 47] on div "Employee Competencies to Update" at bounding box center [298, 43] width 79 height 15
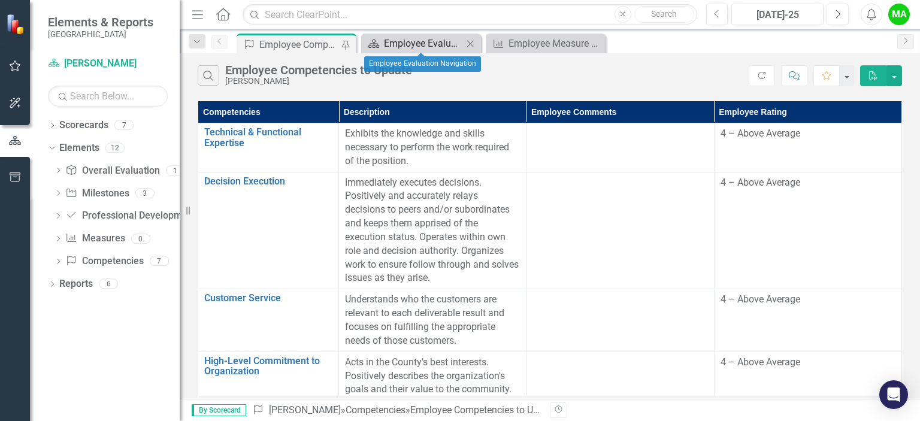
click at [394, 37] on div "Employee Evaluation Navigation" at bounding box center [423, 43] width 79 height 15
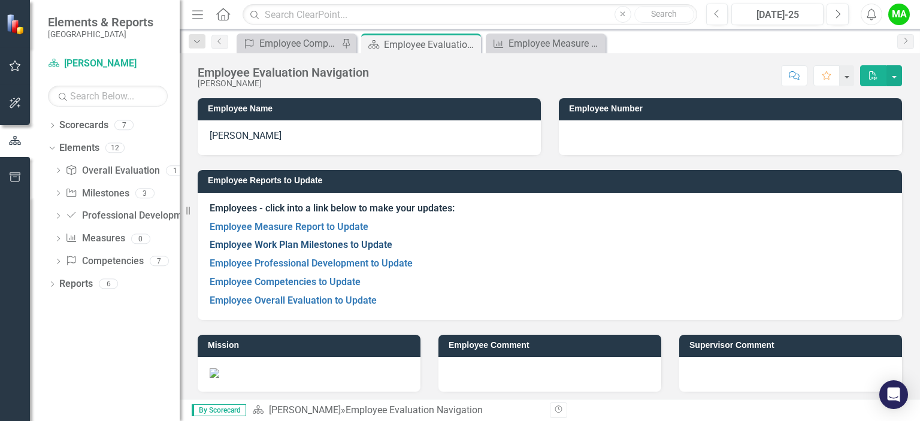
click at [343, 246] on link "Employee Work Plan Milestones to Update" at bounding box center [301, 244] width 183 height 11
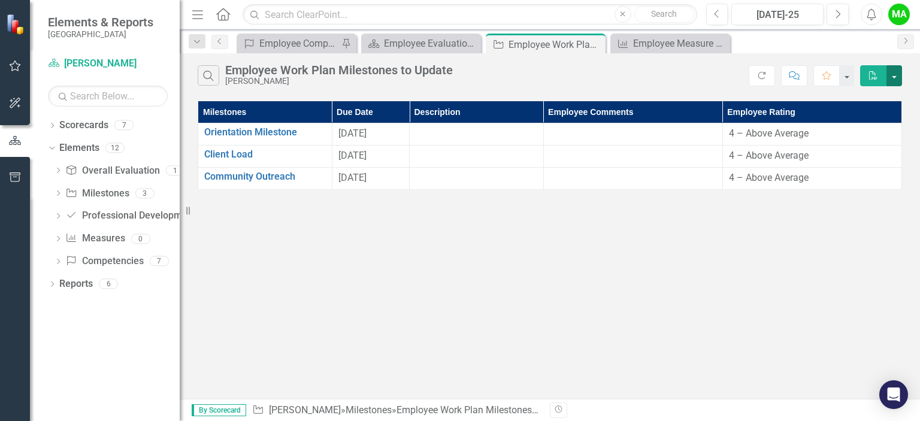
click at [896, 78] on button "button" at bounding box center [895, 75] width 16 height 21
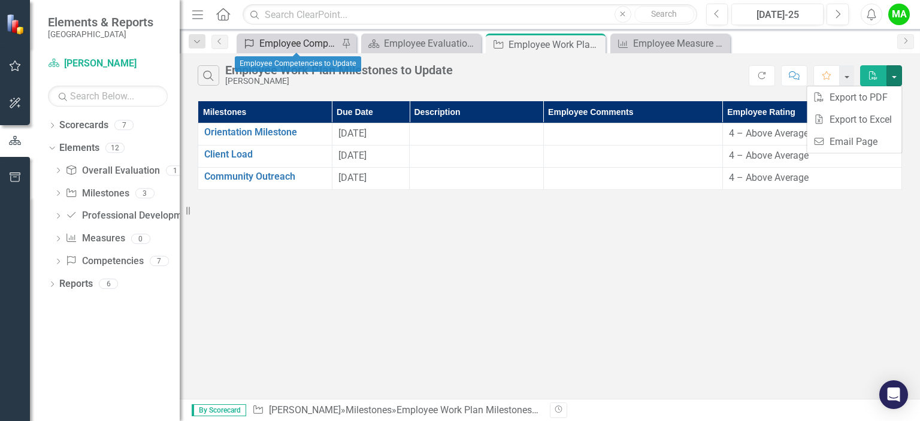
click at [298, 38] on div "Employee Competencies to Update" at bounding box center [298, 43] width 79 height 15
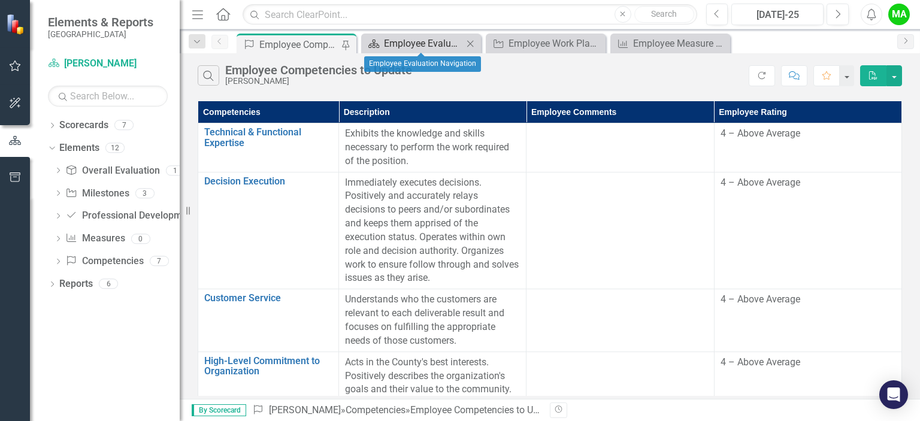
click at [406, 42] on div "Employee Evaluation Navigation" at bounding box center [423, 43] width 79 height 15
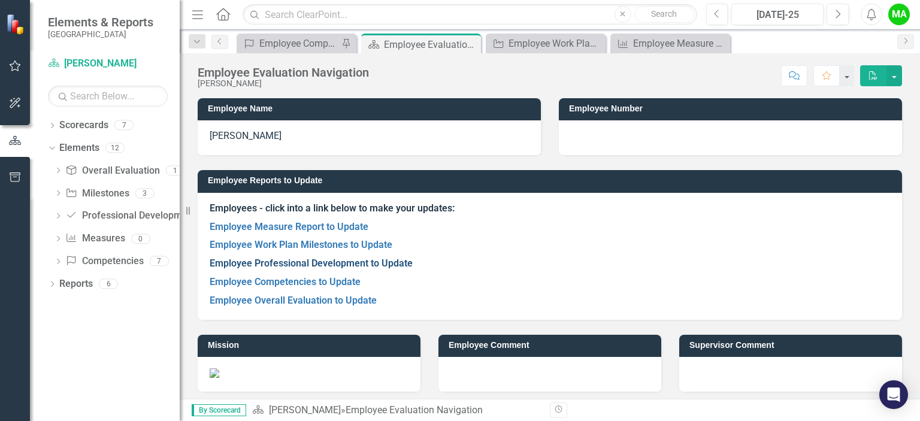
click at [354, 263] on link "Employee Professional Development to Update" at bounding box center [311, 263] width 203 height 11
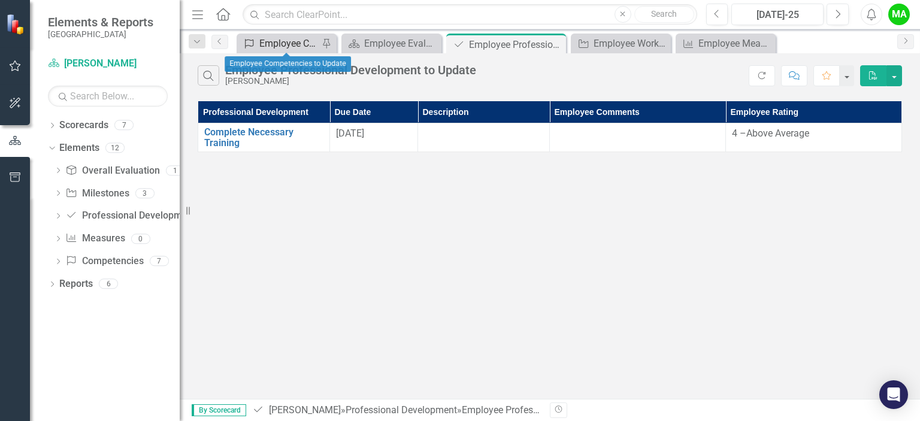
click at [271, 45] on div "Employee Competencies to Update" at bounding box center [288, 43] width 59 height 15
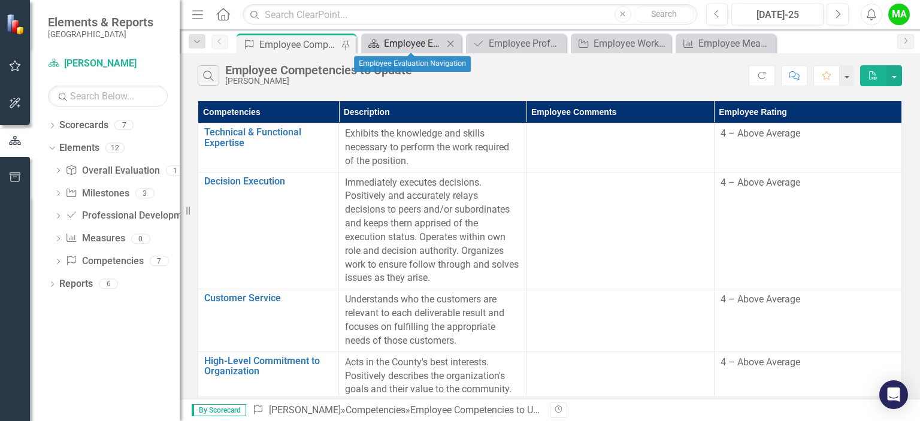
click at [397, 48] on div "Employee Evaluation Navigation" at bounding box center [413, 43] width 59 height 15
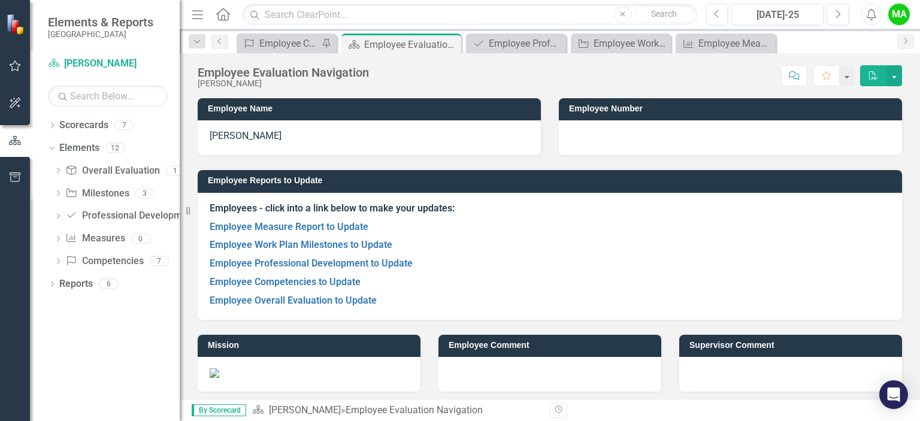
scroll to position [4, 0]
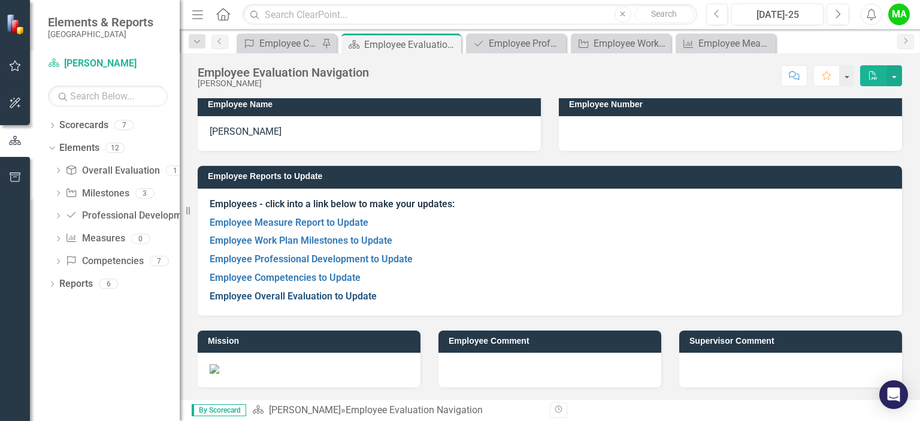
click at [360, 293] on link "Employee Overall Evaluation to Update" at bounding box center [293, 296] width 167 height 11
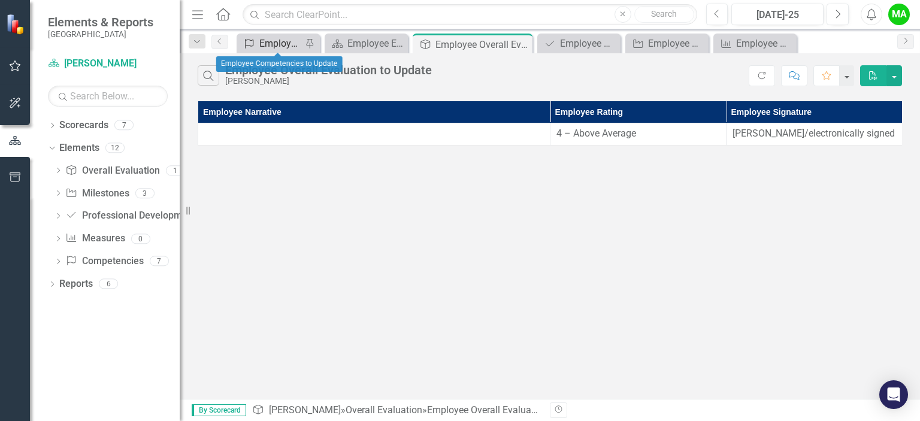
click at [294, 42] on div "Employee Competencies to Update" at bounding box center [280, 43] width 43 height 15
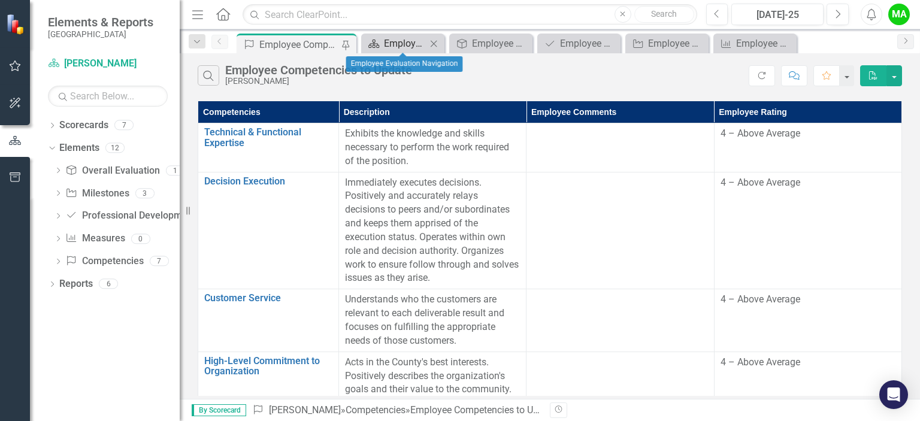
click at [398, 38] on div "Employee Evaluation Navigation" at bounding box center [405, 43] width 43 height 15
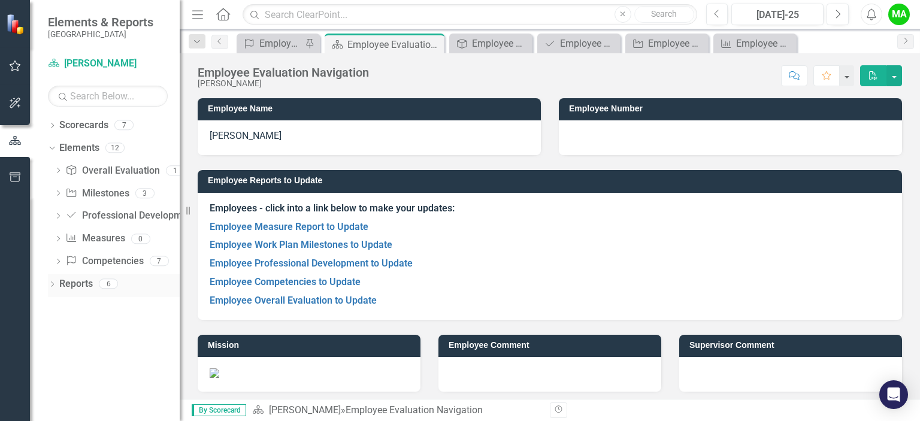
click at [86, 287] on link "Reports" at bounding box center [76, 284] width 34 height 14
click at [364, 298] on link "Employee Overall Evaluation to Update" at bounding box center [293, 300] width 167 height 11
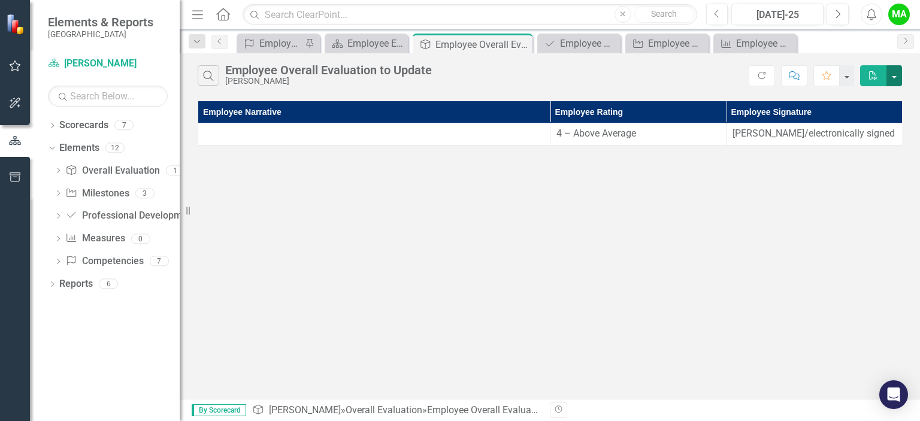
click at [890, 74] on button "button" at bounding box center [895, 75] width 16 height 21
click at [874, 75] on icon "PDF" at bounding box center [873, 75] width 11 height 8
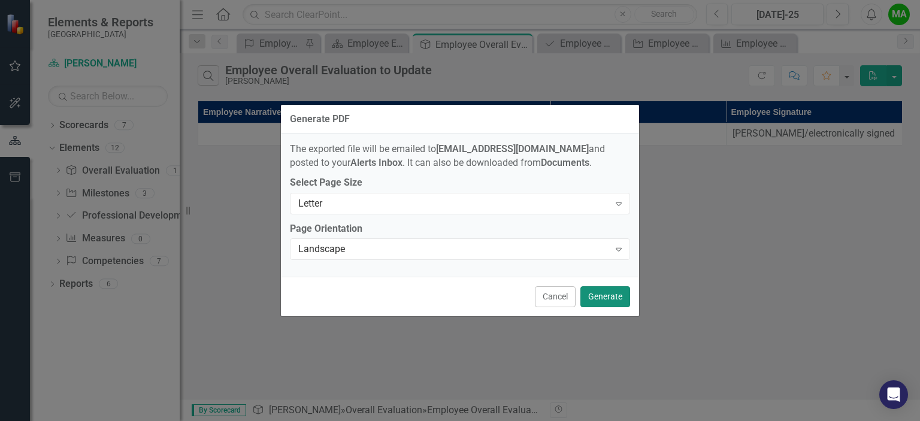
click at [613, 292] on button "Generate" at bounding box center [606, 296] width 50 height 21
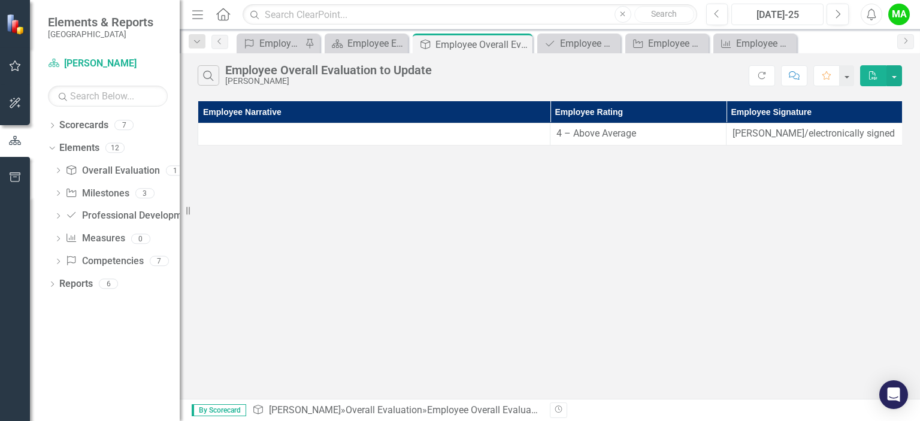
click at [771, 7] on button "[DATE]-25" at bounding box center [778, 15] width 92 height 22
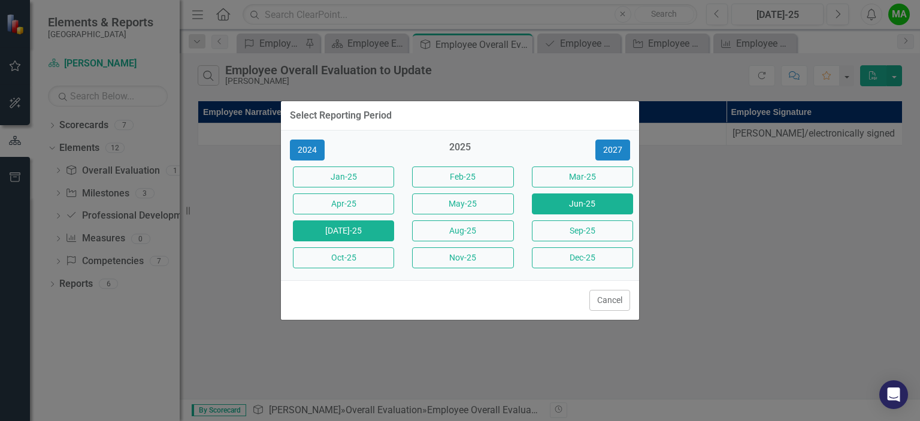
click at [566, 204] on button "Jun-25" at bounding box center [582, 204] width 101 height 21
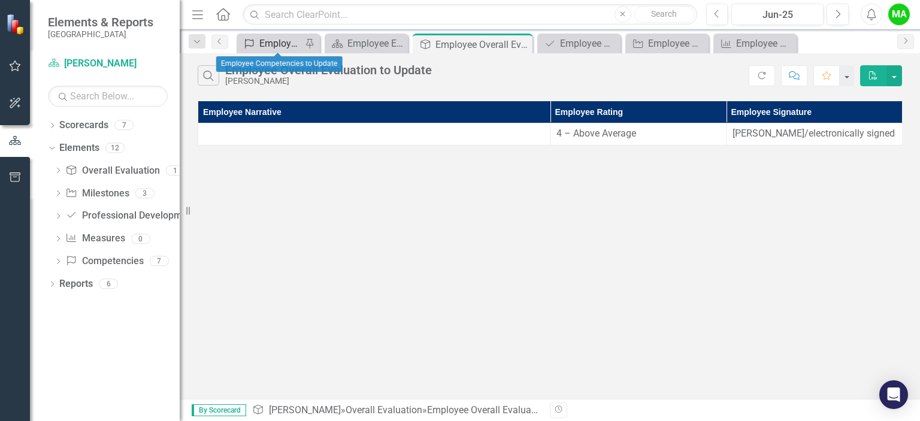
click at [292, 50] on div "Employee Competencies to Update" at bounding box center [280, 43] width 43 height 15
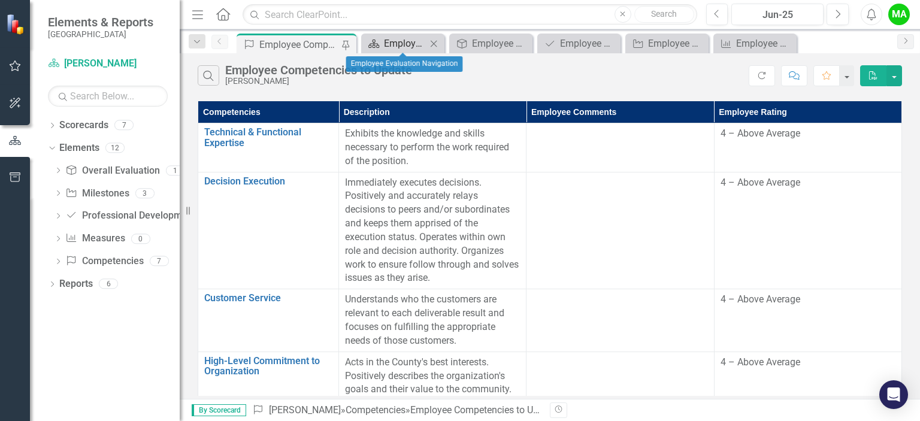
click at [371, 47] on icon "Scorecard" at bounding box center [374, 44] width 12 height 10
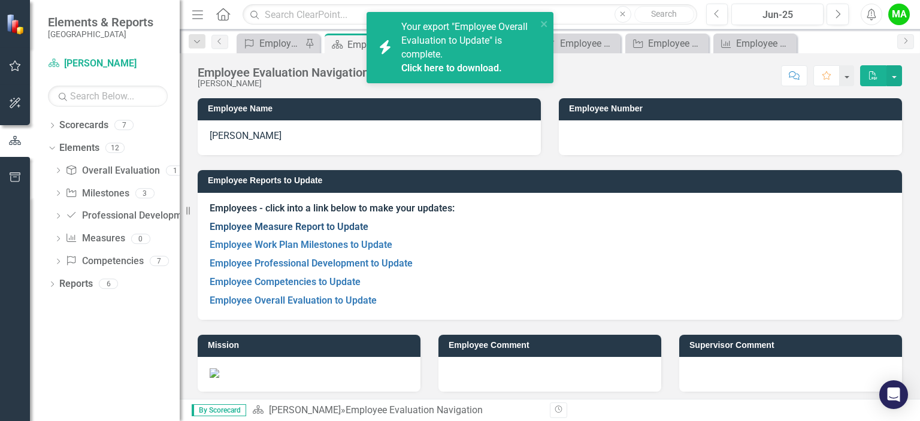
click at [330, 225] on link "Employee Measure Report to Update" at bounding box center [289, 226] width 159 height 11
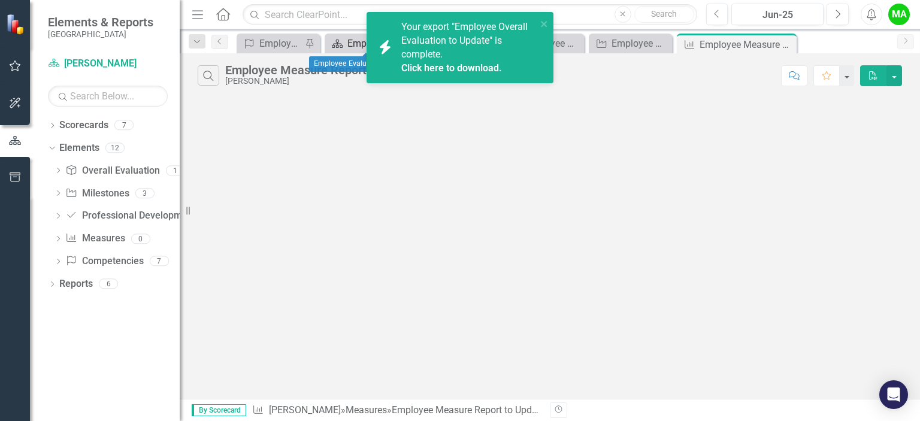
click at [340, 41] on icon "Scorecard" at bounding box center [337, 44] width 12 height 10
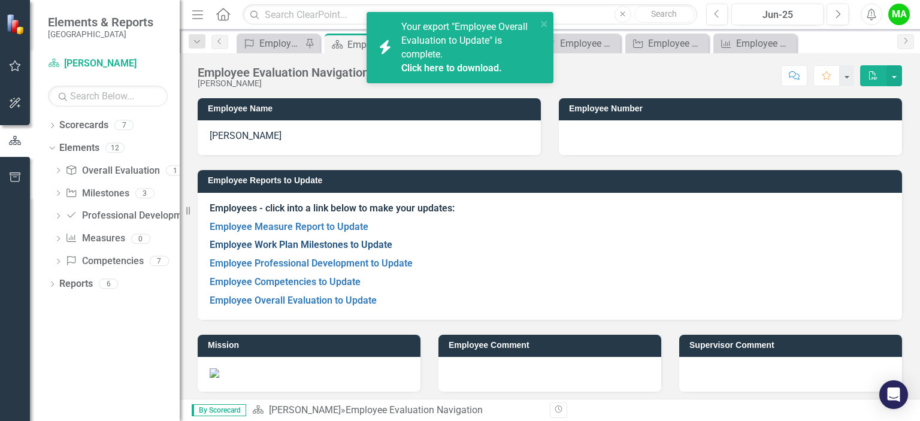
click at [347, 248] on link "Employee Work Plan Milestones to Update" at bounding box center [301, 244] width 183 height 11
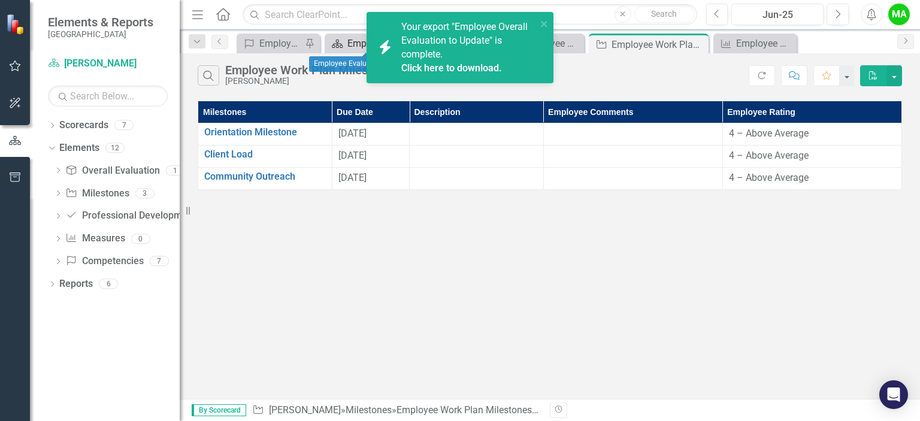
click at [358, 42] on div "Employee Evaluation Navigation" at bounding box center [369, 43] width 43 height 15
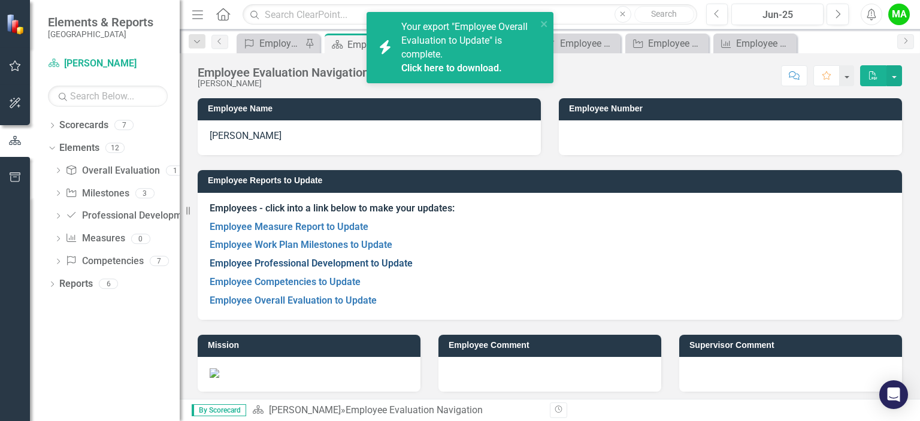
click at [364, 267] on link "Employee Professional Development to Update" at bounding box center [311, 263] width 203 height 11
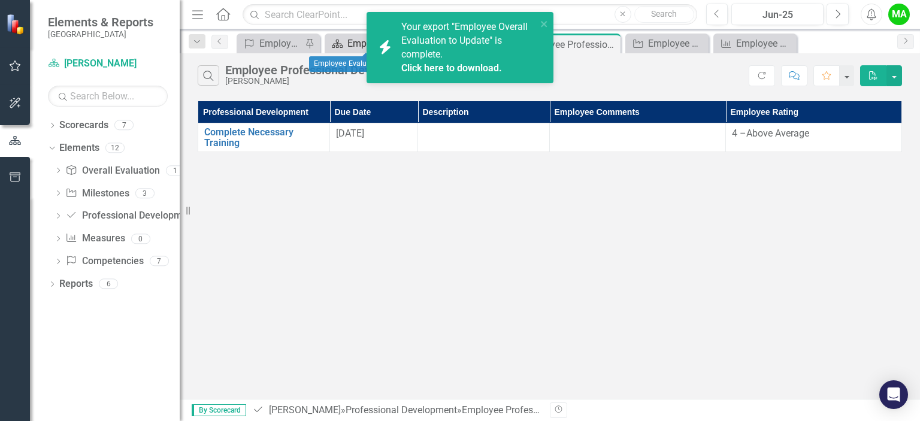
click at [348, 37] on div "Employee Evaluation Navigation" at bounding box center [369, 43] width 43 height 15
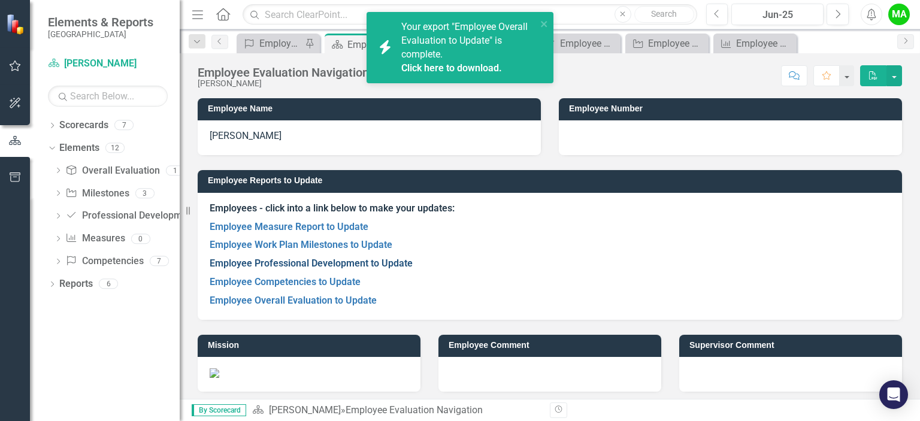
click at [340, 267] on link "Employee Professional Development to Update" at bounding box center [311, 263] width 203 height 11
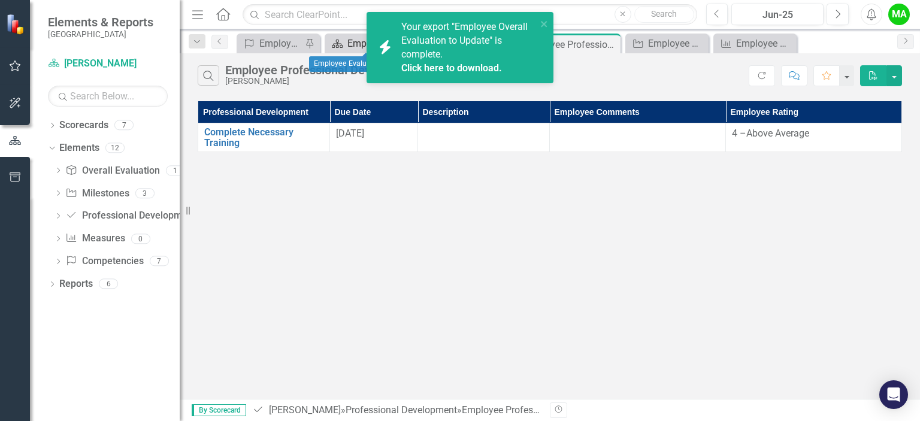
click at [349, 43] on div "Employee Evaluation Navigation" at bounding box center [369, 43] width 43 height 15
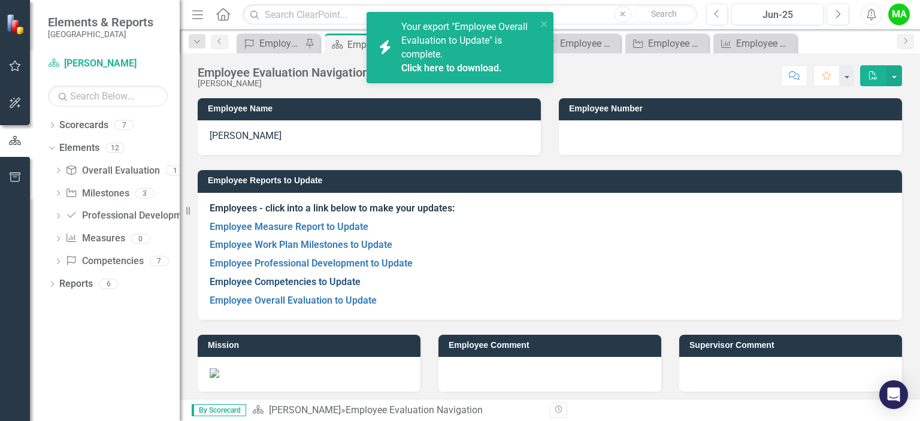
click at [324, 279] on link "Employee Competencies to Update" at bounding box center [285, 281] width 151 height 11
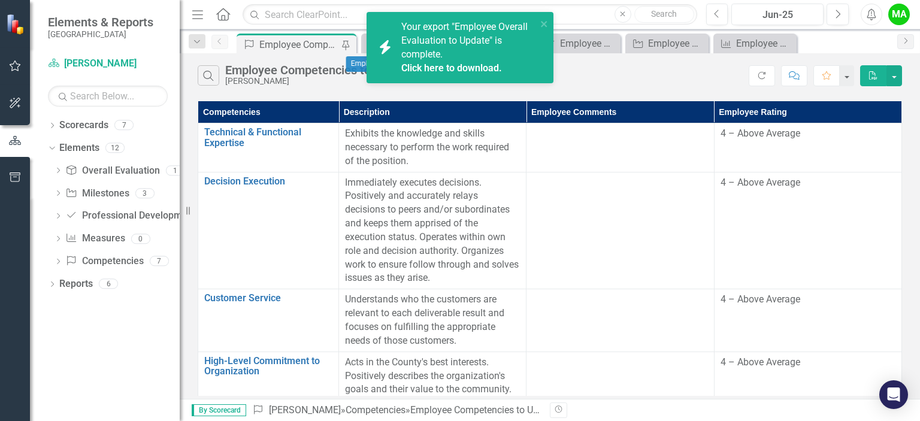
click at [359, 43] on span "Scorecard Employee Evaluation Navigation Close" at bounding box center [403, 43] width 88 height 19
click at [137, 172] on link "Overall Evaluation Overall Evaluation" at bounding box center [112, 171] width 94 height 14
click at [543, 19] on button "close" at bounding box center [544, 24] width 8 height 14
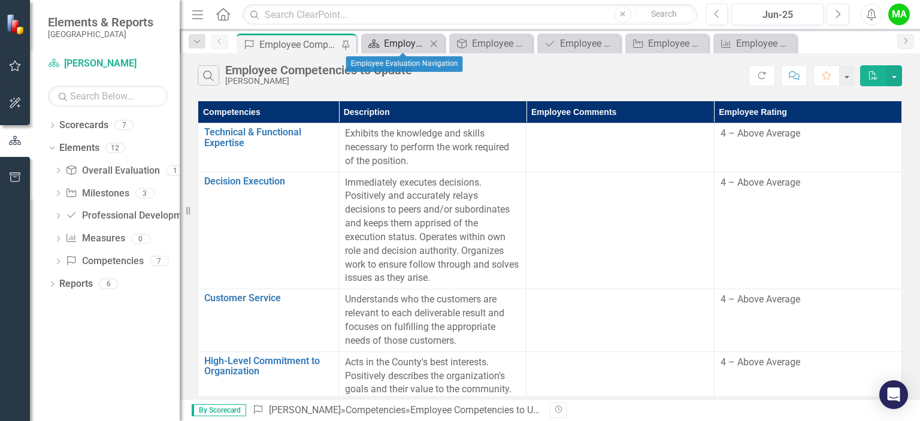
click at [412, 37] on div "Employee Evaluation Navigation" at bounding box center [405, 43] width 43 height 15
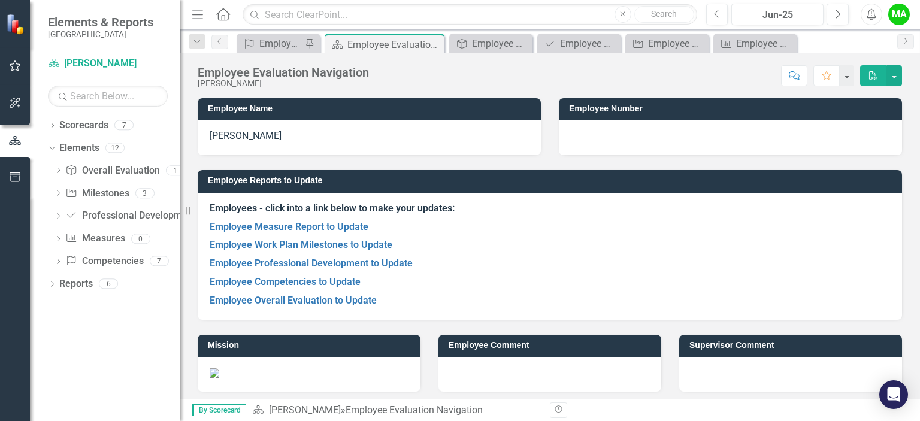
click at [879, 68] on button "PDF" at bounding box center [873, 75] width 26 height 21
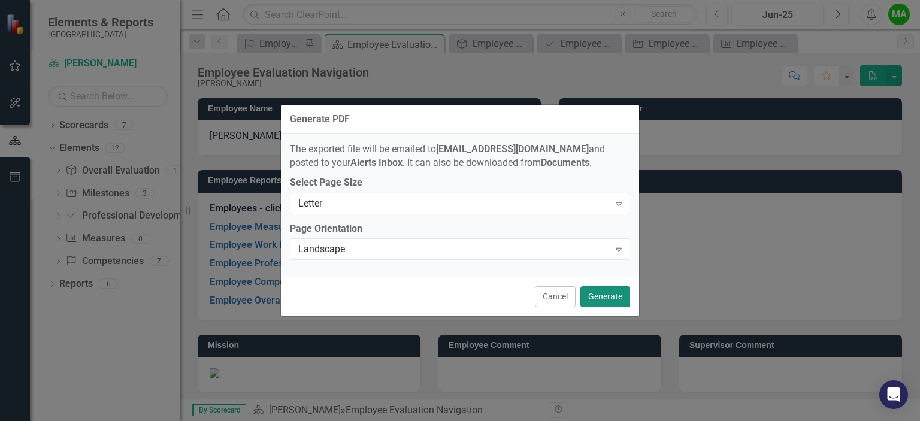
click at [616, 293] on button "Generate" at bounding box center [606, 296] width 50 height 21
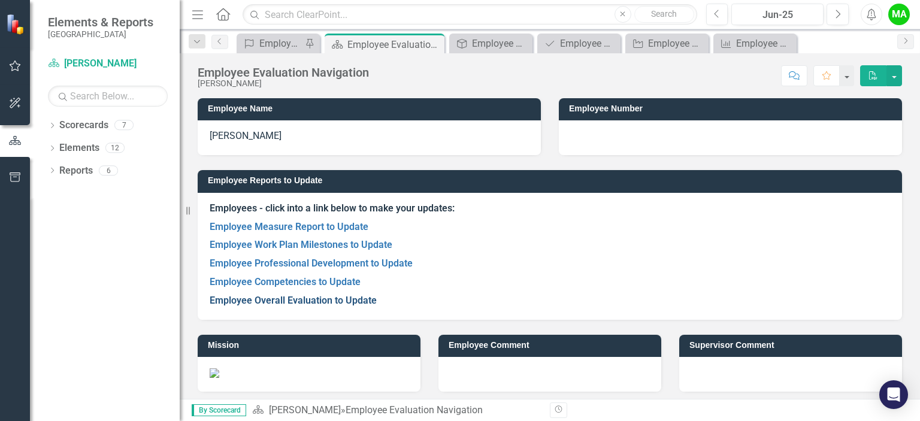
click at [314, 304] on link "Employee Overall Evaluation to Update" at bounding box center [293, 300] width 167 height 11
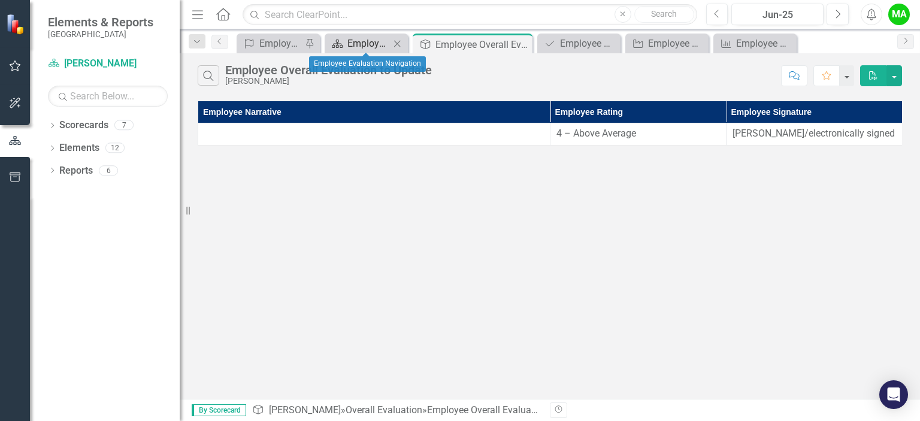
click at [352, 40] on div "Employee Evaluation Navigation" at bounding box center [369, 43] width 43 height 15
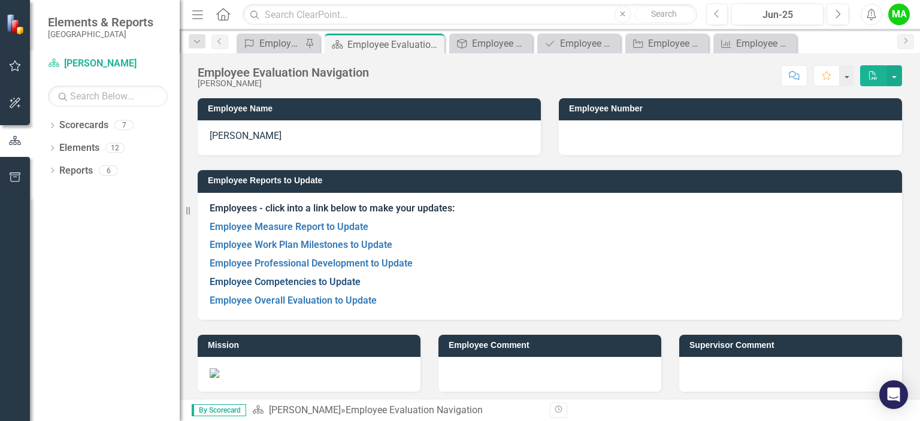
click at [305, 277] on link "Employee Competencies to Update" at bounding box center [285, 281] width 151 height 11
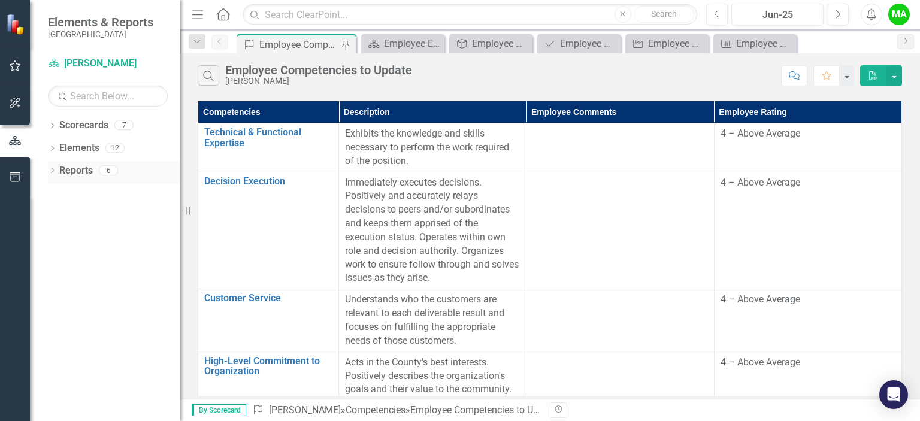
click at [80, 170] on link "Reports" at bounding box center [76, 171] width 34 height 14
click at [110, 168] on div "6" at bounding box center [108, 170] width 19 height 10
click at [114, 146] on div "12" at bounding box center [114, 148] width 19 height 10
click at [123, 130] on div "Scorecards 7" at bounding box center [119, 127] width 120 height 23
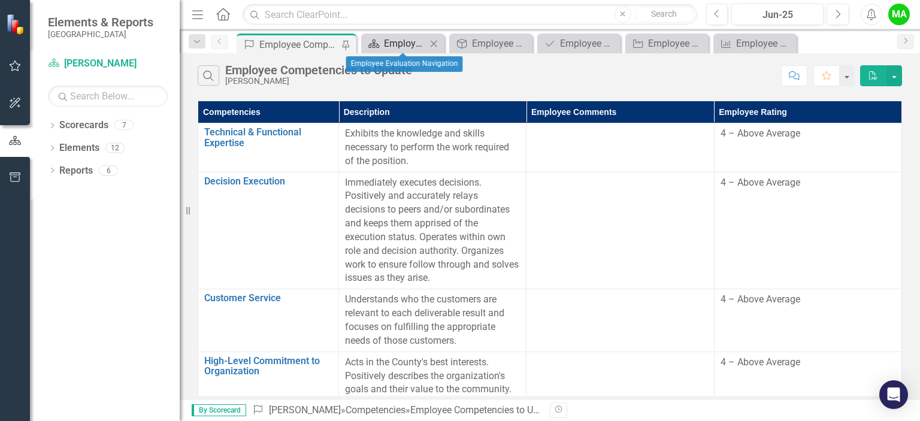
click at [394, 47] on div "Employee Evaluation Navigation" at bounding box center [405, 43] width 43 height 15
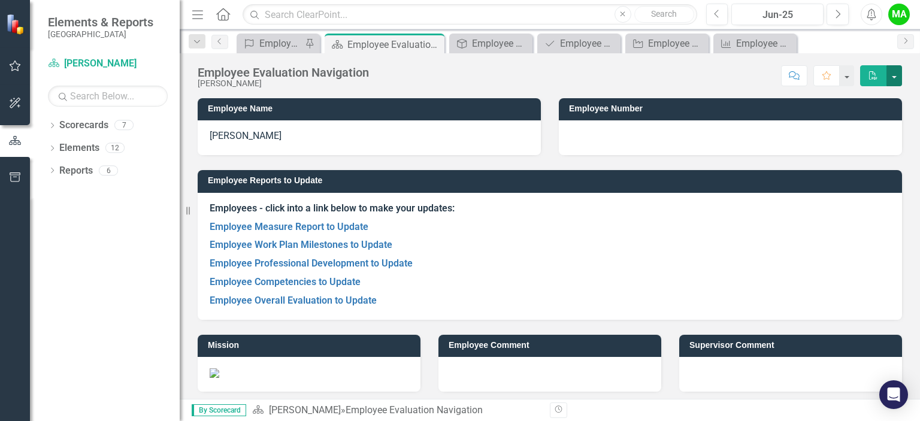
click at [895, 77] on button "button" at bounding box center [895, 75] width 16 height 21
click at [844, 74] on button "button" at bounding box center [847, 75] width 16 height 21
click at [901, 38] on icon "Next" at bounding box center [906, 40] width 10 height 7
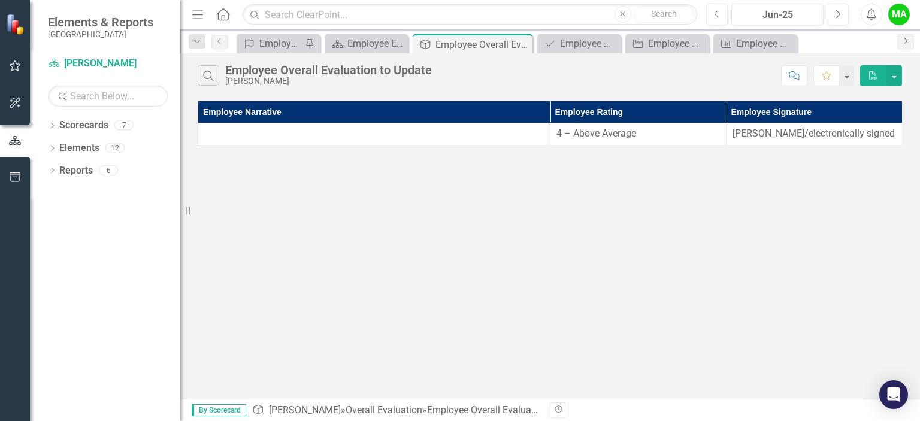
click at [901, 38] on icon "Next" at bounding box center [906, 40] width 10 height 7
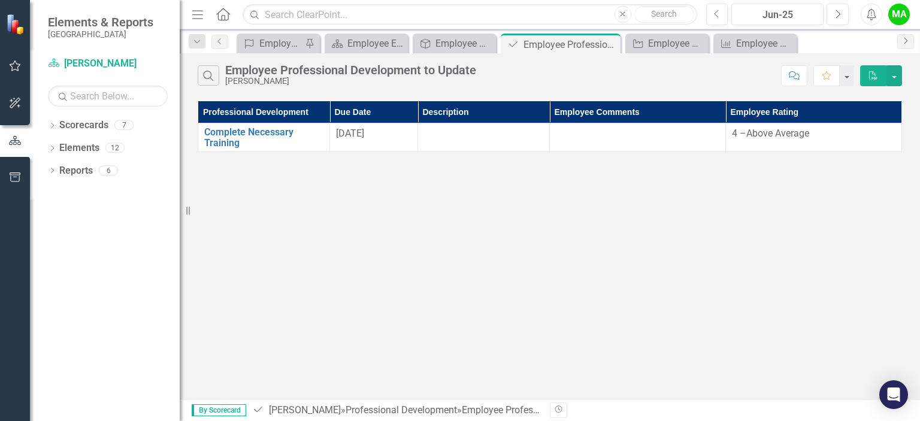
click at [901, 38] on icon "Next" at bounding box center [906, 40] width 10 height 7
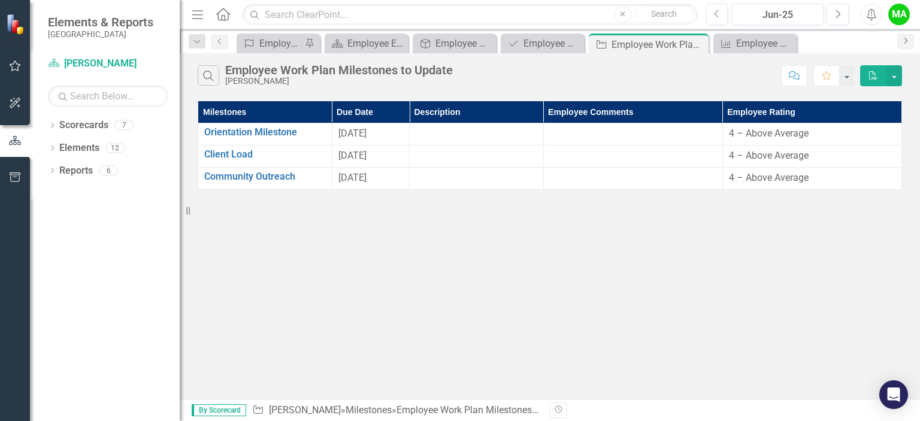
click at [901, 38] on icon "Next" at bounding box center [906, 40] width 10 height 7
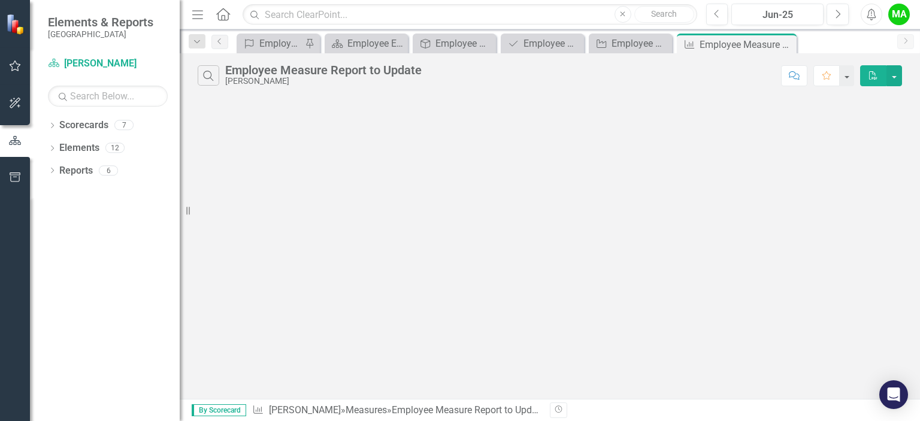
click at [901, 20] on div "MA" at bounding box center [900, 15] width 22 height 22
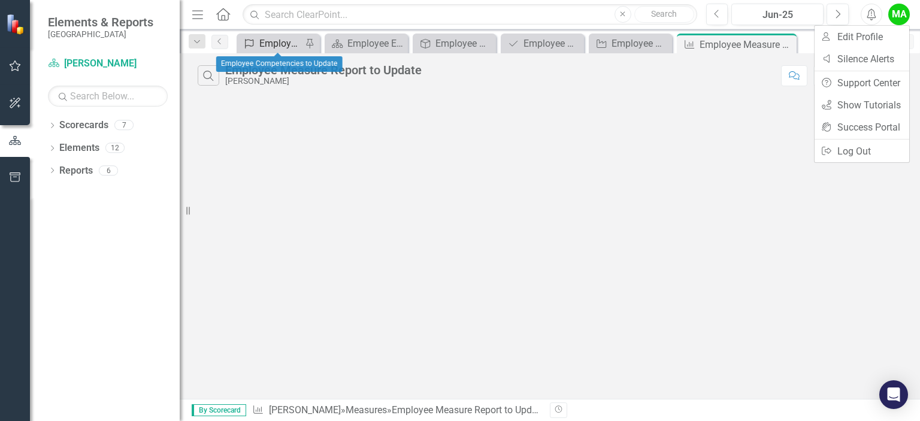
click at [270, 43] on div "Employee Competencies to Update" at bounding box center [280, 43] width 43 height 15
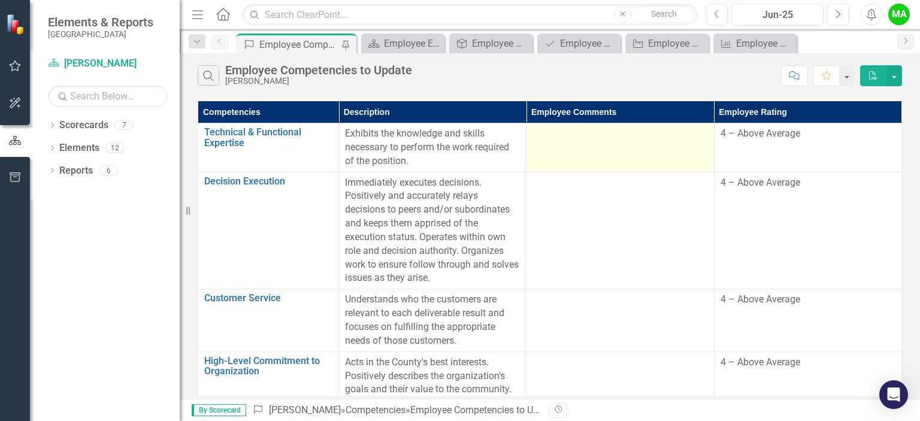
click at [597, 137] on div at bounding box center [620, 134] width 175 height 14
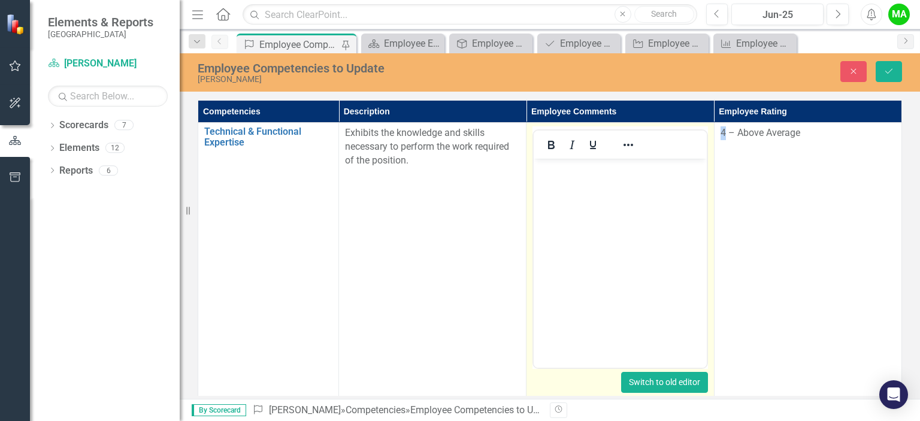
click at [685, 383] on button "Switch to old editor" at bounding box center [664, 382] width 87 height 21
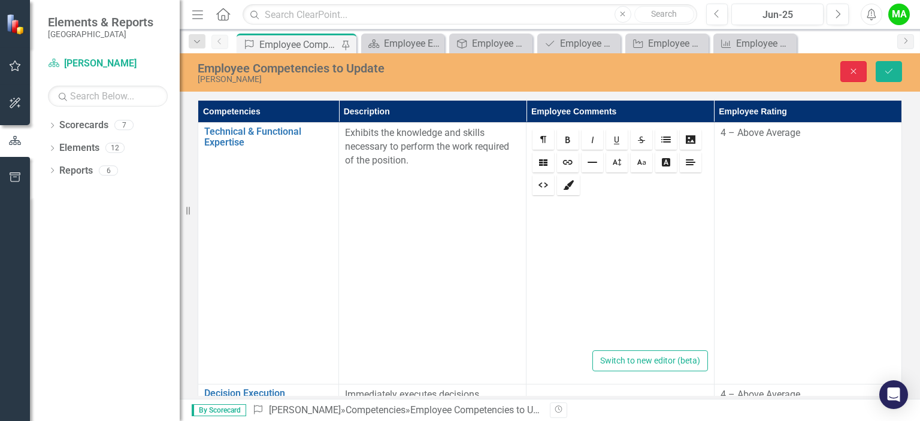
click at [850, 69] on icon "Close" at bounding box center [853, 71] width 11 height 8
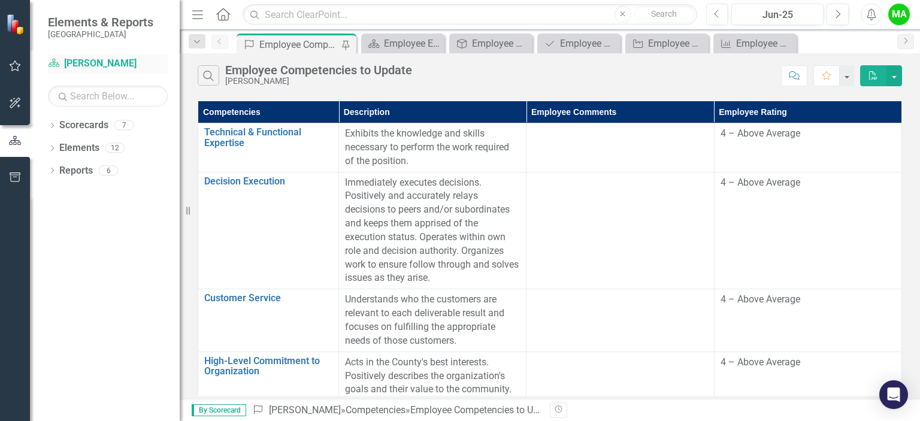
click at [100, 62] on link "Scorecard [PERSON_NAME]" at bounding box center [108, 64] width 120 height 14
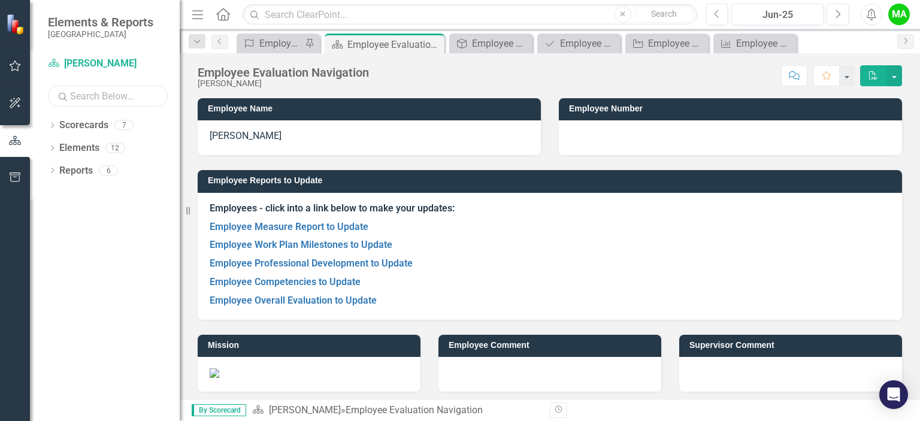
click at [94, 90] on input "text" at bounding box center [108, 96] width 120 height 21
type input "migeeli"
click at [126, 126] on div "1" at bounding box center [123, 125] width 19 height 10
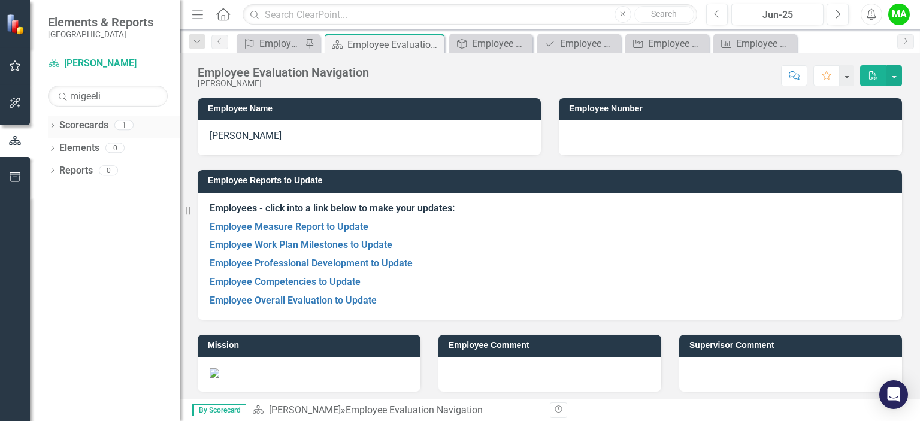
click at [126, 126] on div "1" at bounding box center [123, 125] width 19 height 10
click at [914, 78] on div "Employee Evaluation Navigation Migeeli Arias Score: N/A Jun-25 Completed Commen…" at bounding box center [550, 71] width 741 height 36
